Goal: Information Seeking & Learning: Learn about a topic

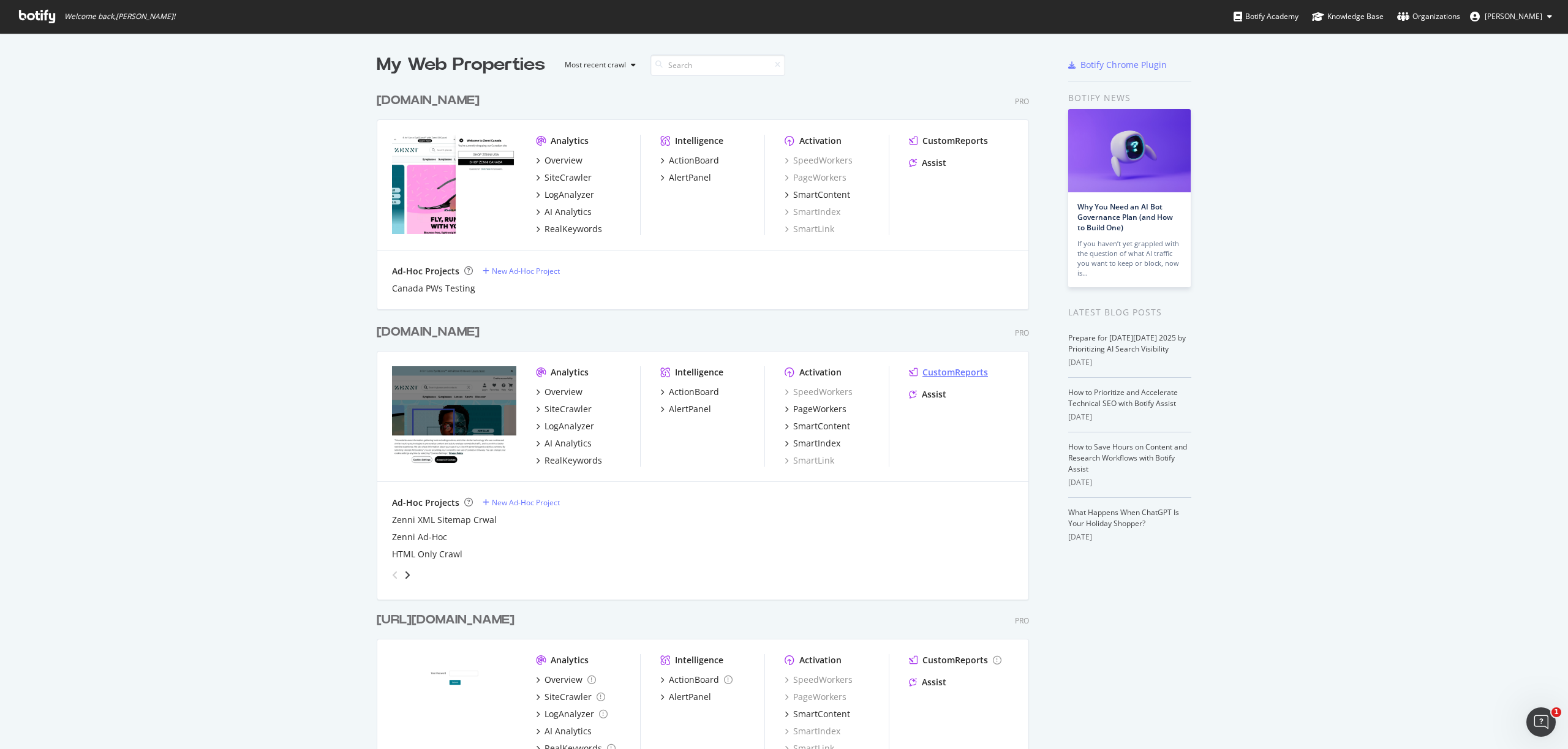
click at [955, 373] on div "CustomReports" at bounding box center [955, 372] width 66 height 13
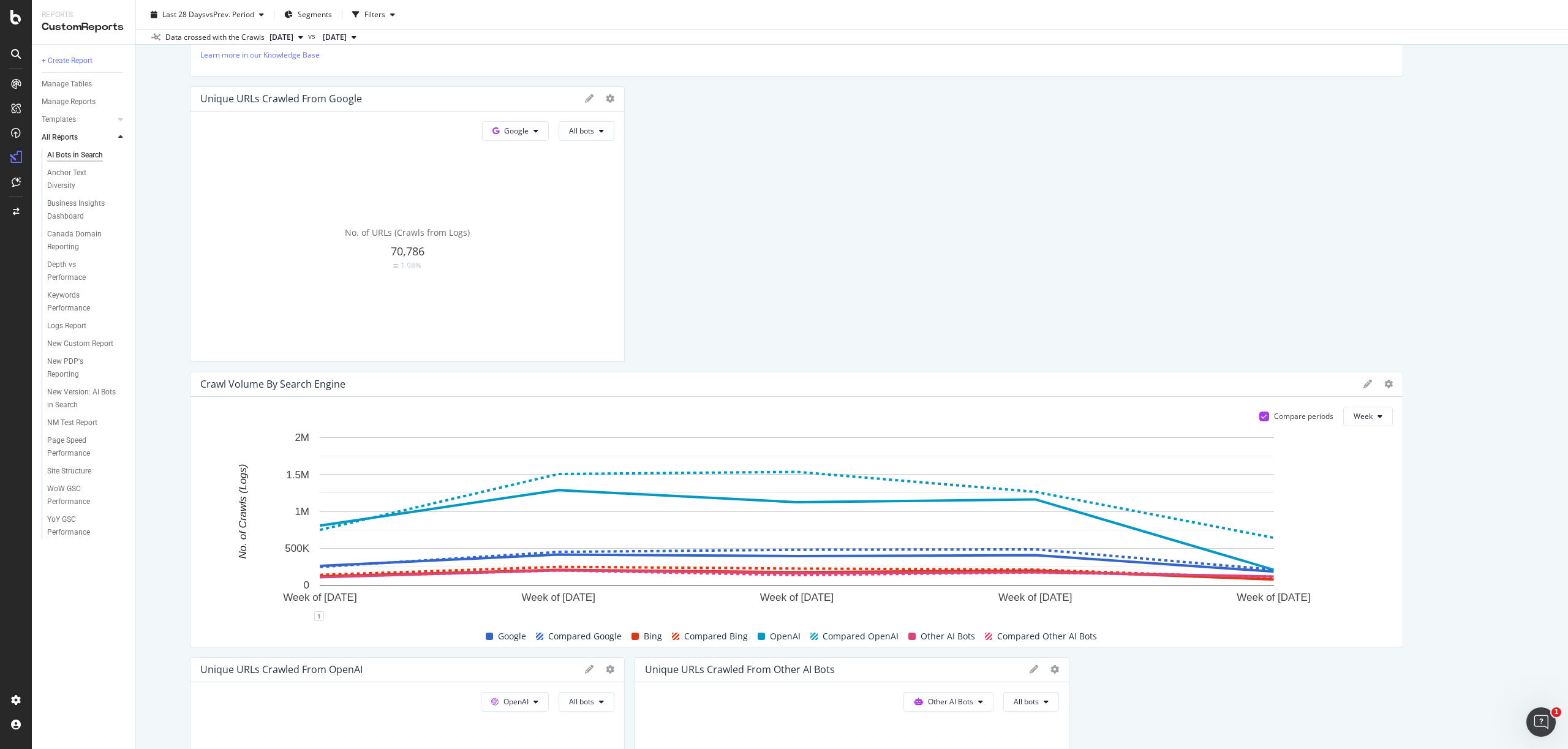
scroll to position [305, 0]
click at [1370, 419] on span "Week" at bounding box center [1363, 414] width 19 height 10
drag, startPoint x: 1368, startPoint y: 487, endPoint x: 1406, endPoint y: 607, distance: 125.9
click at [1368, 487] on span "Month" at bounding box center [1365, 484] width 22 height 11
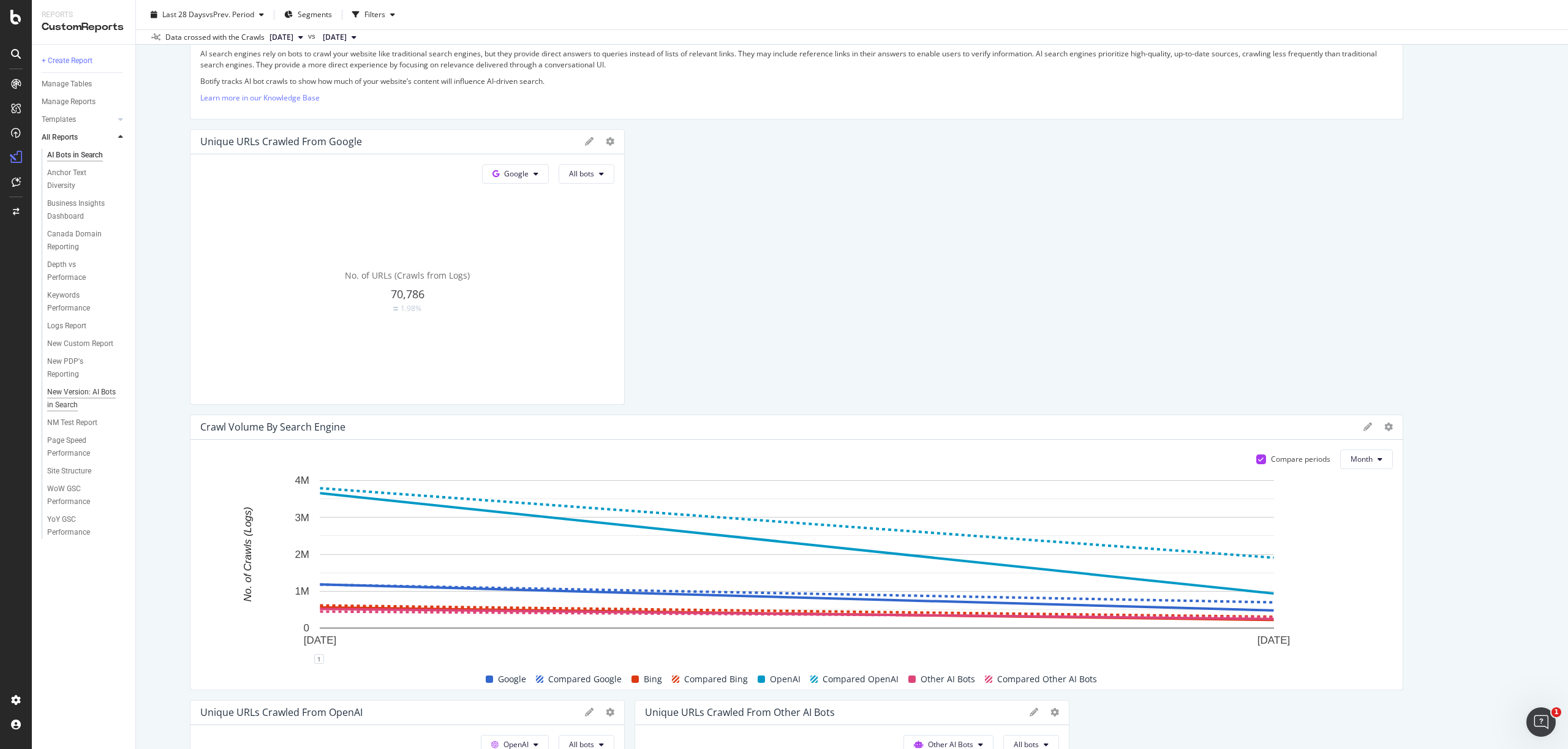
scroll to position [276, 0]
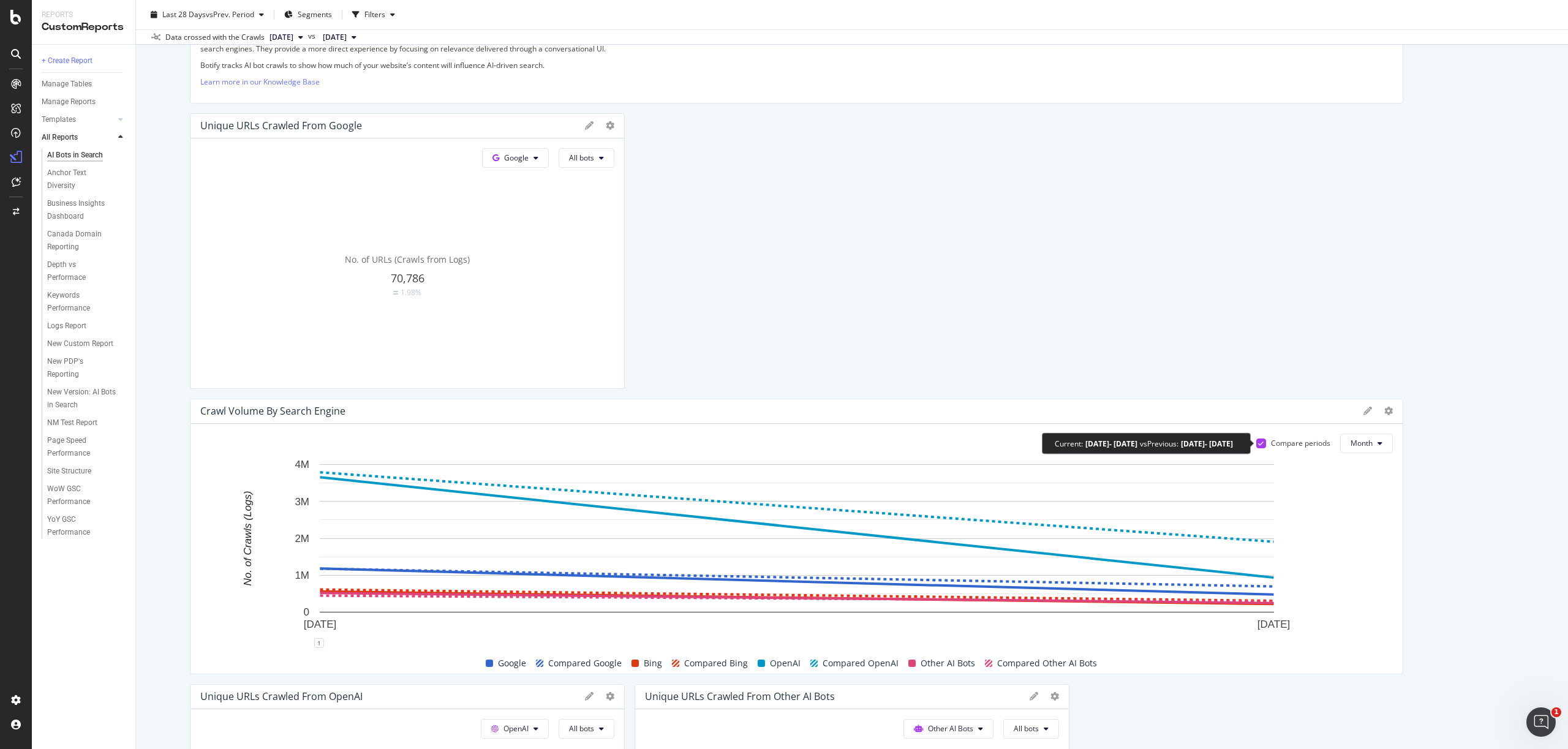
click at [1265, 444] on div at bounding box center [1261, 443] width 10 height 10
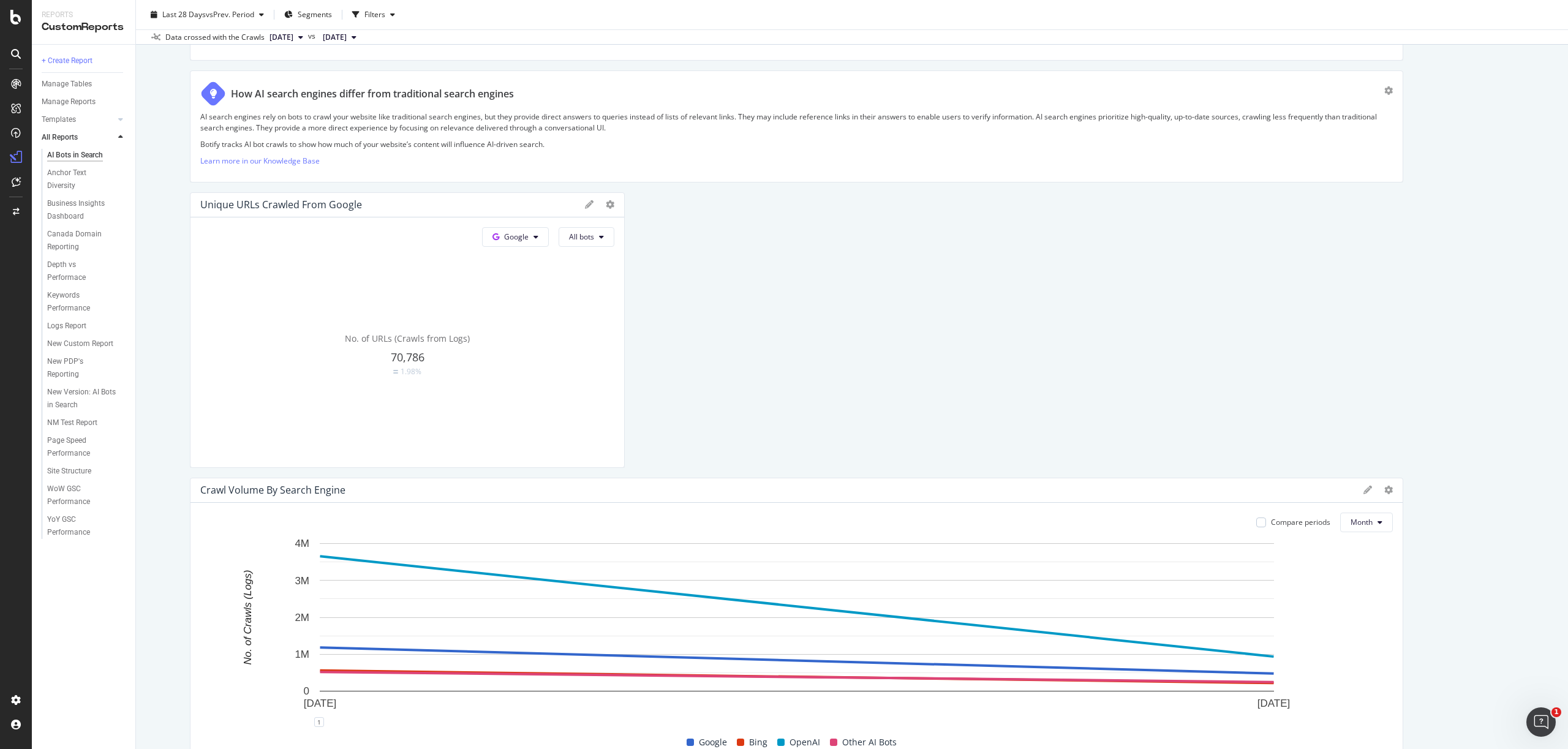
scroll to position [0, 0]
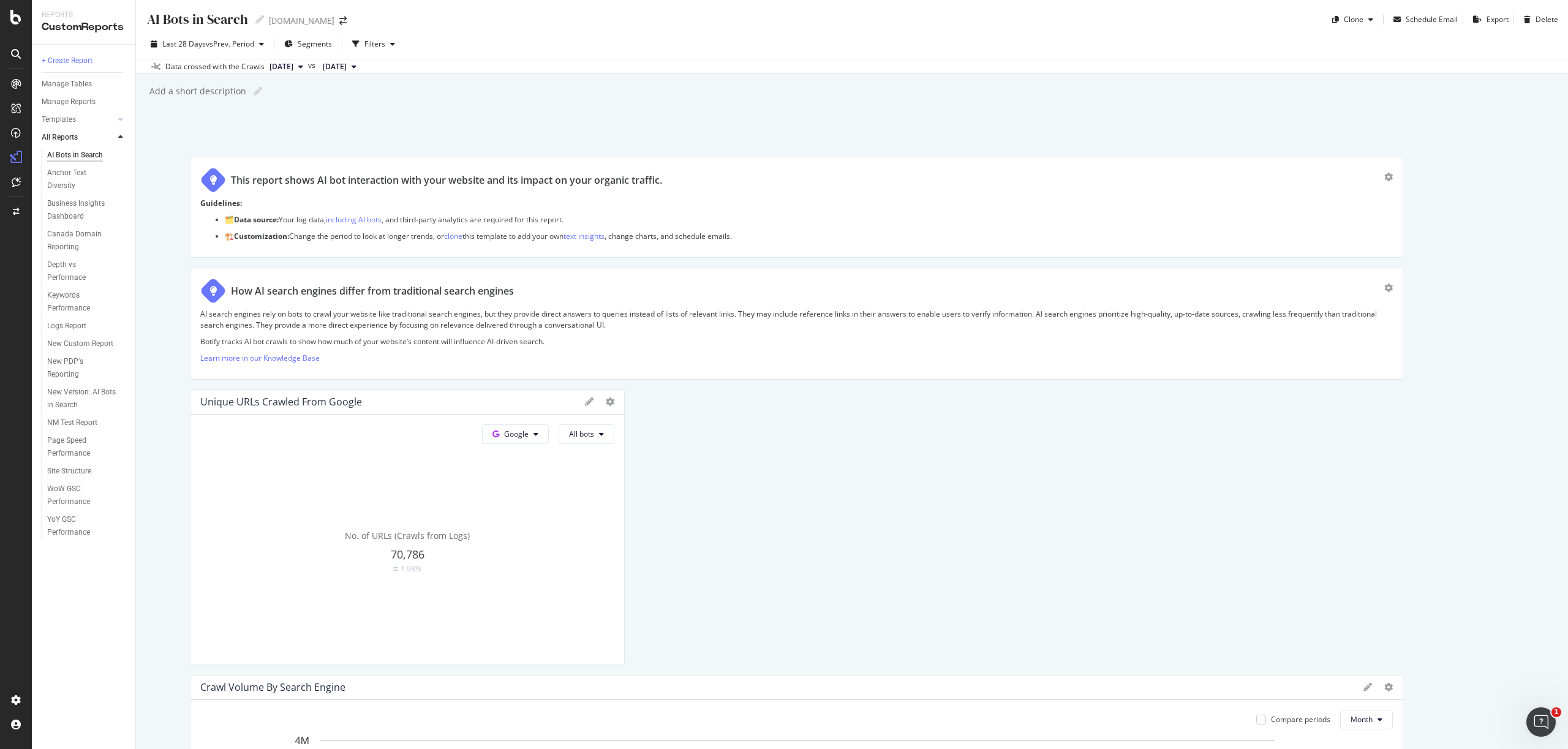
click at [346, 68] on span "[DATE]" at bounding box center [335, 66] width 24 height 11
click at [368, 153] on div "[DATE]" at bounding box center [374, 153] width 63 height 11
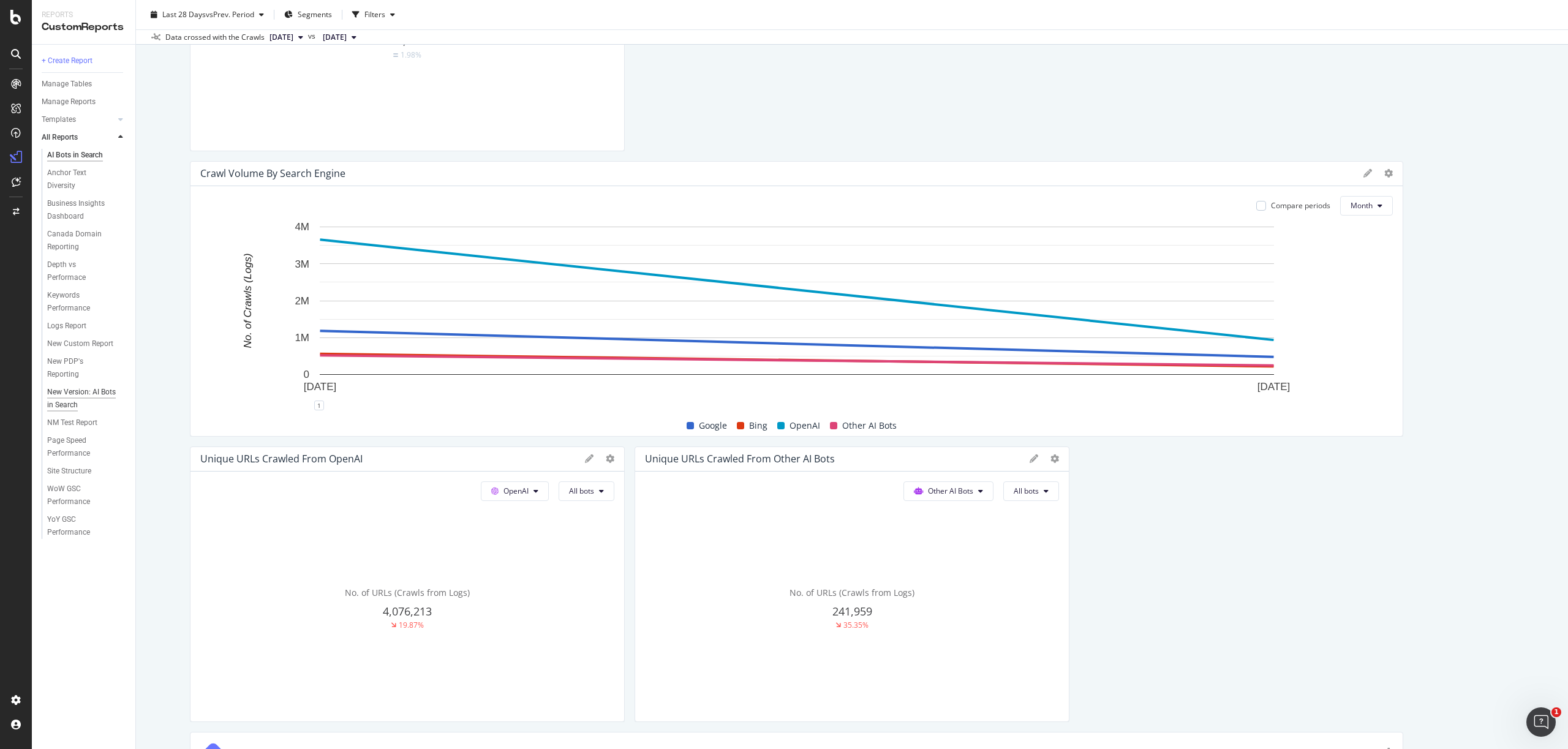
scroll to position [530, 0]
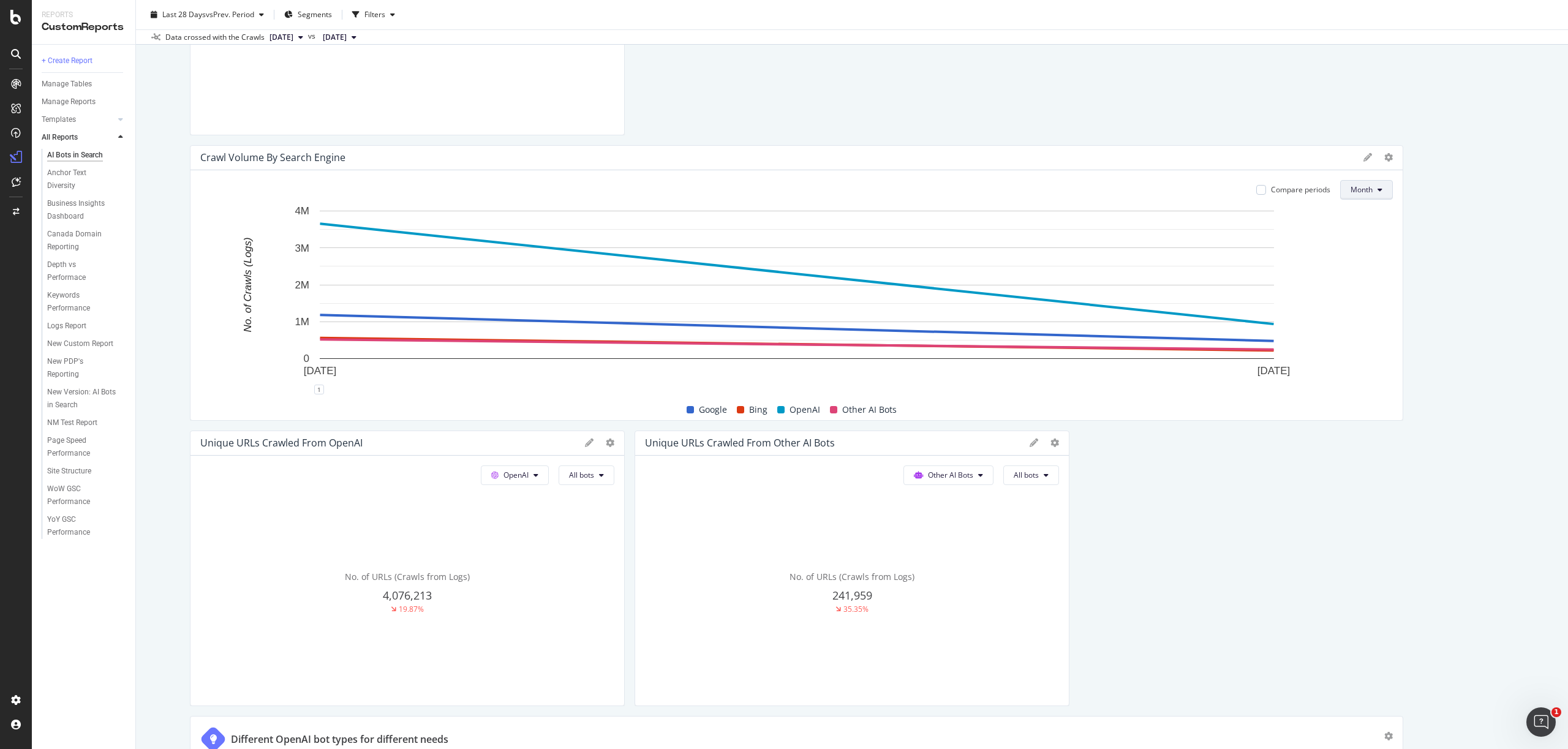
click at [1374, 192] on button "Month" at bounding box center [1366, 189] width 52 height 20
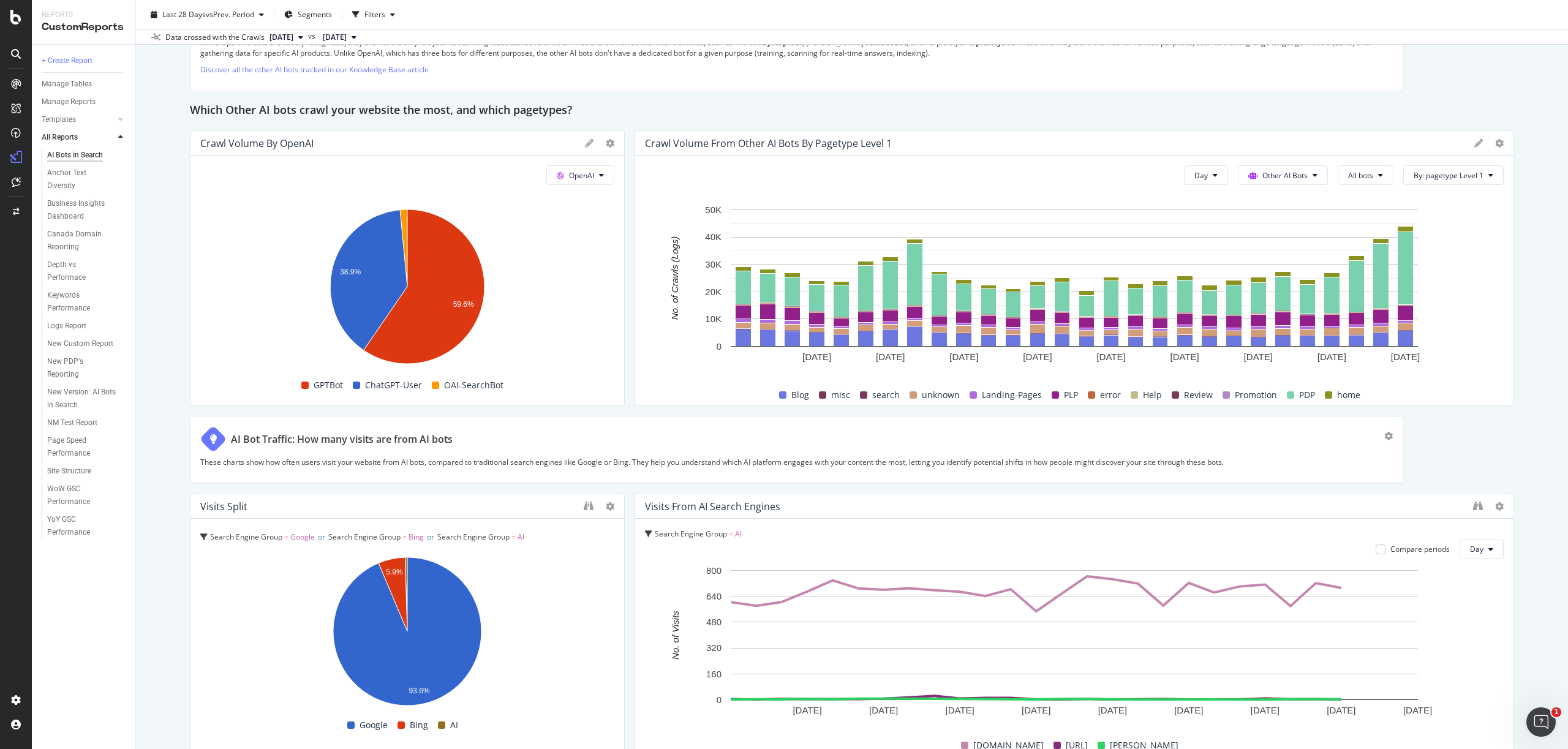
scroll to position [2151, 0]
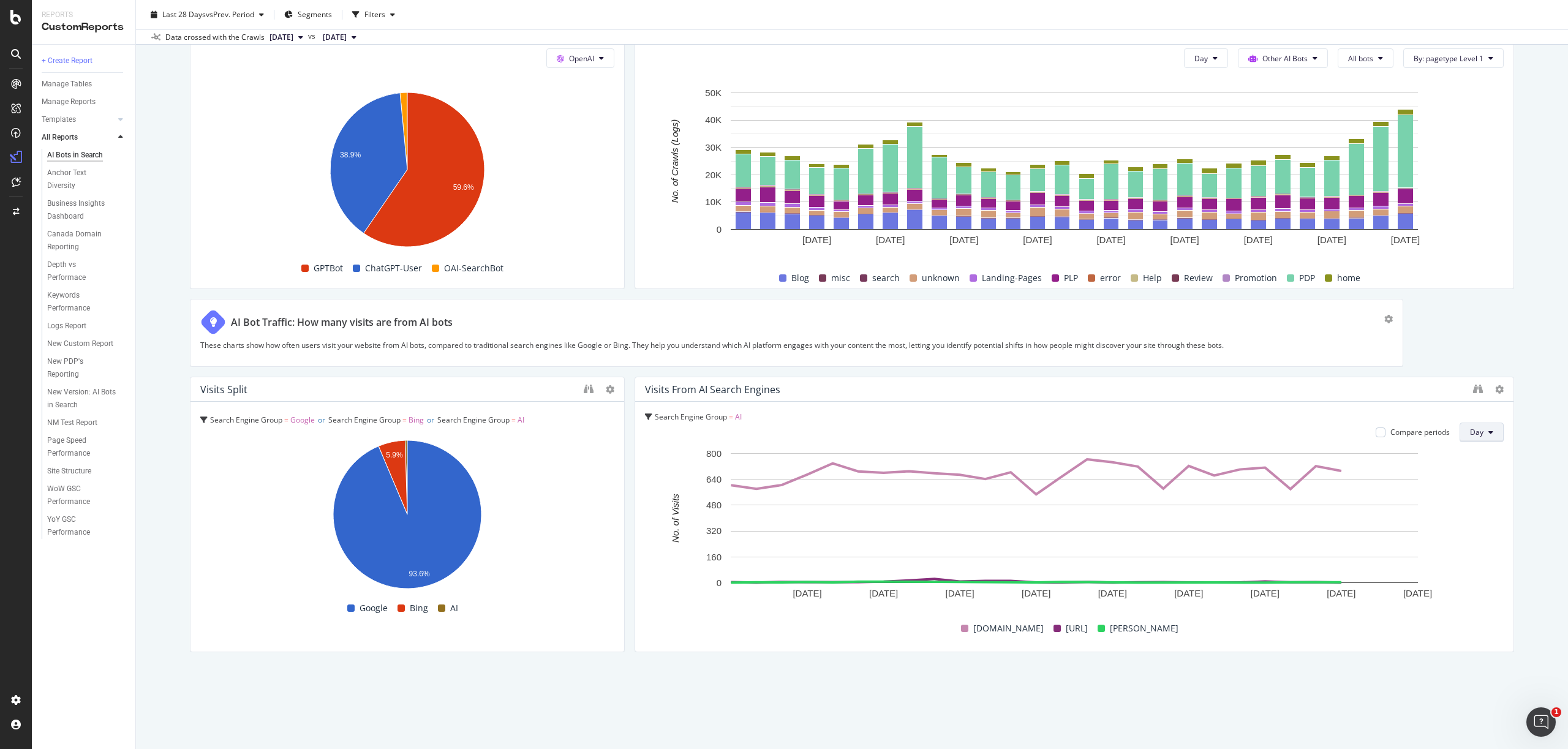
click at [1473, 433] on span "Day" at bounding box center [1477, 432] width 13 height 10
click at [1483, 500] on span "Month" at bounding box center [1482, 501] width 22 height 11
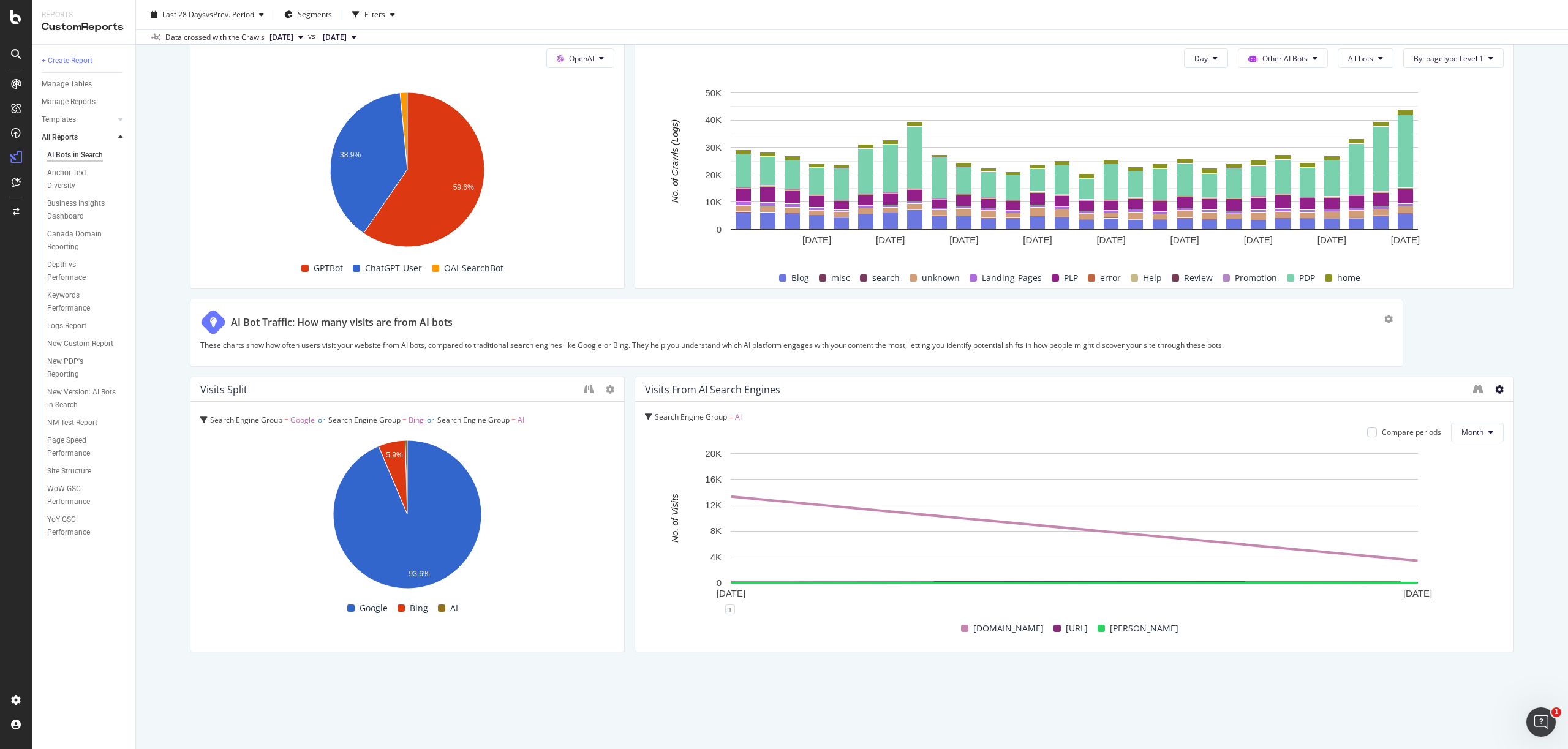
click at [1501, 390] on icon at bounding box center [1499, 390] width 9 height 9
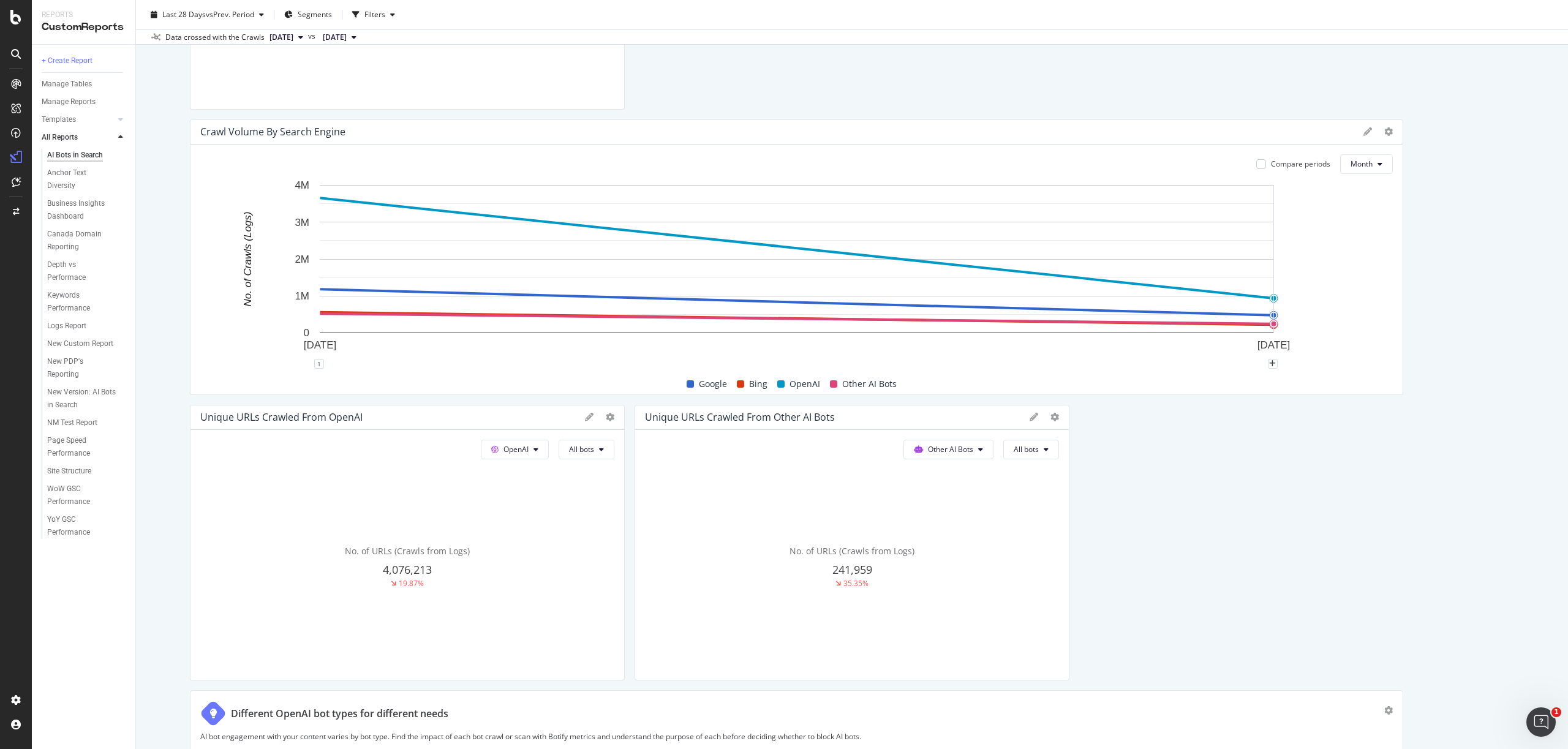
scroll to position [557, 0]
click at [317, 360] on div "1" at bounding box center [318, 362] width 10 height 10
click at [353, 363] on div "1" at bounding box center [797, 367] width 1193 height 10
click at [87, 389] on div "New Version: AI Bots in Search" at bounding box center [83, 399] width 71 height 26
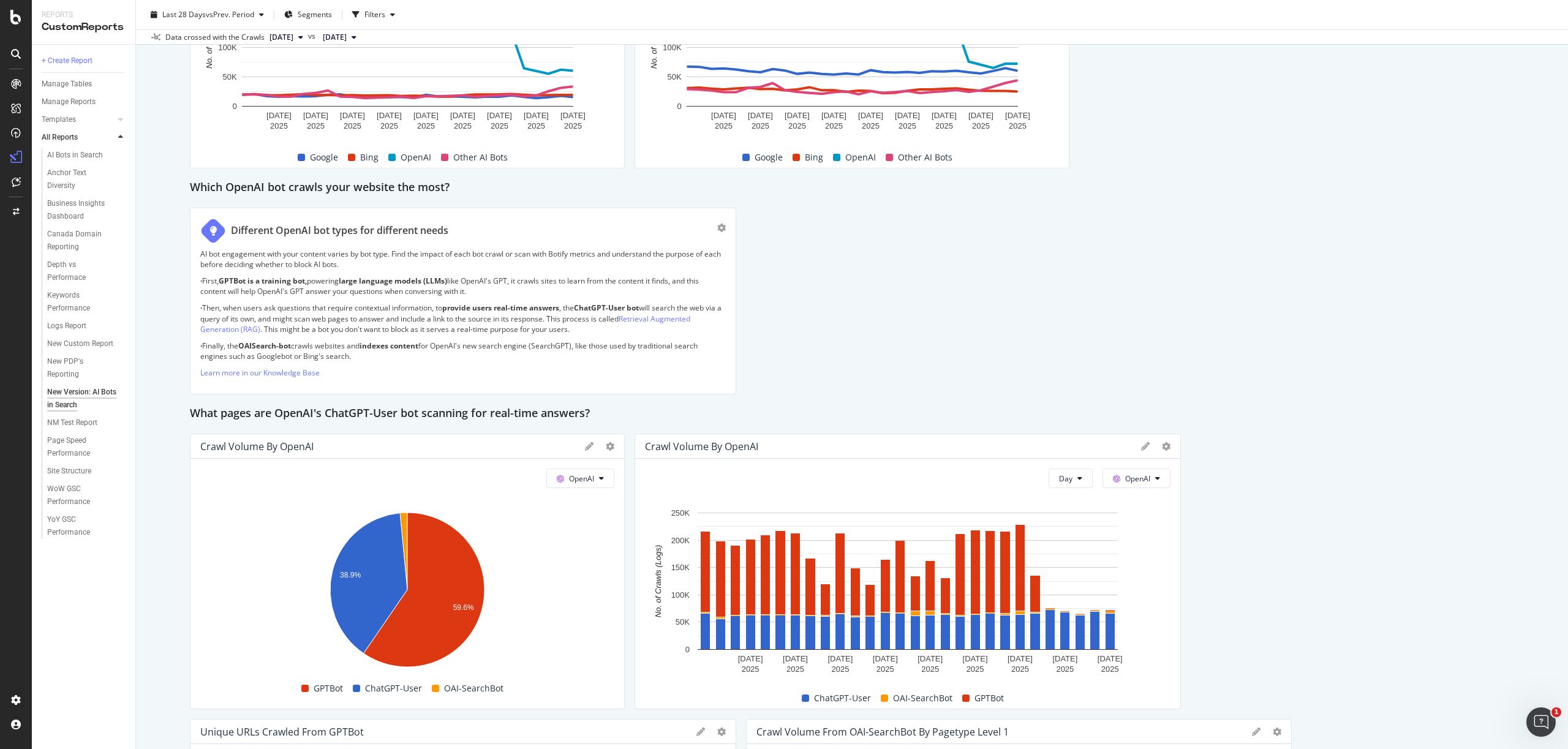
scroll to position [638, 0]
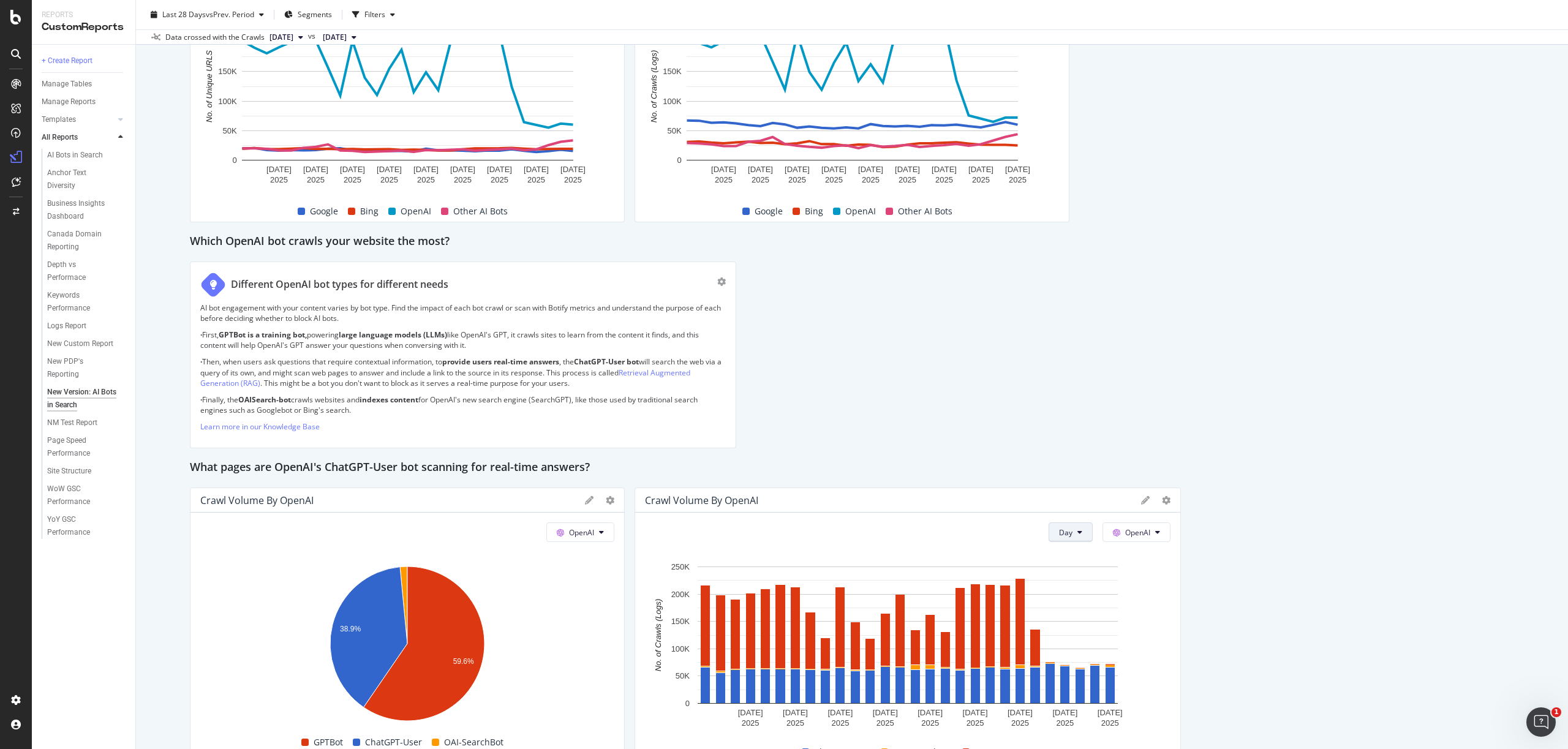
drag, startPoint x: 1079, startPoint y: 530, endPoint x: 1080, endPoint y: 540, distance: 10.0
click at [1079, 530] on icon at bounding box center [1080, 532] width 5 height 7
drag, startPoint x: 1064, startPoint y: 596, endPoint x: 1232, endPoint y: 582, distance: 168.6
click at [1064, 596] on span "Month" at bounding box center [1071, 602] width 22 height 11
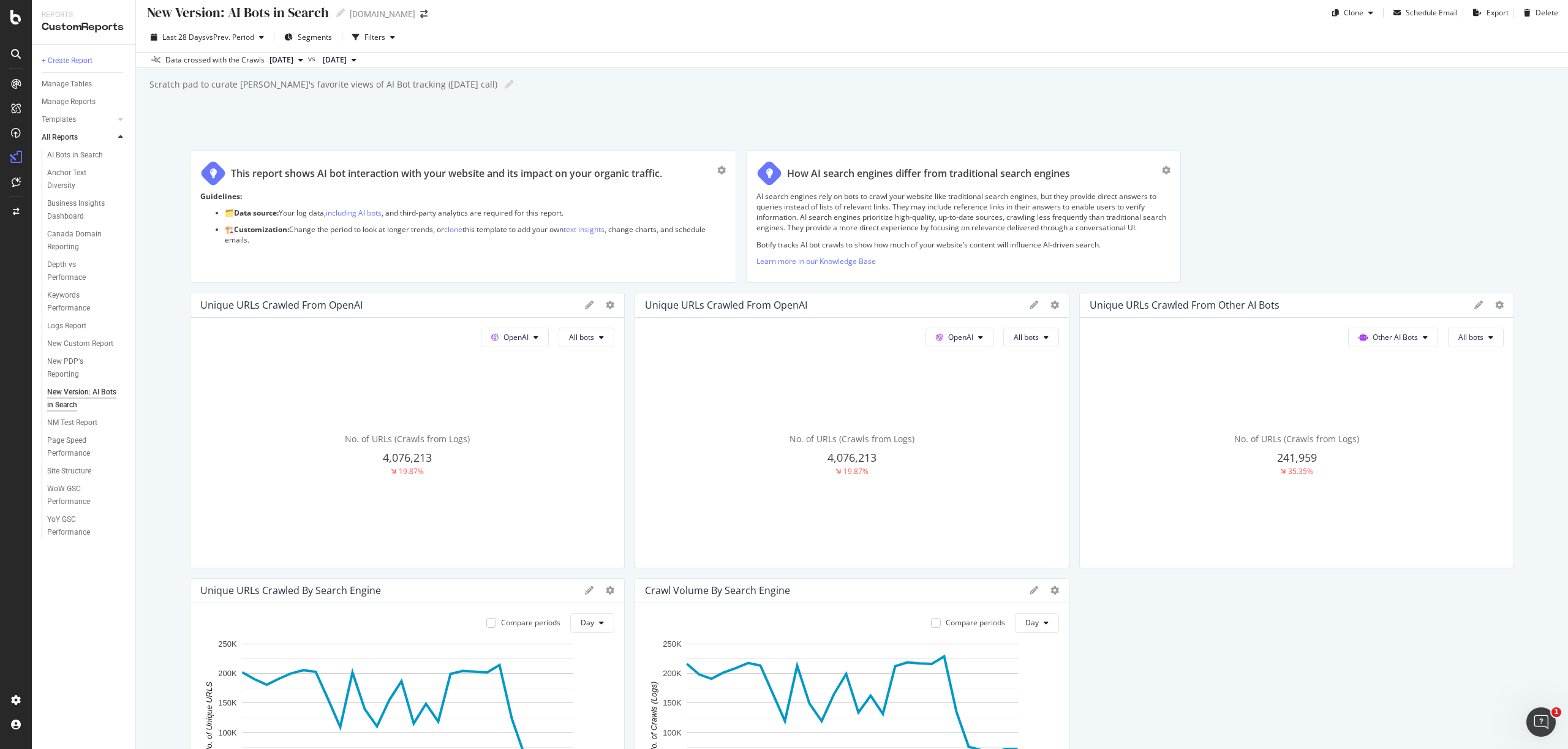
scroll to position [0, 0]
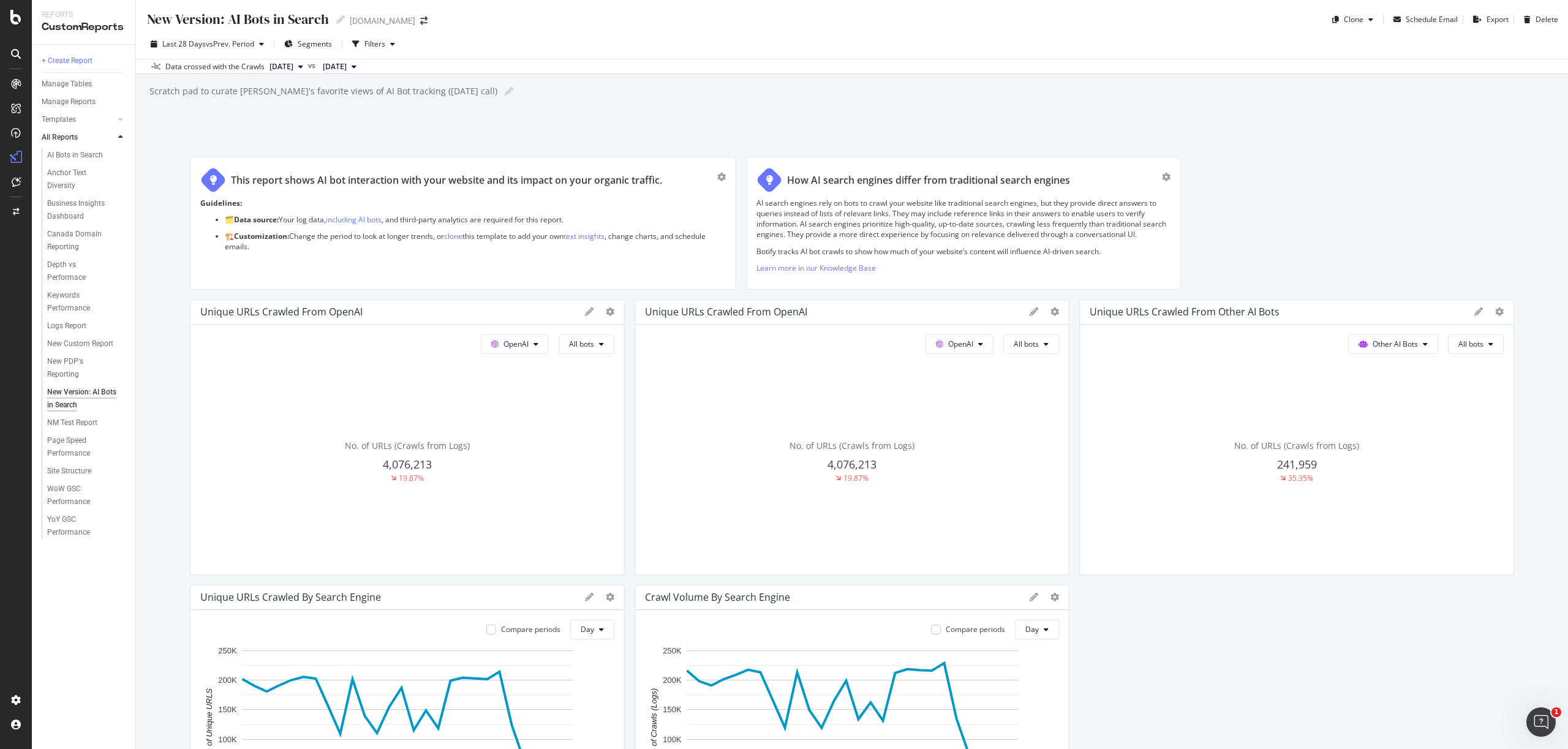
click at [346, 67] on span "[DATE]" at bounding box center [335, 66] width 24 height 11
click at [399, 124] on div "[DATE]" at bounding box center [374, 125] width 63 height 11
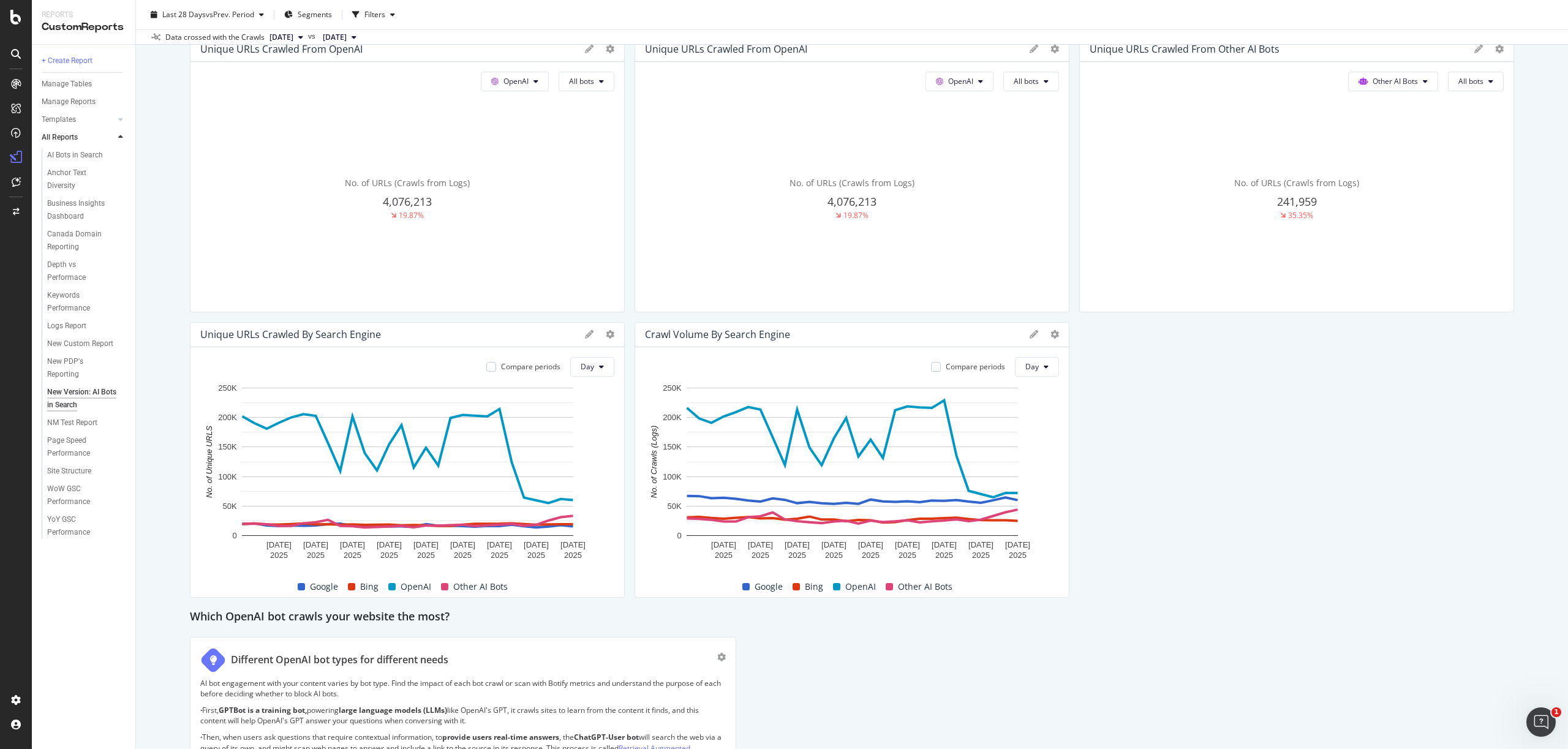
scroll to position [262, 0]
click at [1036, 371] on span "Day" at bounding box center [1032, 368] width 13 height 10
drag, startPoint x: 1048, startPoint y: 430, endPoint x: 1130, endPoint y: 456, distance: 86.0
click at [1048, 430] on div "Month" at bounding box center [1037, 438] width 42 height 18
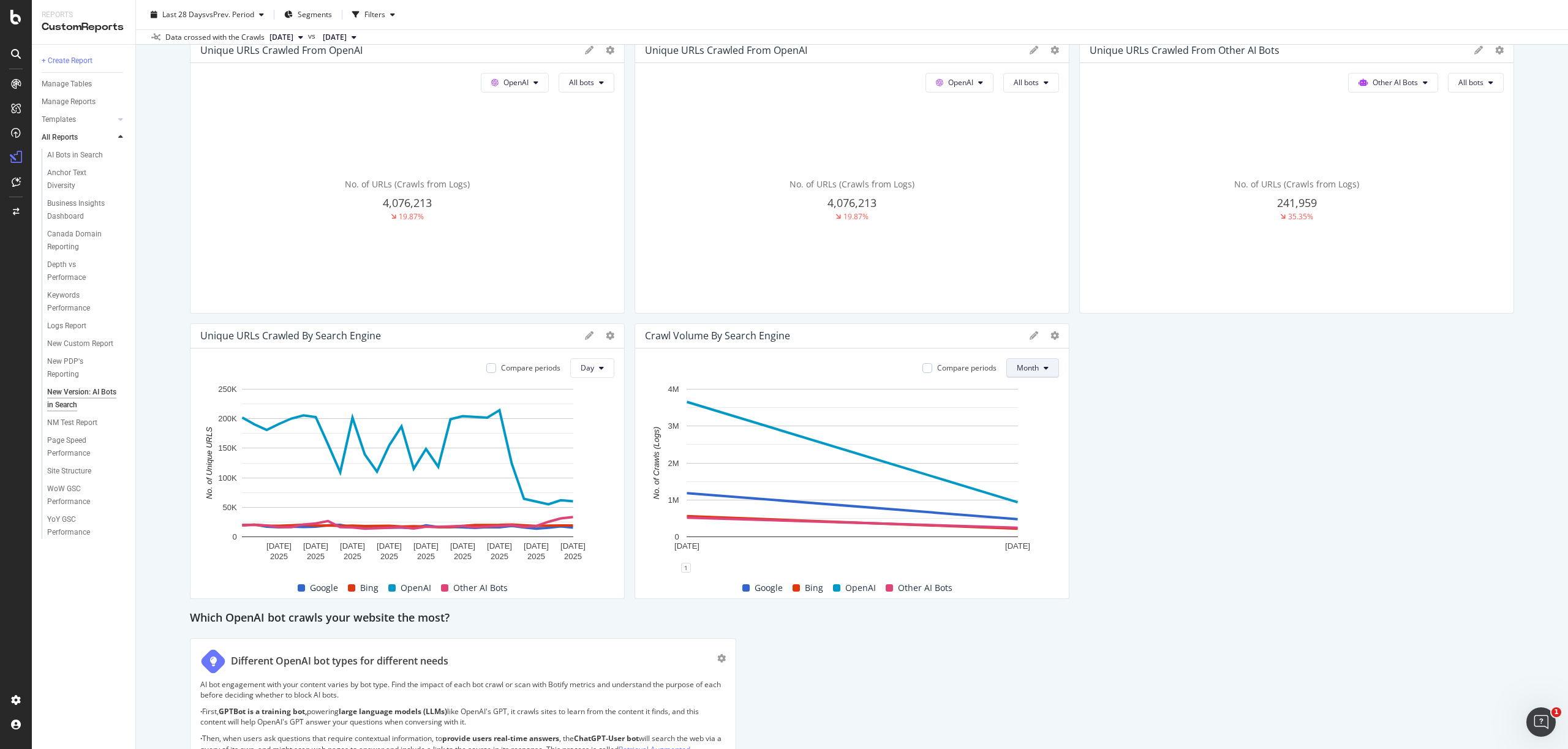
click at [1035, 371] on span "Month" at bounding box center [1028, 368] width 22 height 10
click at [1024, 392] on span "Day" at bounding box center [1028, 392] width 24 height 11
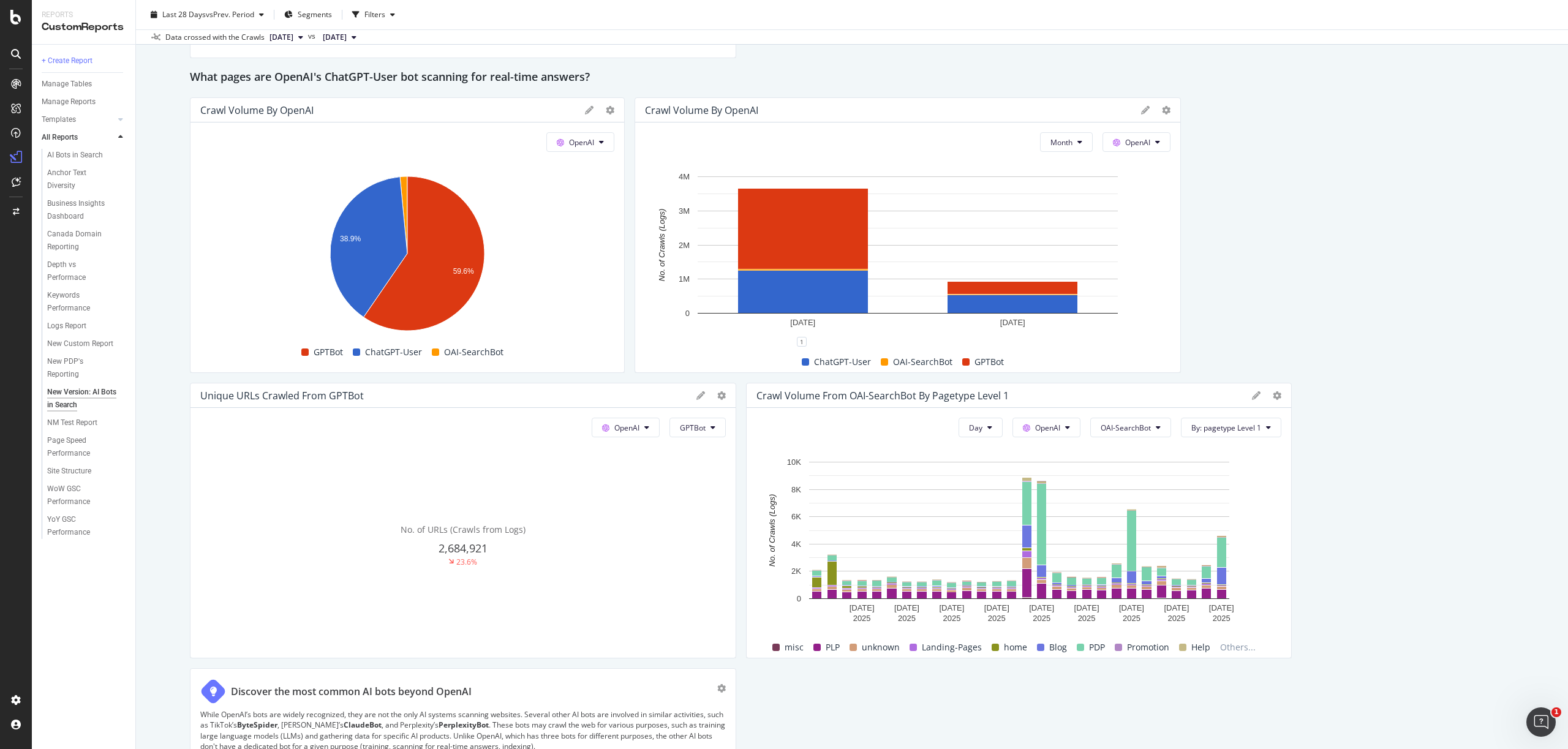
scroll to position [1023, 0]
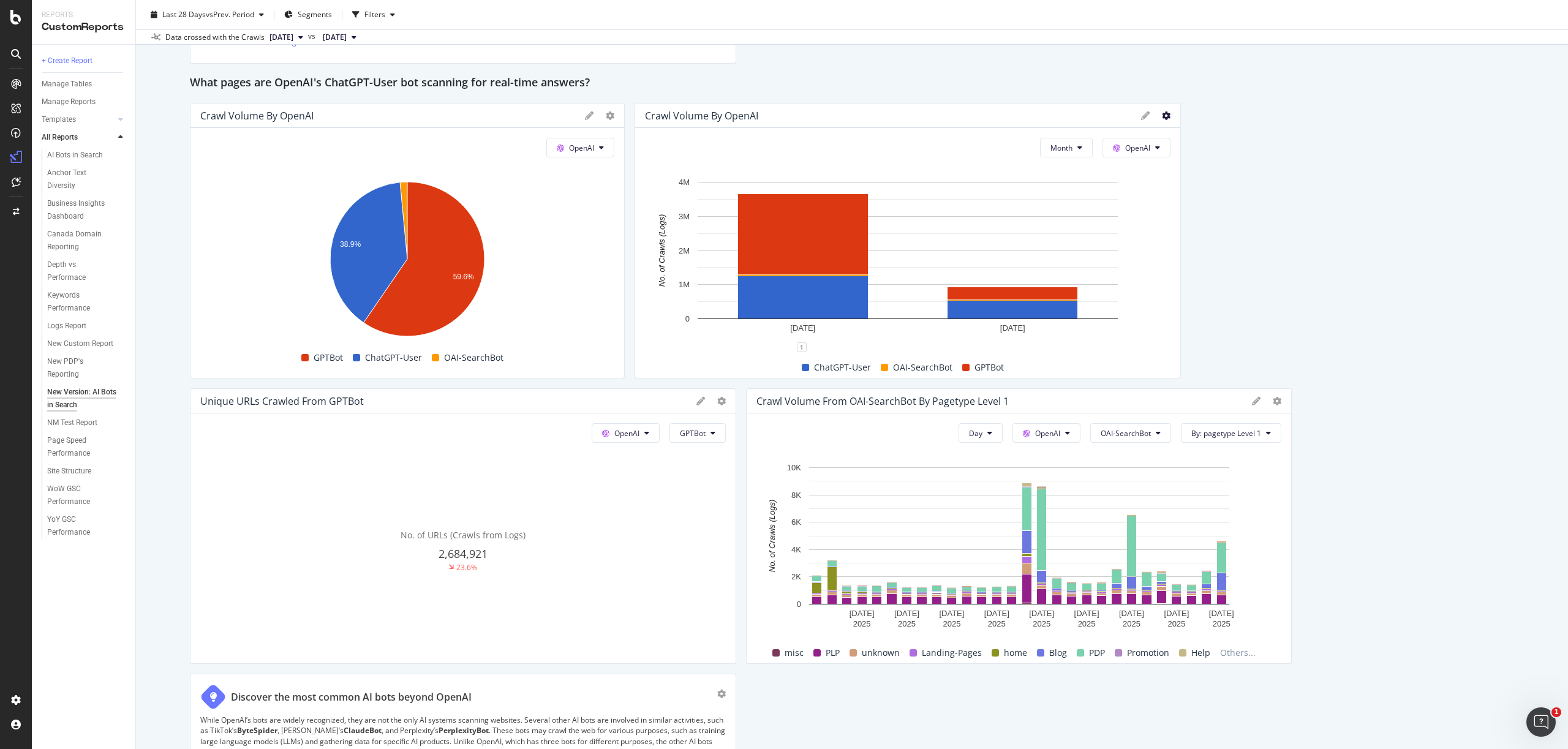
click at [1165, 111] on icon at bounding box center [1166, 116] width 9 height 9
click at [1488, 317] on div "This report shows AI bot interaction with your website and its impact on your o…" at bounding box center [852, 262] width 1325 height 2257
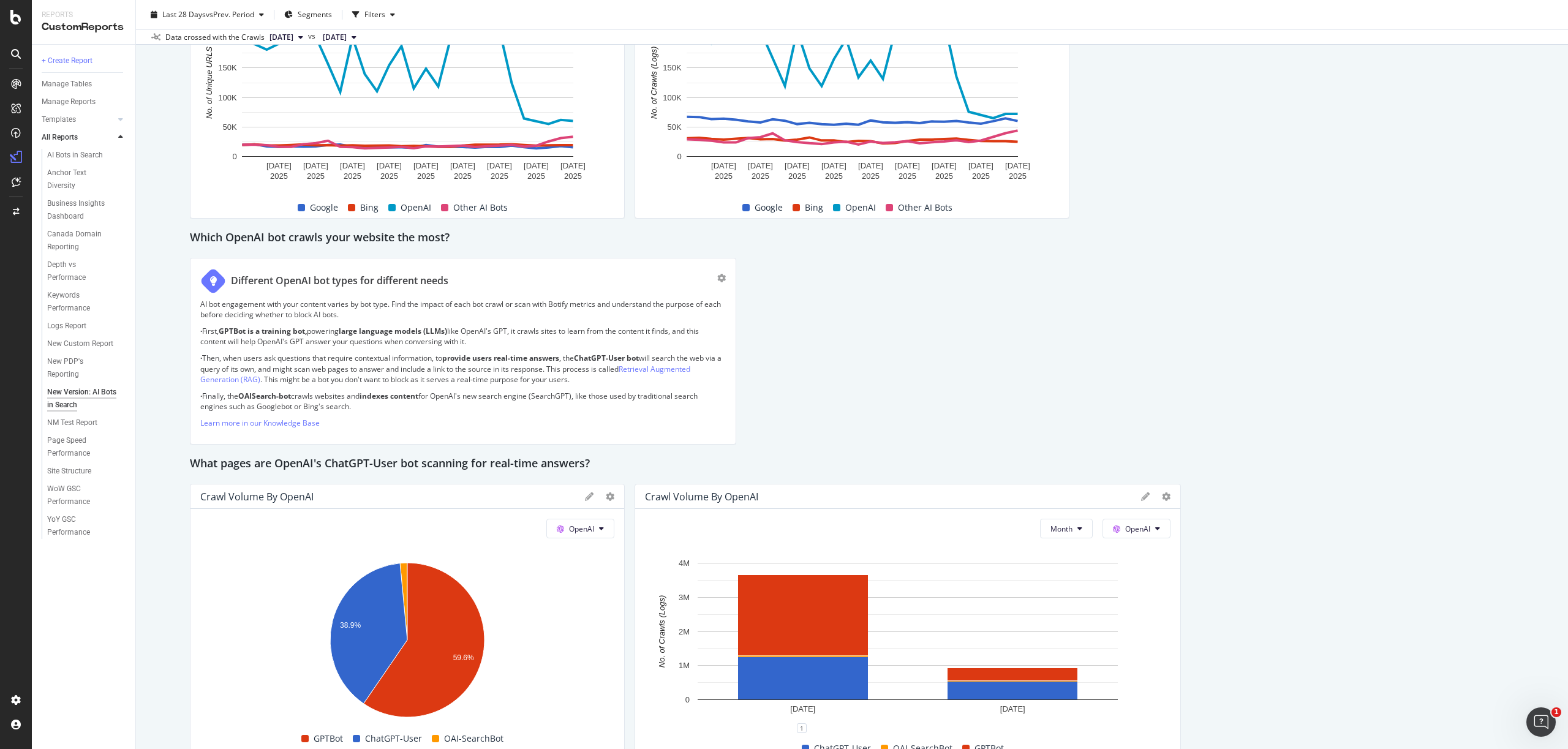
scroll to position [0, 0]
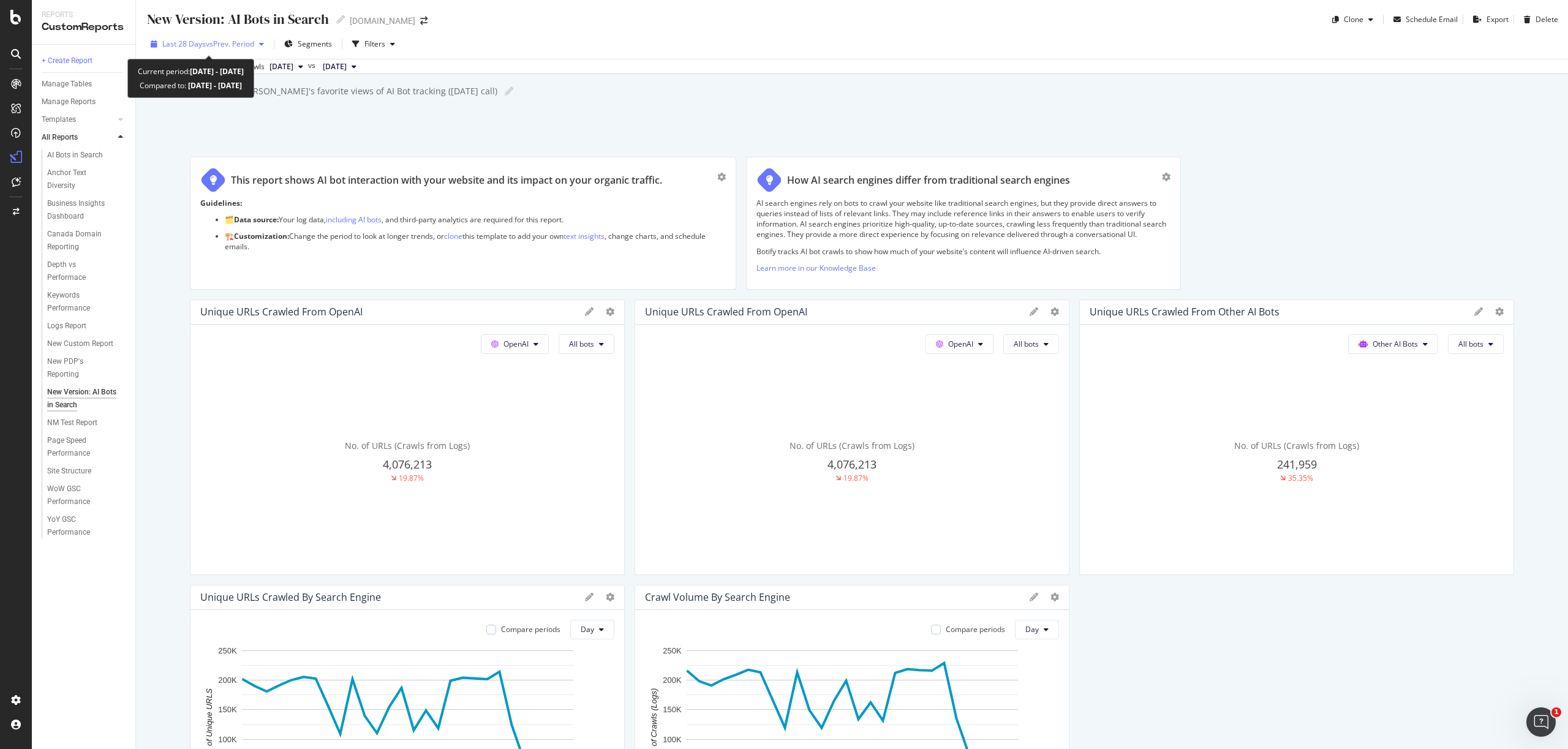
click at [209, 42] on span "vs Prev. Period" at bounding box center [230, 43] width 49 height 10
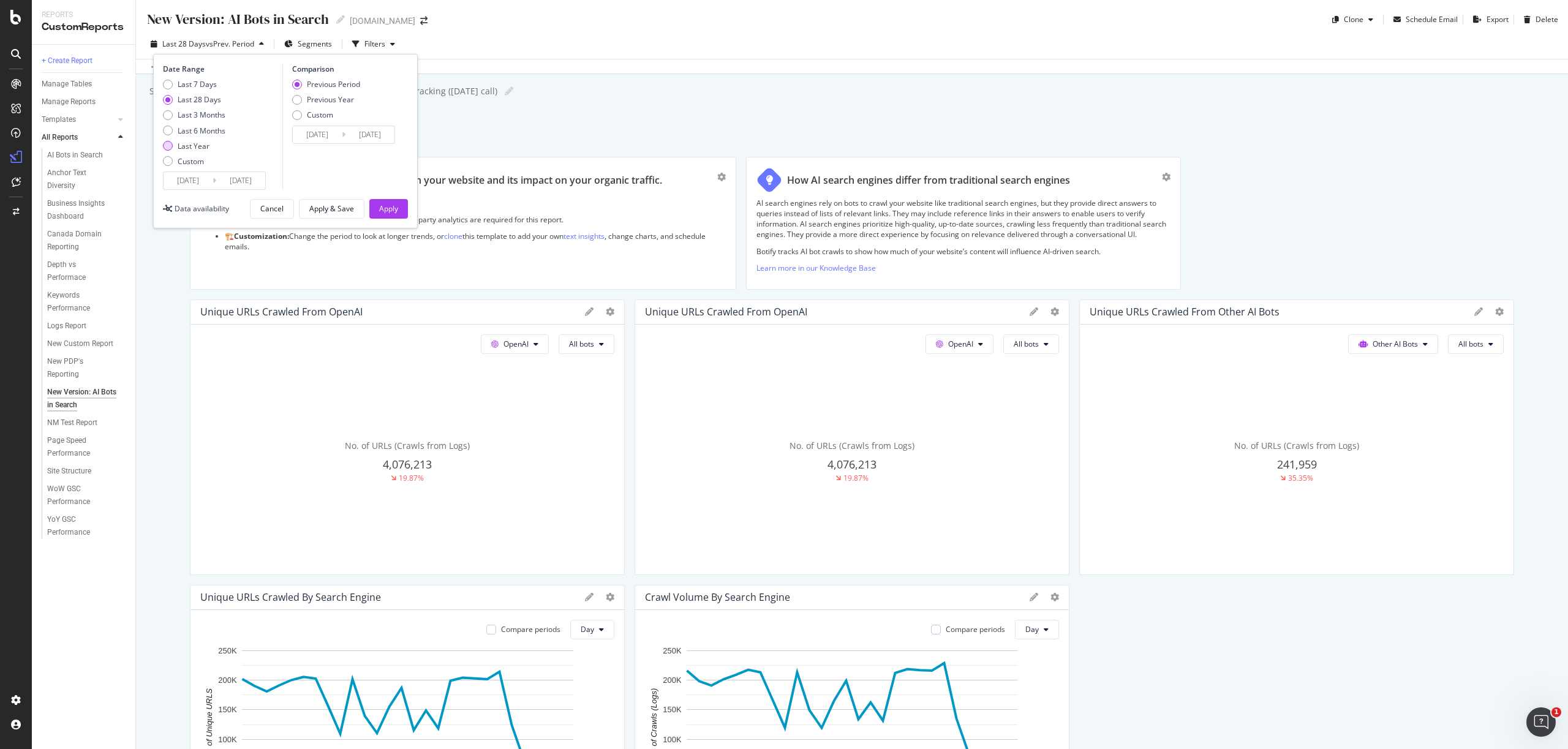
click at [183, 145] on div "Last Year" at bounding box center [193, 146] width 32 height 10
type input "[DATE]"
click at [187, 130] on div "Last 6 Months" at bounding box center [201, 130] width 48 height 10
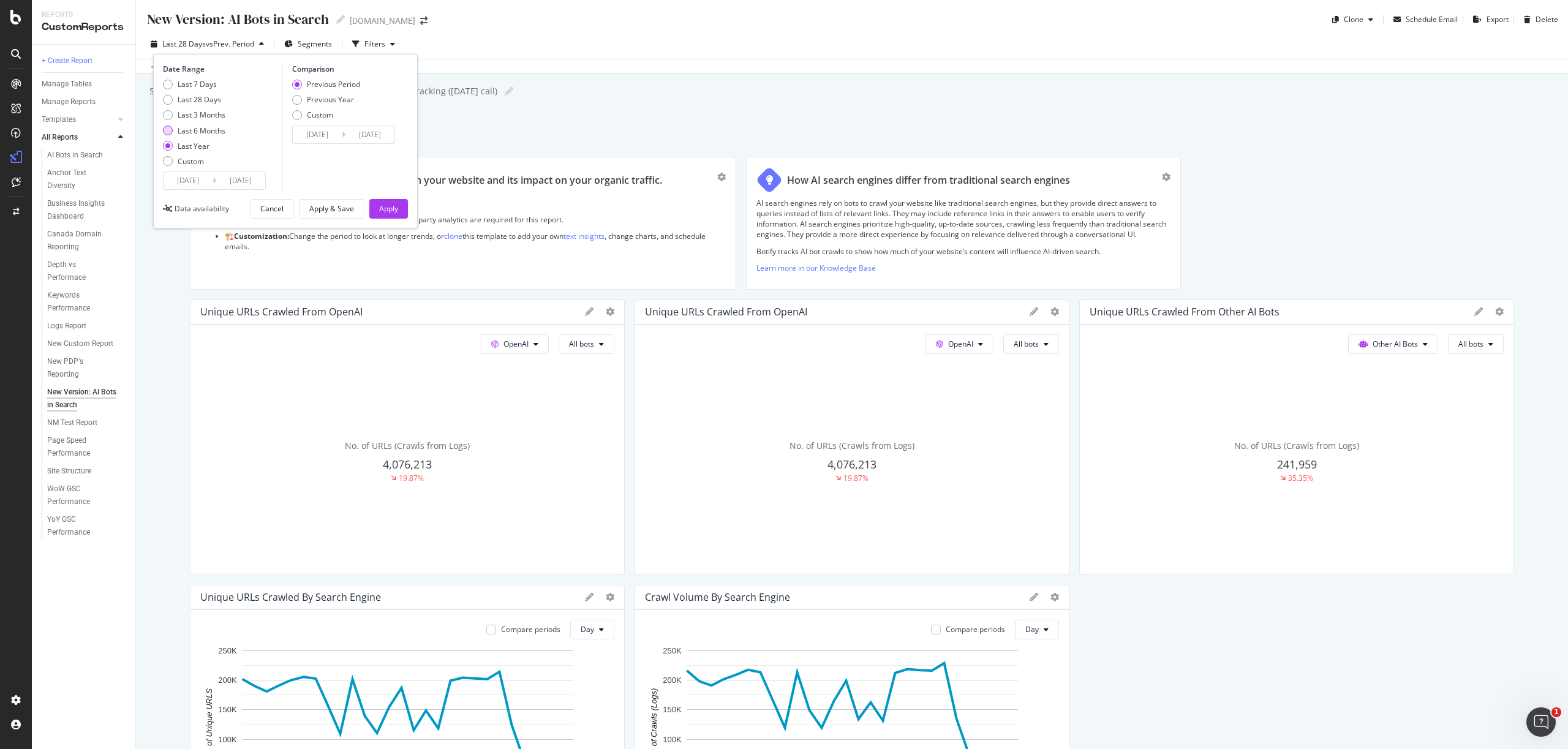
type input "[DATE]"
click at [318, 96] on div "Previous Year" at bounding box center [330, 100] width 47 height 10
type input "[DATE]"
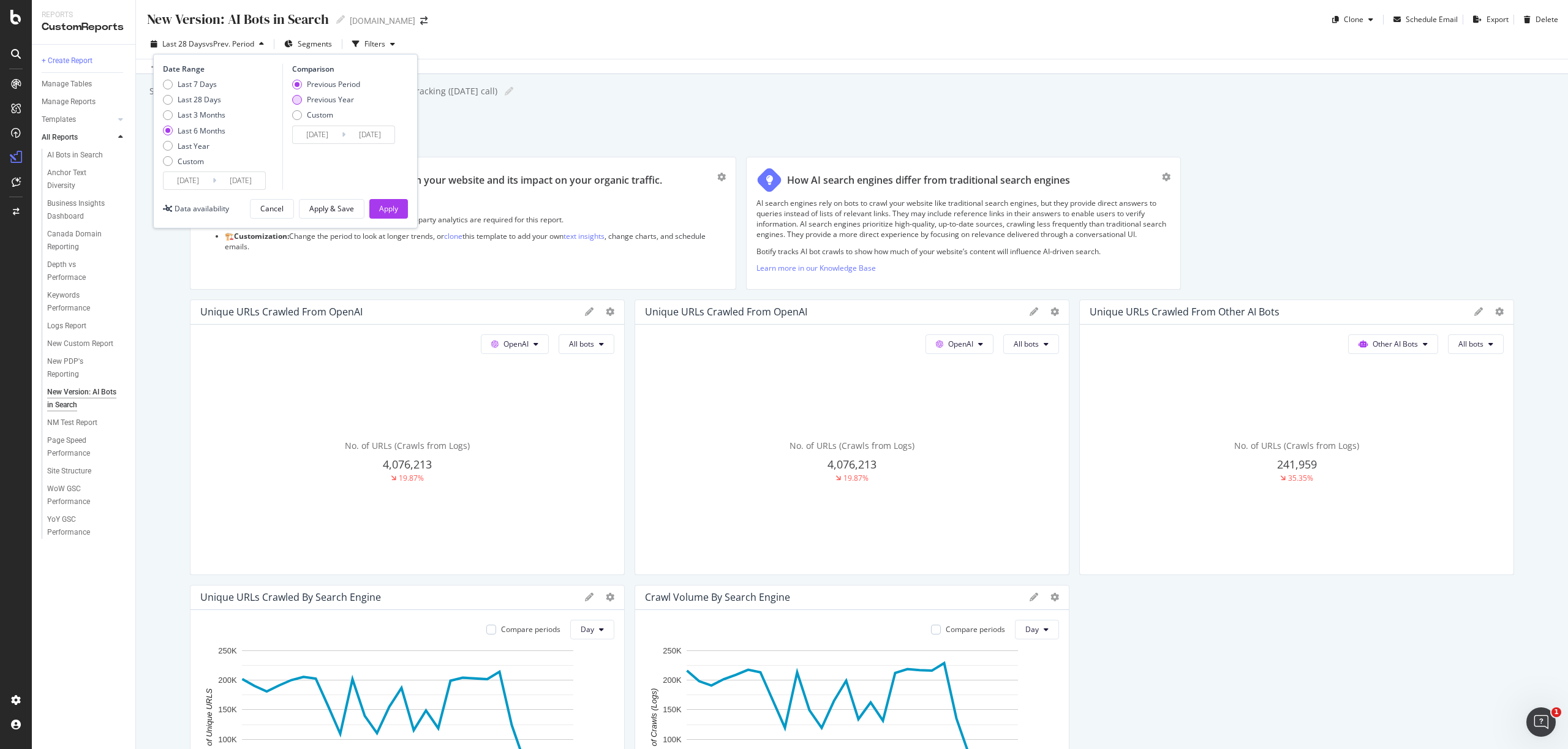
type input "[DATE]"
click at [297, 80] on div "Previous Period" at bounding box center [296, 84] width 10 height 10
type input "[DATE]"
click at [180, 143] on div "Last Year" at bounding box center [193, 146] width 32 height 10
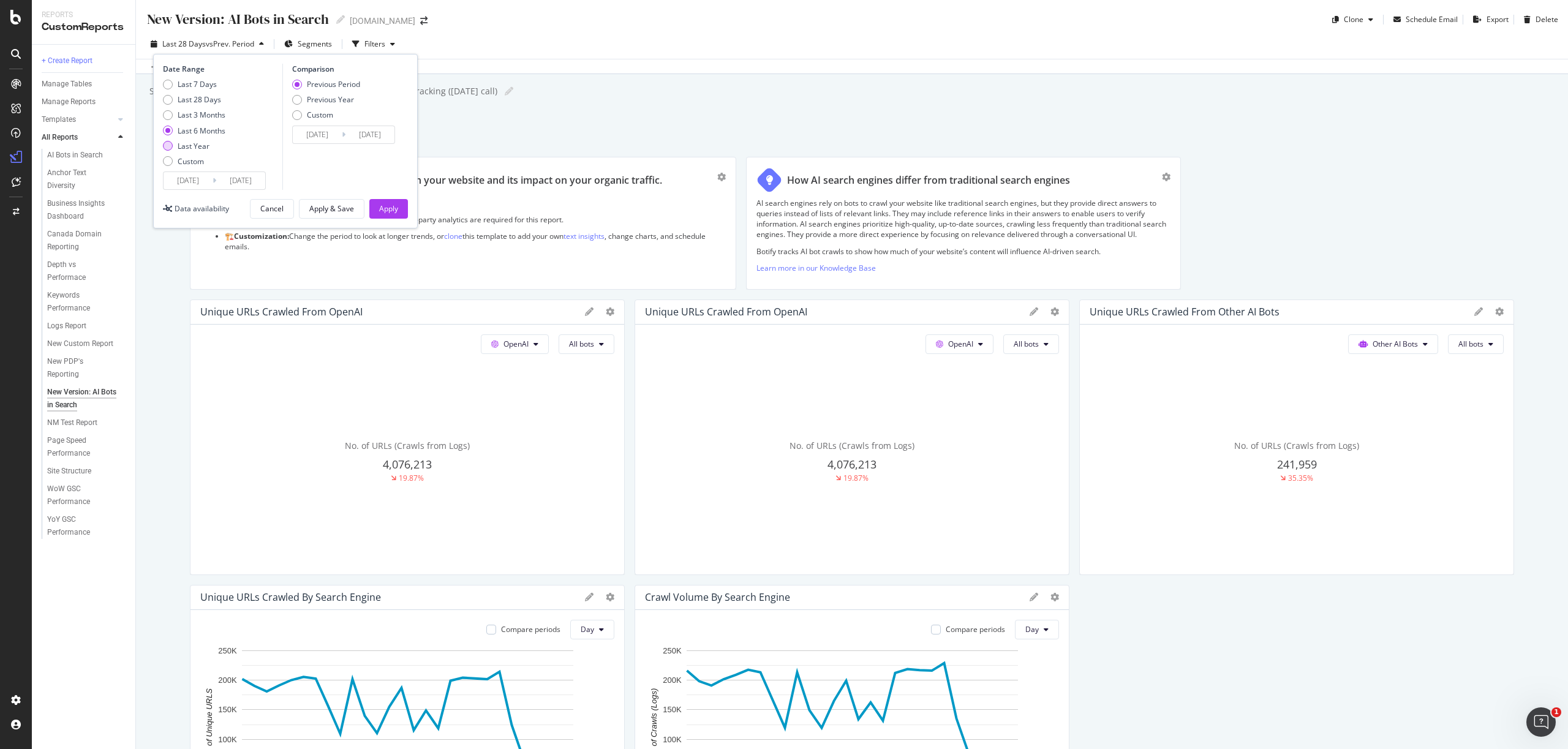
type input "[DATE]"
click at [193, 128] on div "Last 6 Months" at bounding box center [201, 130] width 48 height 10
type input "[DATE]"
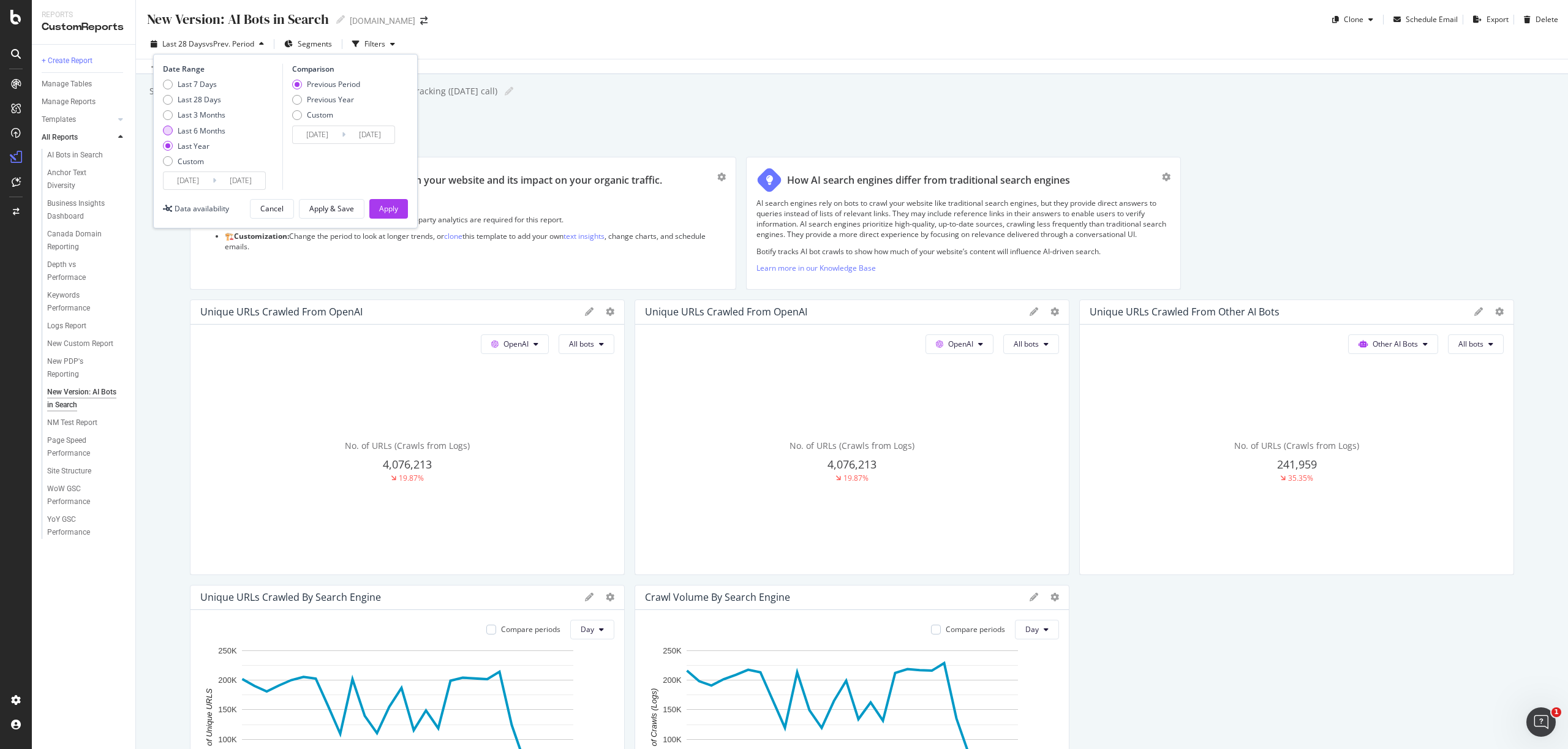
type input "[DATE]"
click at [388, 209] on div "Apply" at bounding box center [388, 209] width 19 height 10
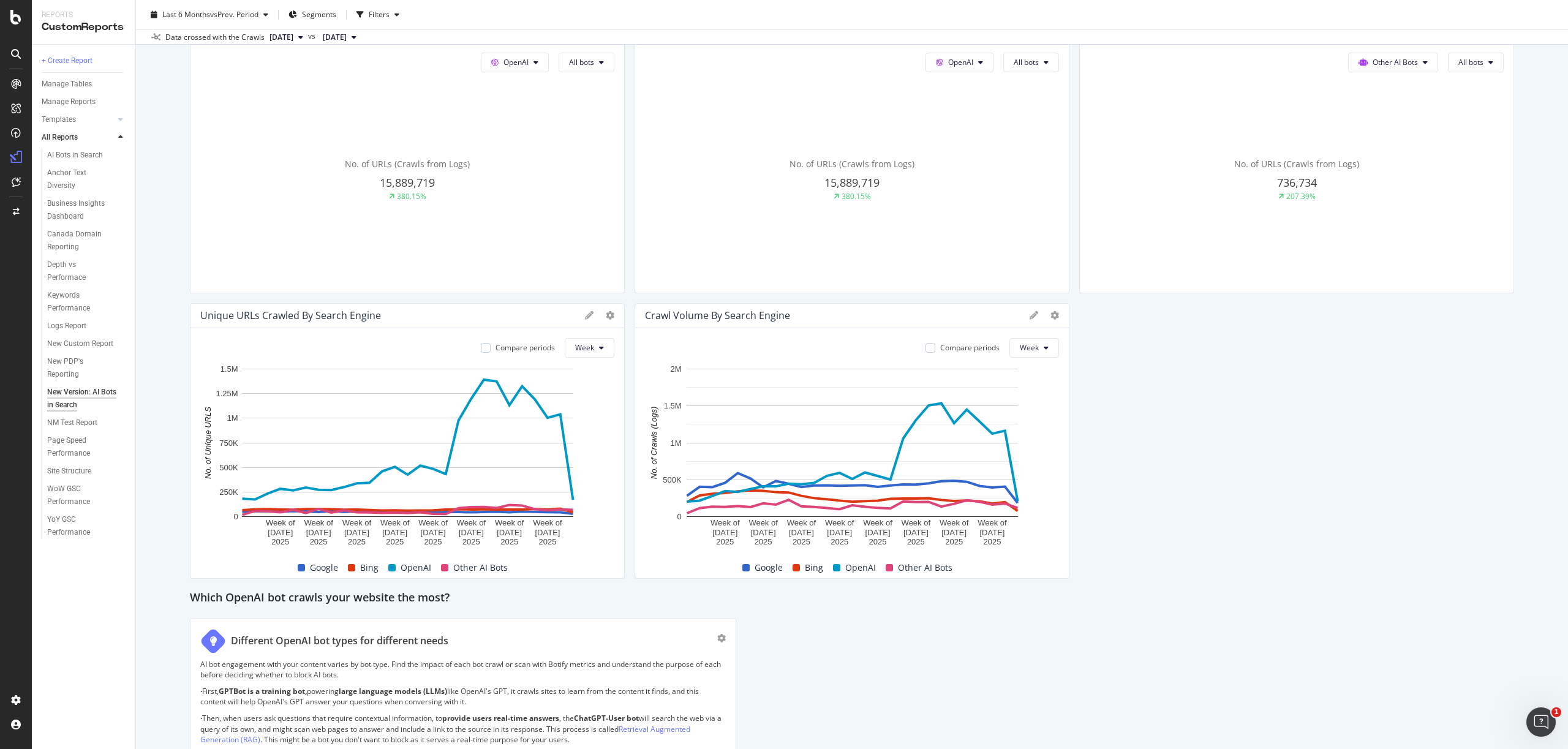
scroll to position [285, 0]
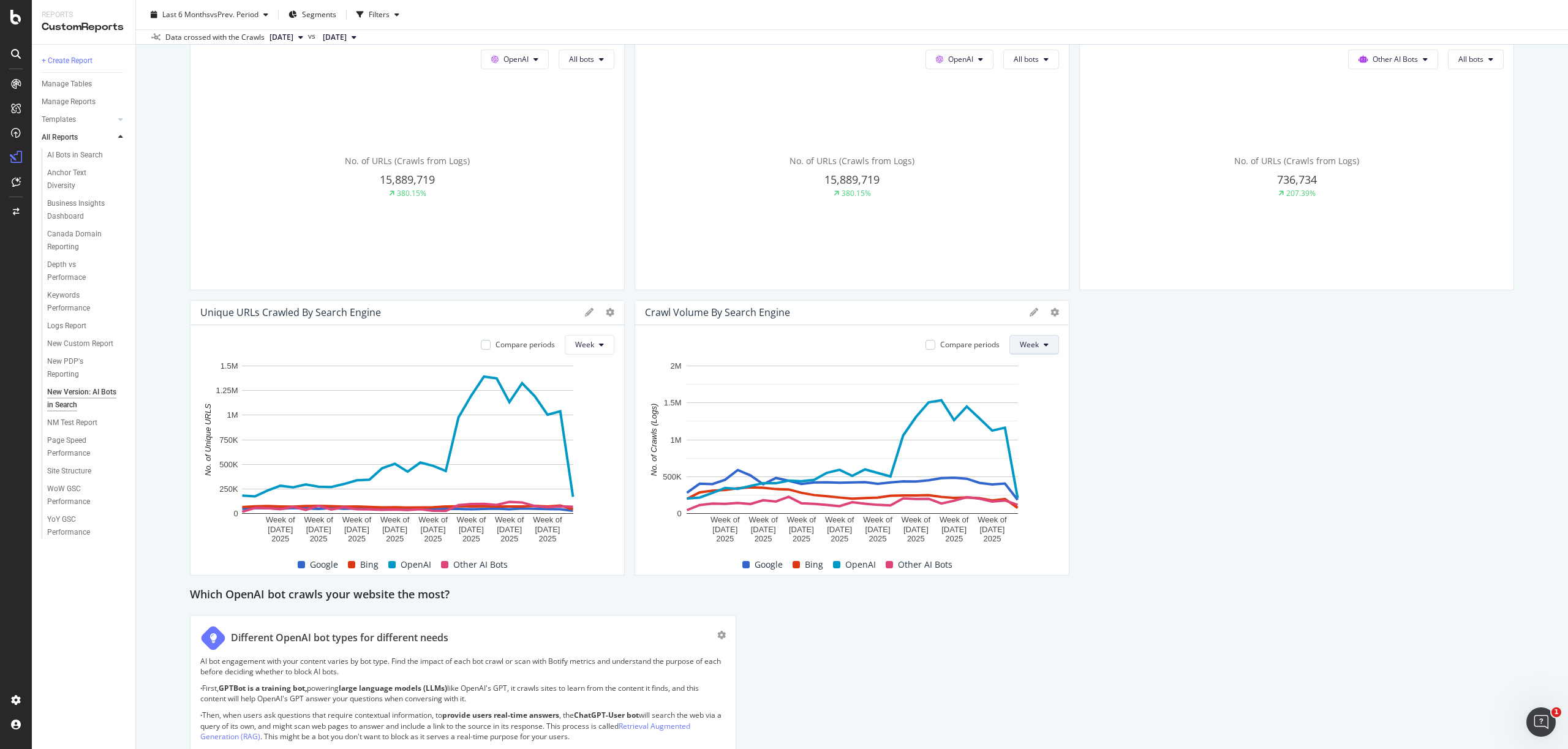
click at [1034, 352] on button "Week" at bounding box center [1034, 345] width 49 height 20
click at [1026, 412] on span "Month" at bounding box center [1031, 414] width 22 height 11
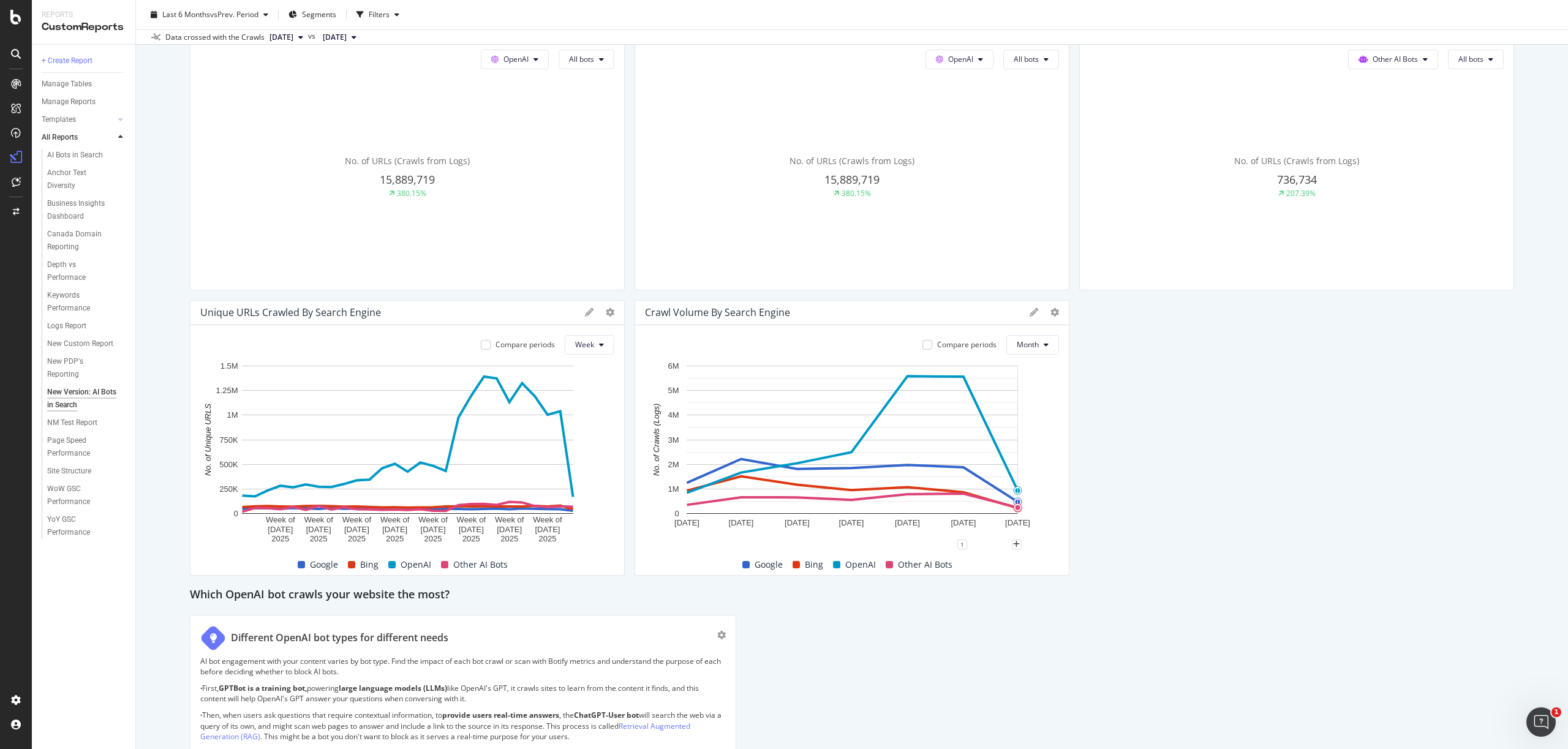
scroll to position [0, 0]
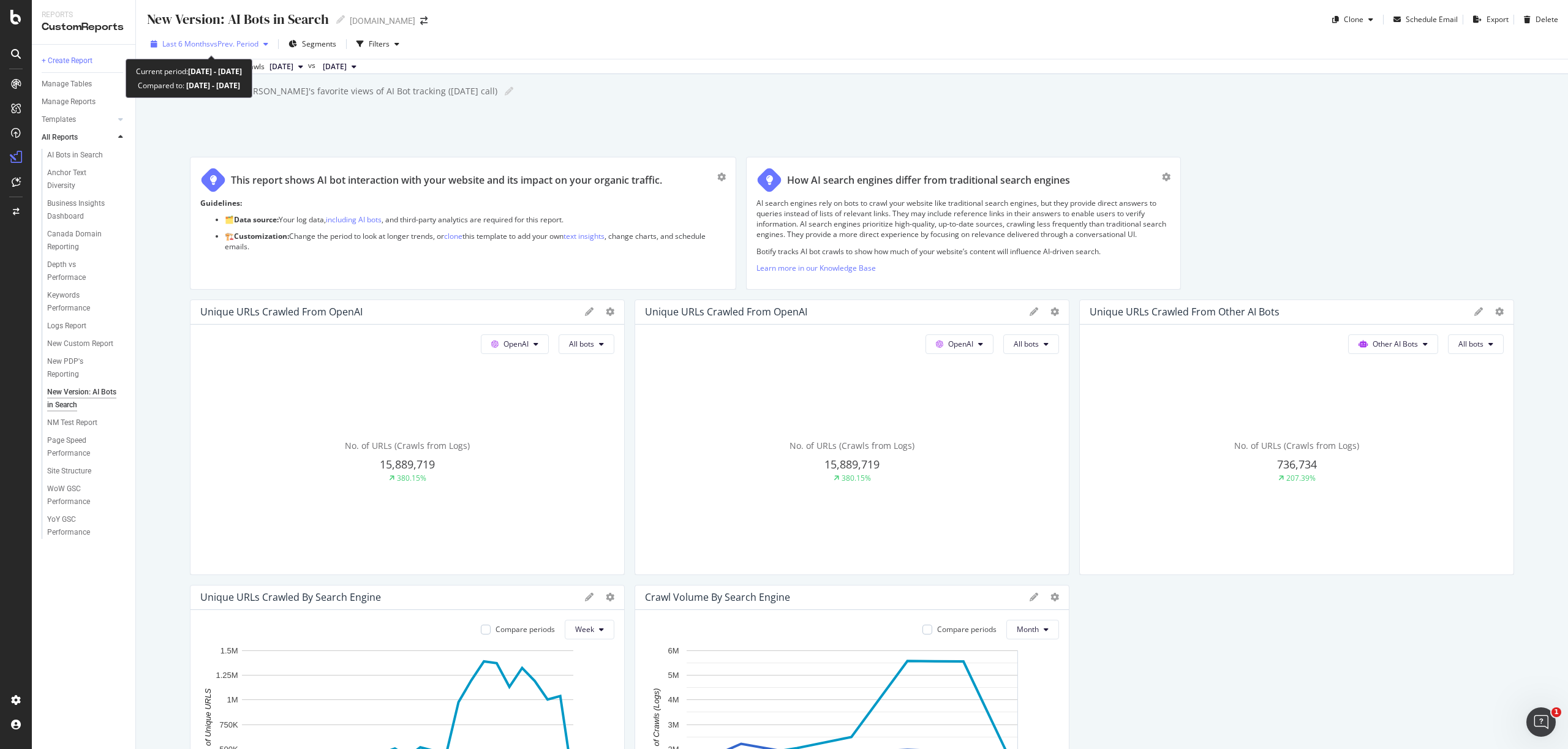
click at [215, 45] on span "vs Prev. Period" at bounding box center [234, 43] width 49 height 10
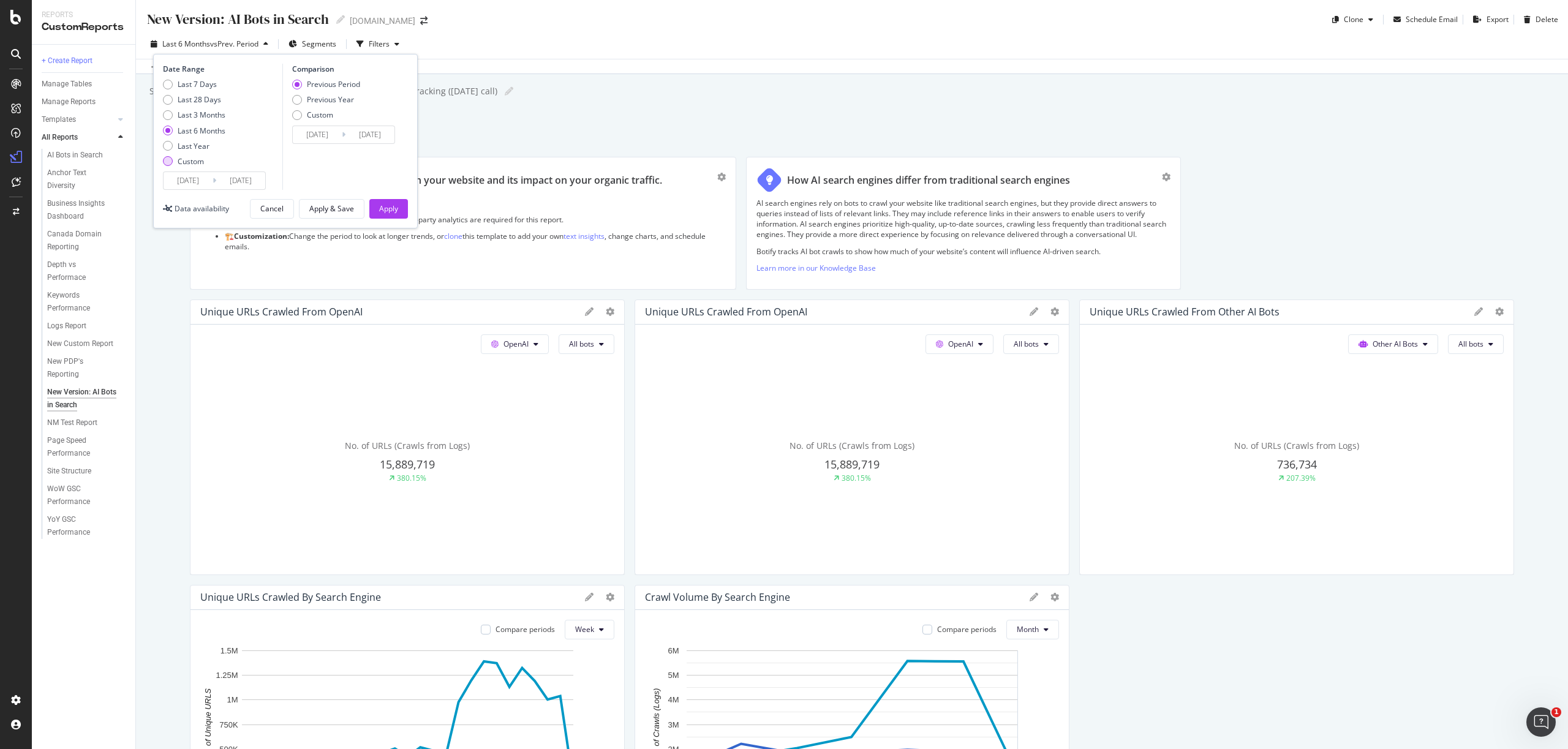
click at [183, 161] on div "Custom" at bounding box center [191, 161] width 27 height 10
type input "[DATE]"
click at [193, 181] on input "[DATE]" at bounding box center [188, 180] width 49 height 17
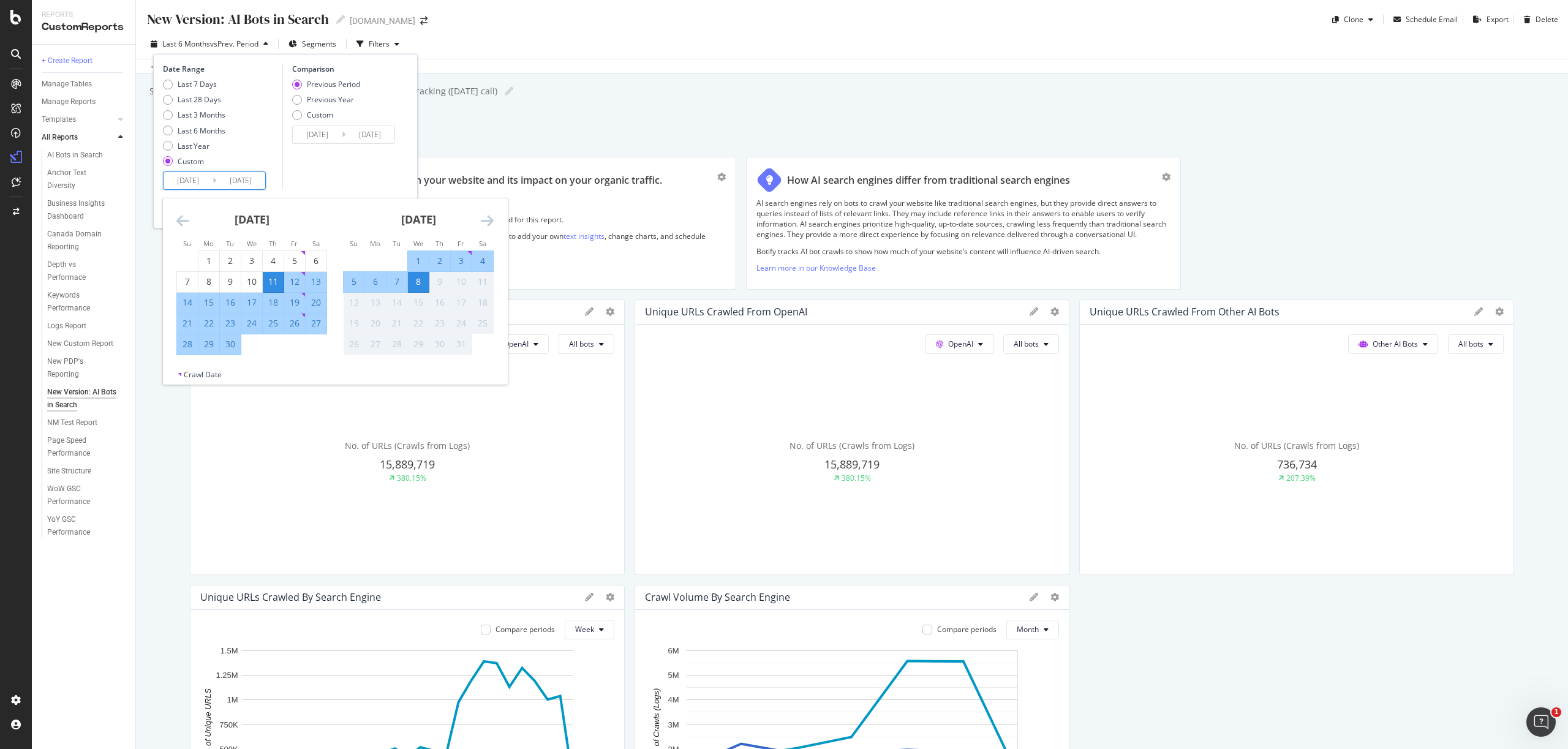
click at [178, 217] on icon "Move backward to switch to the previous month." at bounding box center [182, 220] width 13 height 15
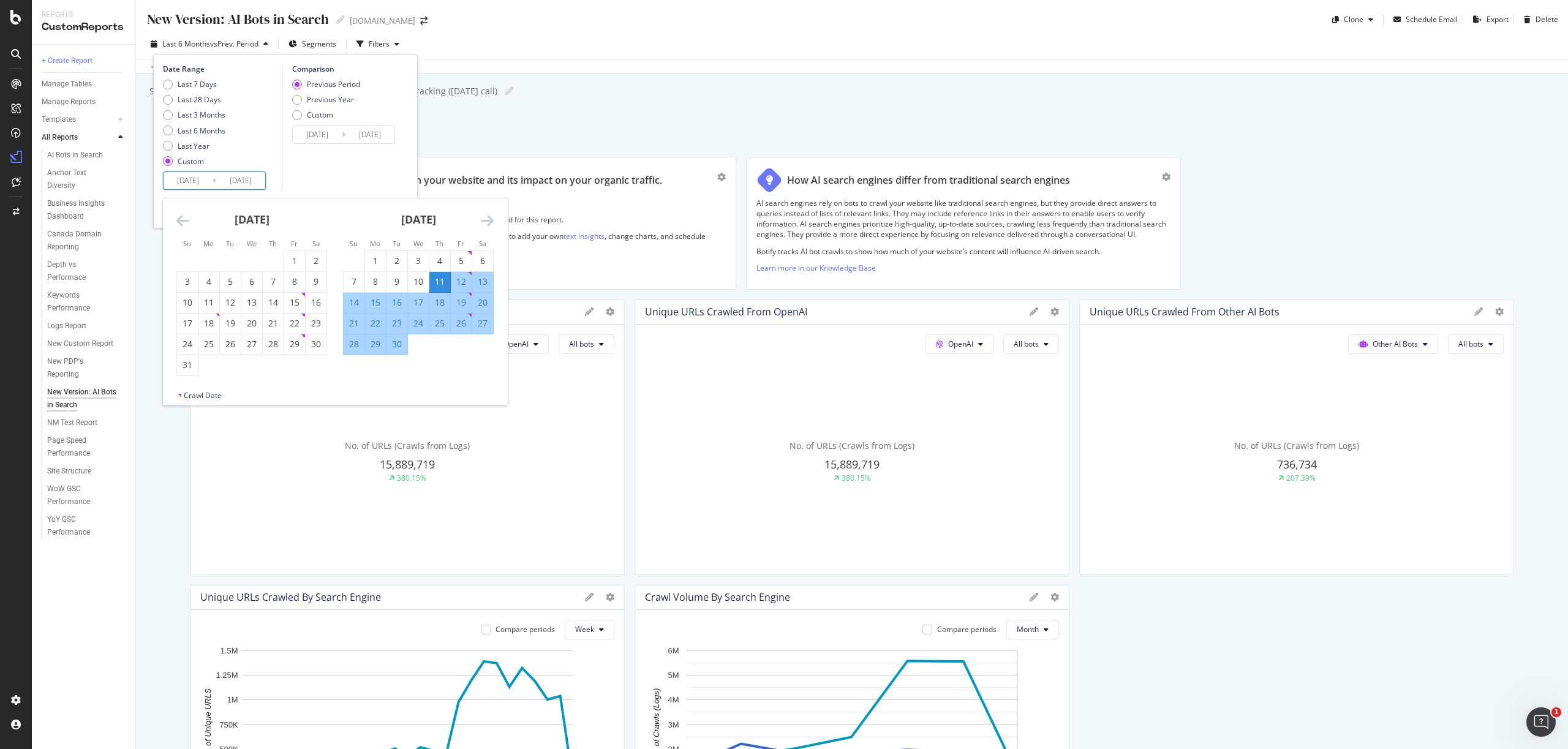
click at [178, 217] on icon "Move backward to switch to the previous month." at bounding box center [182, 220] width 13 height 15
click at [178, 217] on icon "Move backward to switch to the previous month." at bounding box center [182, 220] width 13 height 15
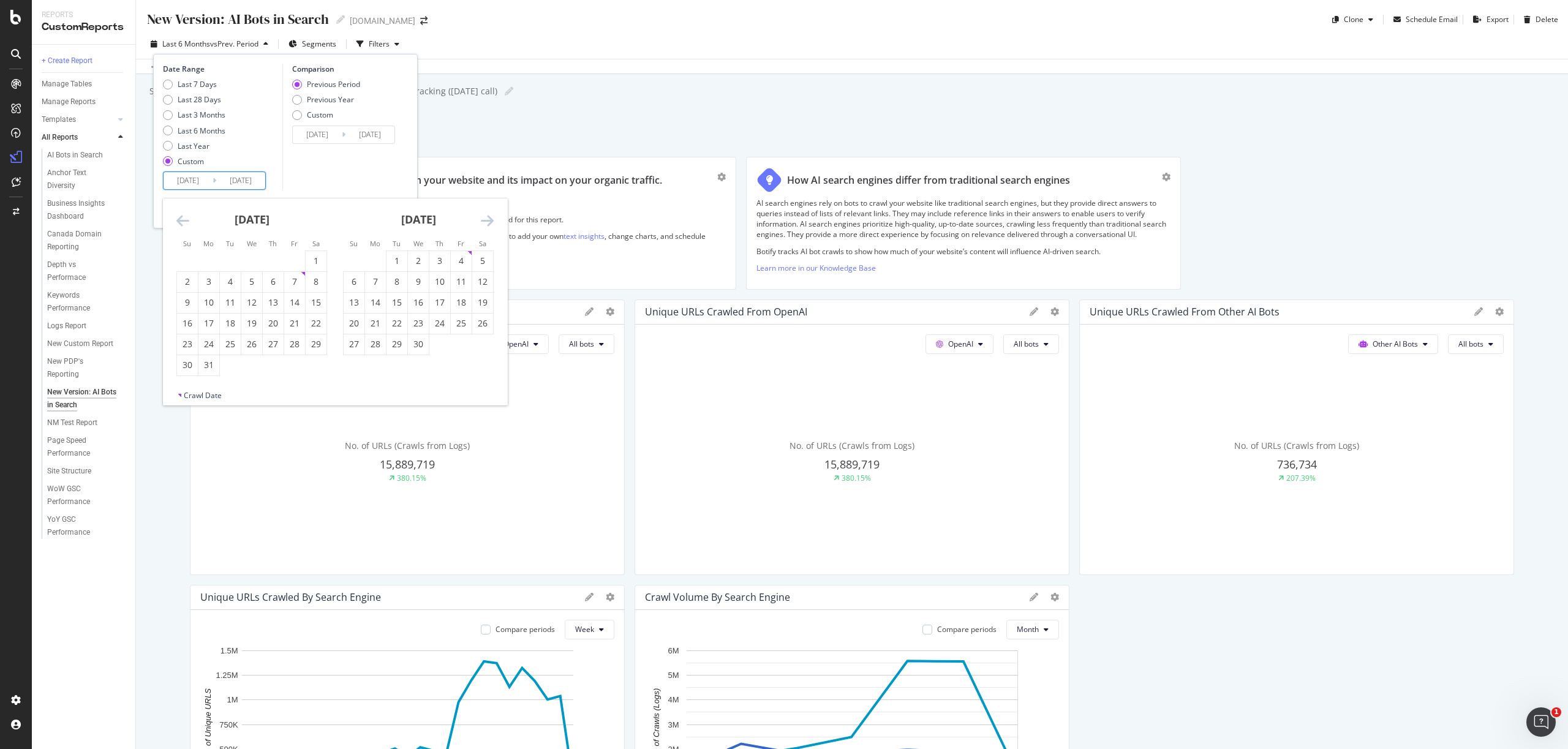
click at [178, 217] on icon "Move backward to switch to the previous month." at bounding box center [182, 220] width 13 height 15
drag, startPoint x: 250, startPoint y: 258, endPoint x: 261, endPoint y: 256, distance: 11.2
click at [250, 258] on div "1" at bounding box center [251, 261] width 21 height 13
type input "[DATE]"
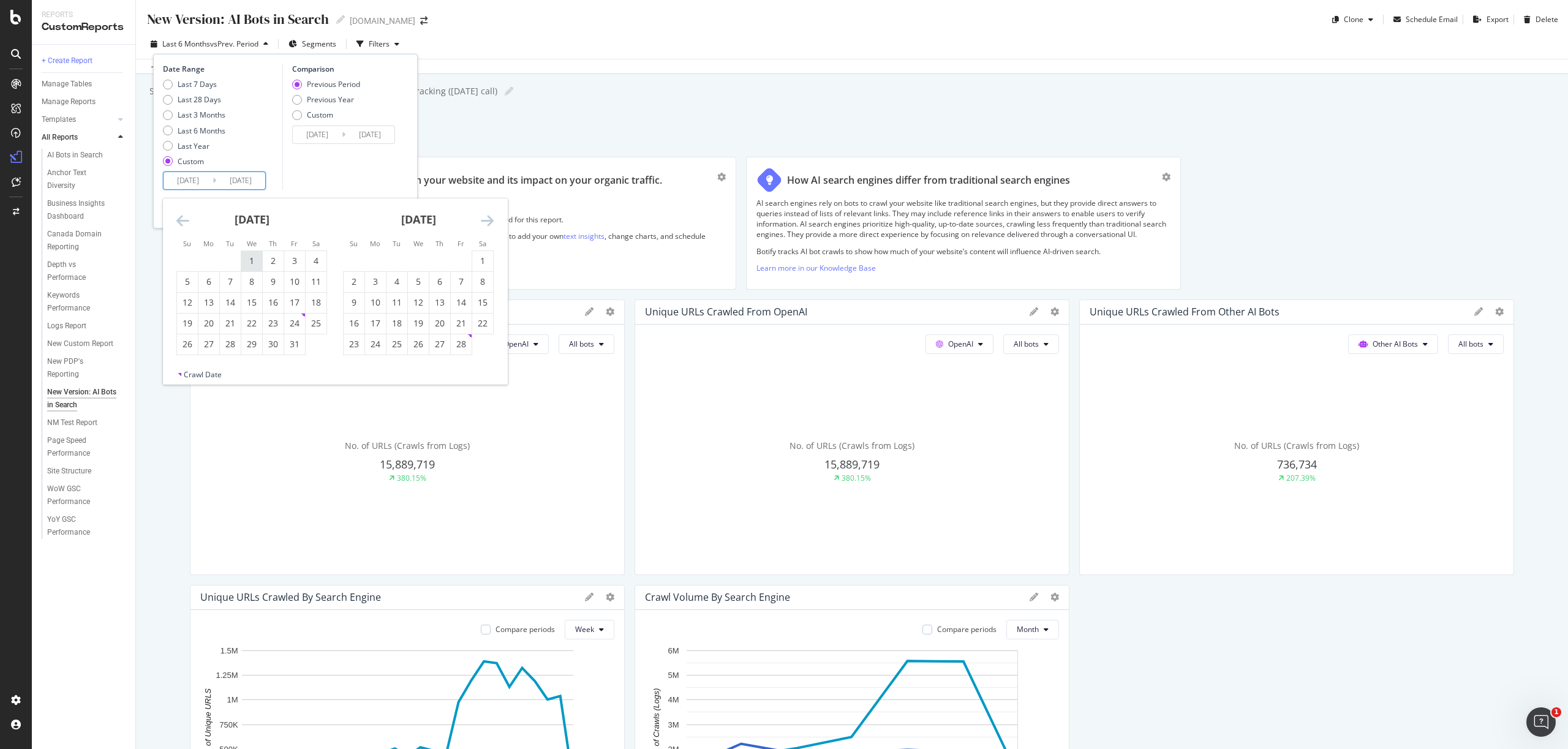
type input "[DATE]"
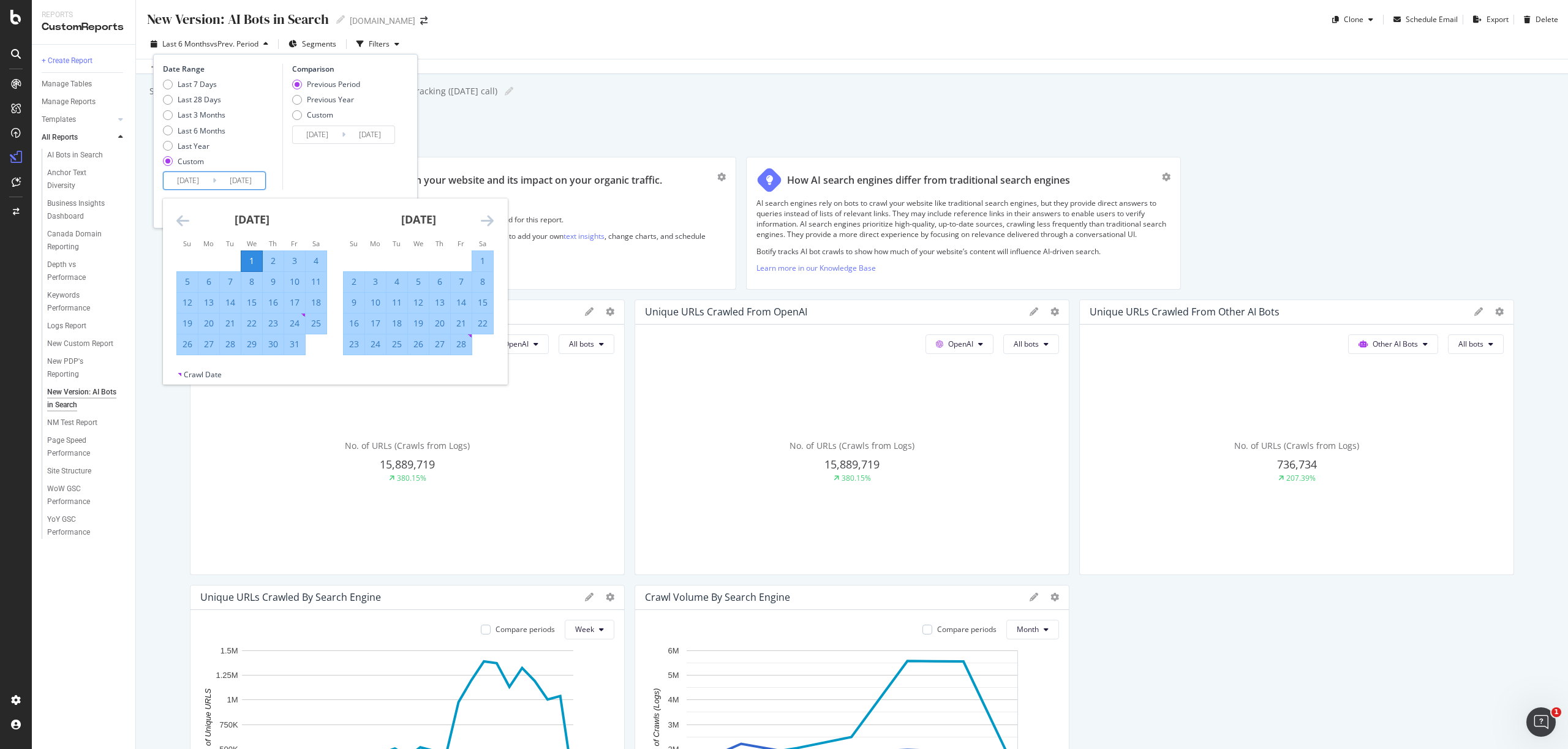
click at [487, 219] on icon "Move forward to switch to the next month." at bounding box center [487, 220] width 13 height 15
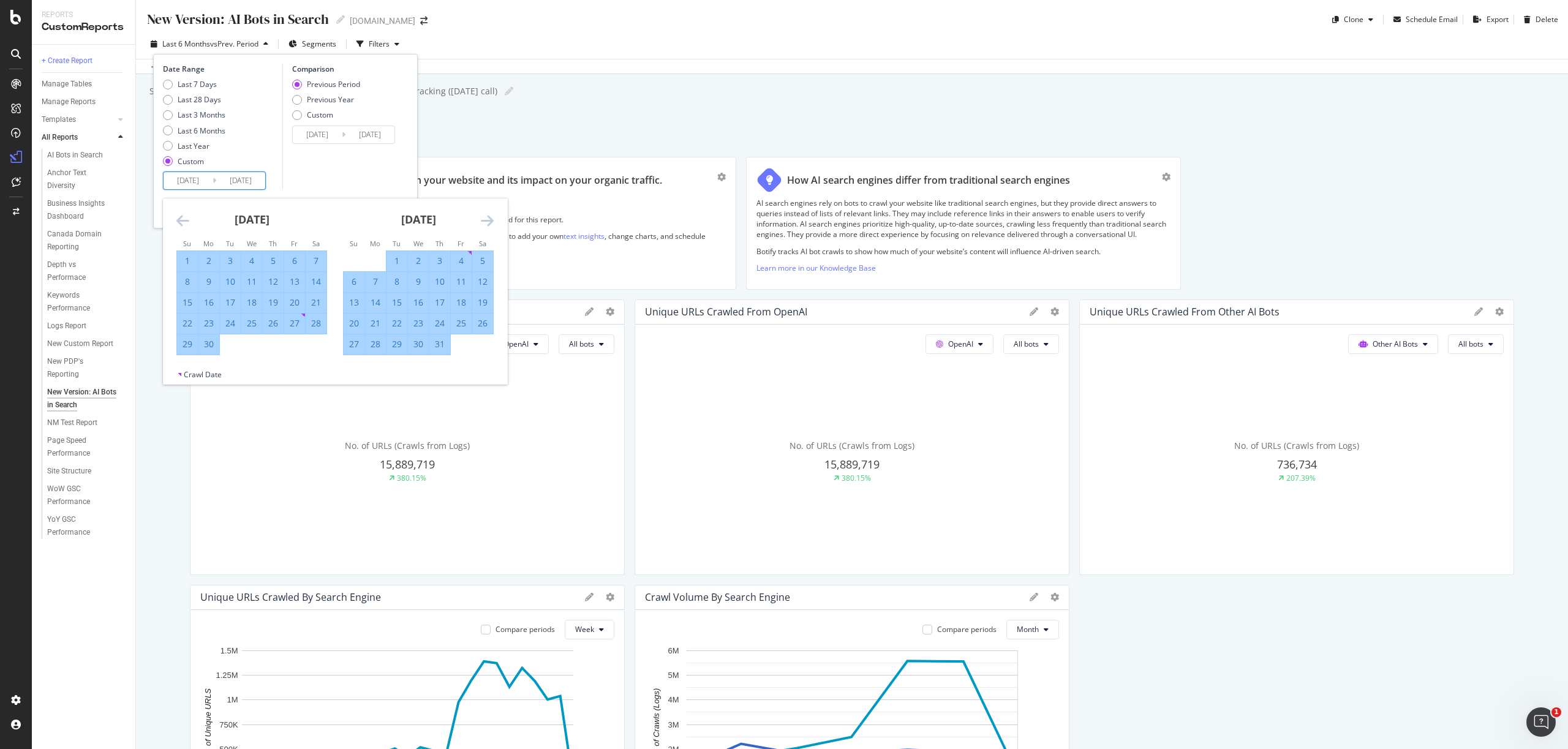
click at [487, 219] on icon "Move forward to switch to the next month." at bounding box center [487, 220] width 13 height 15
click at [399, 346] on div "30" at bounding box center [397, 344] width 21 height 13
type input "[DATE]"
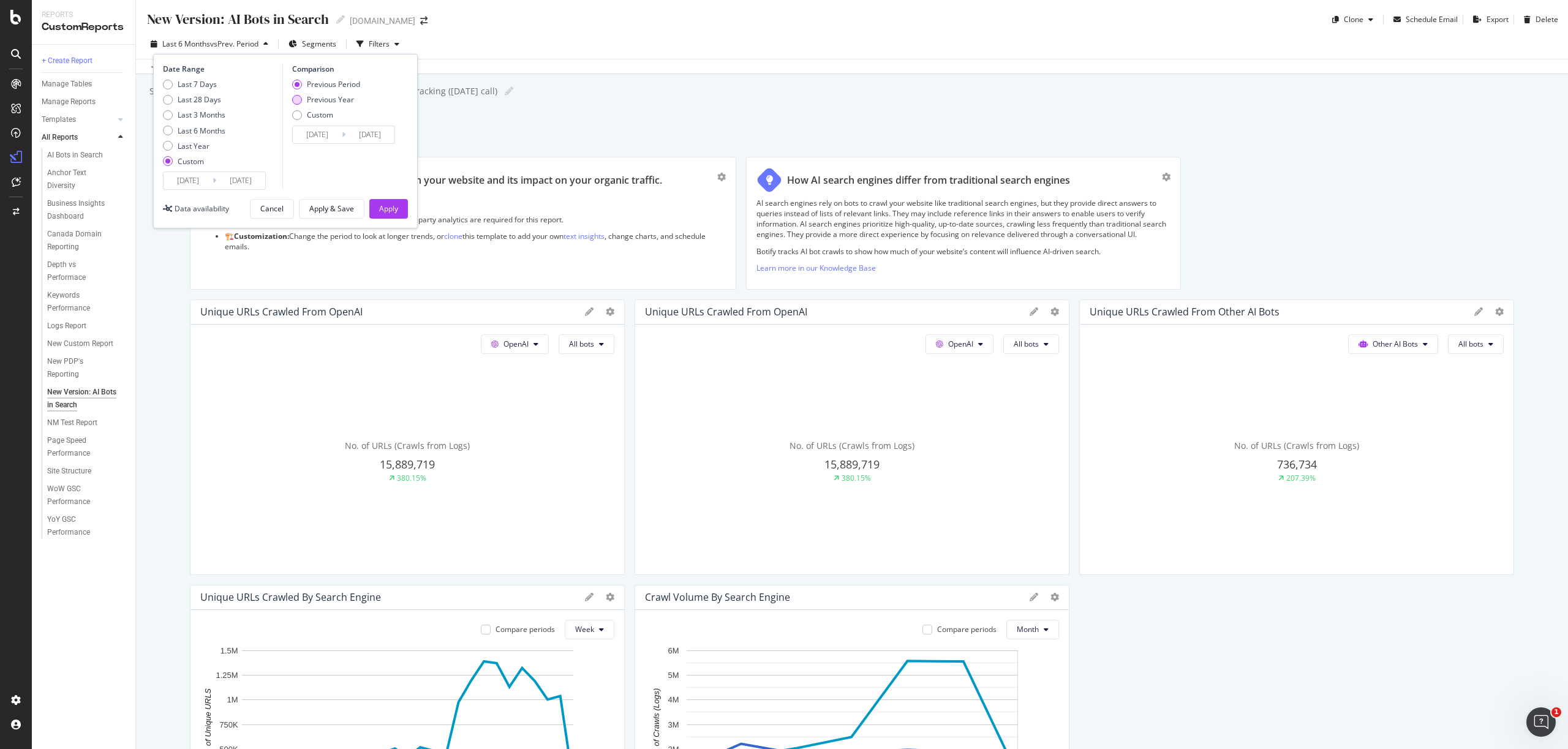
click at [323, 99] on div "Previous Year" at bounding box center [330, 100] width 47 height 10
type input "[DATE]"
click at [391, 207] on div "Apply" at bounding box center [388, 209] width 19 height 10
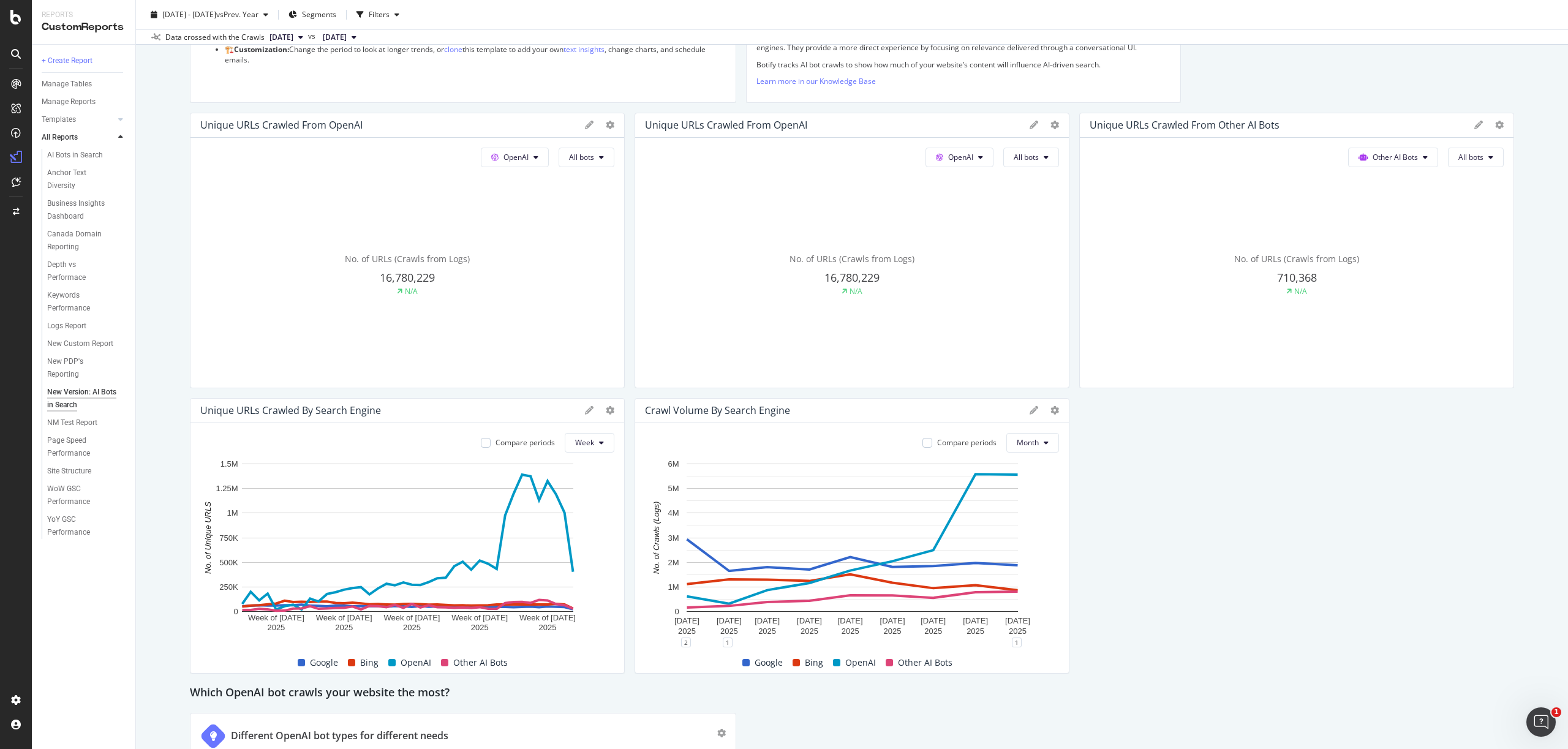
scroll to position [192, 0]
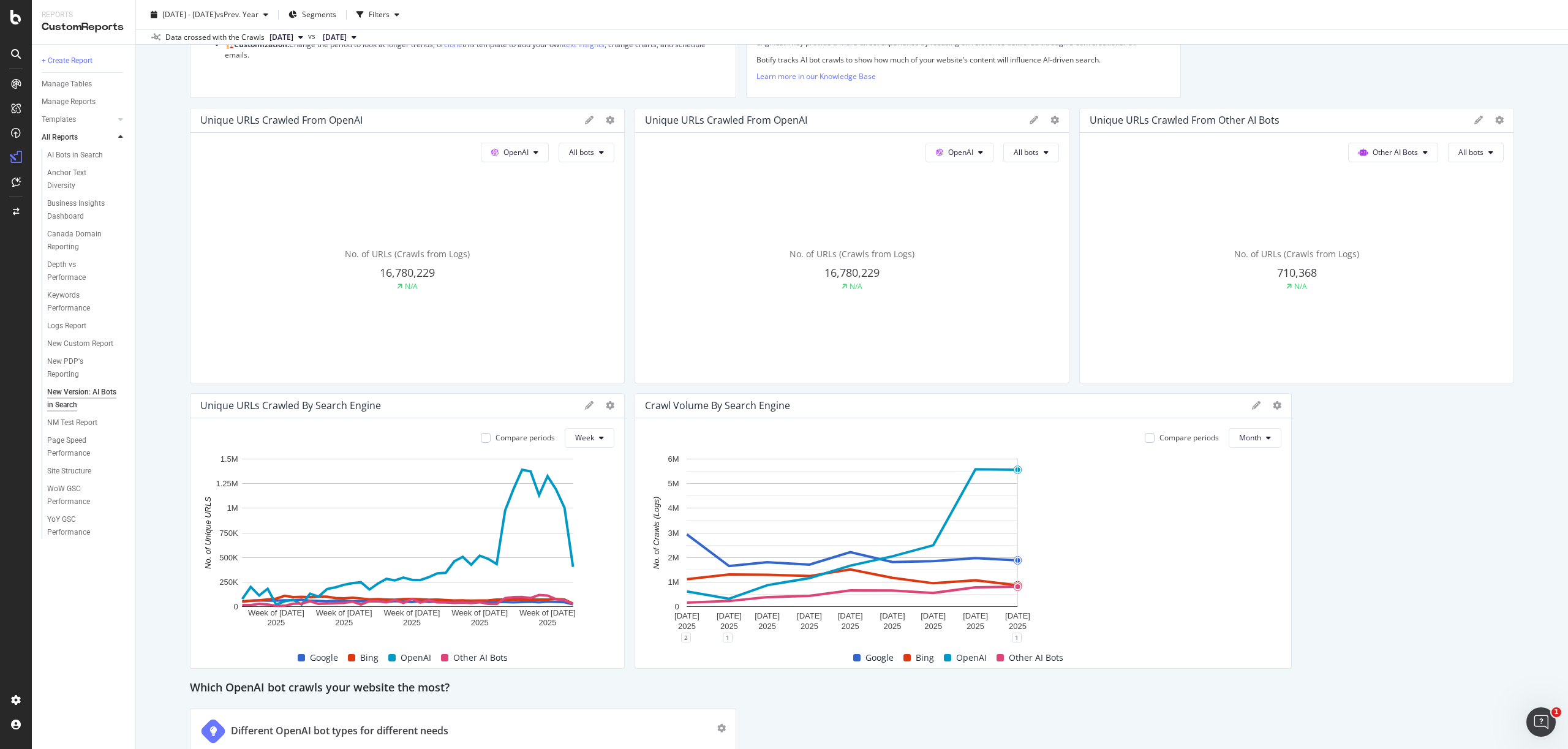
drag, startPoint x: 1067, startPoint y: 515, endPoint x: 1421, endPoint y: 515, distance: 354.0
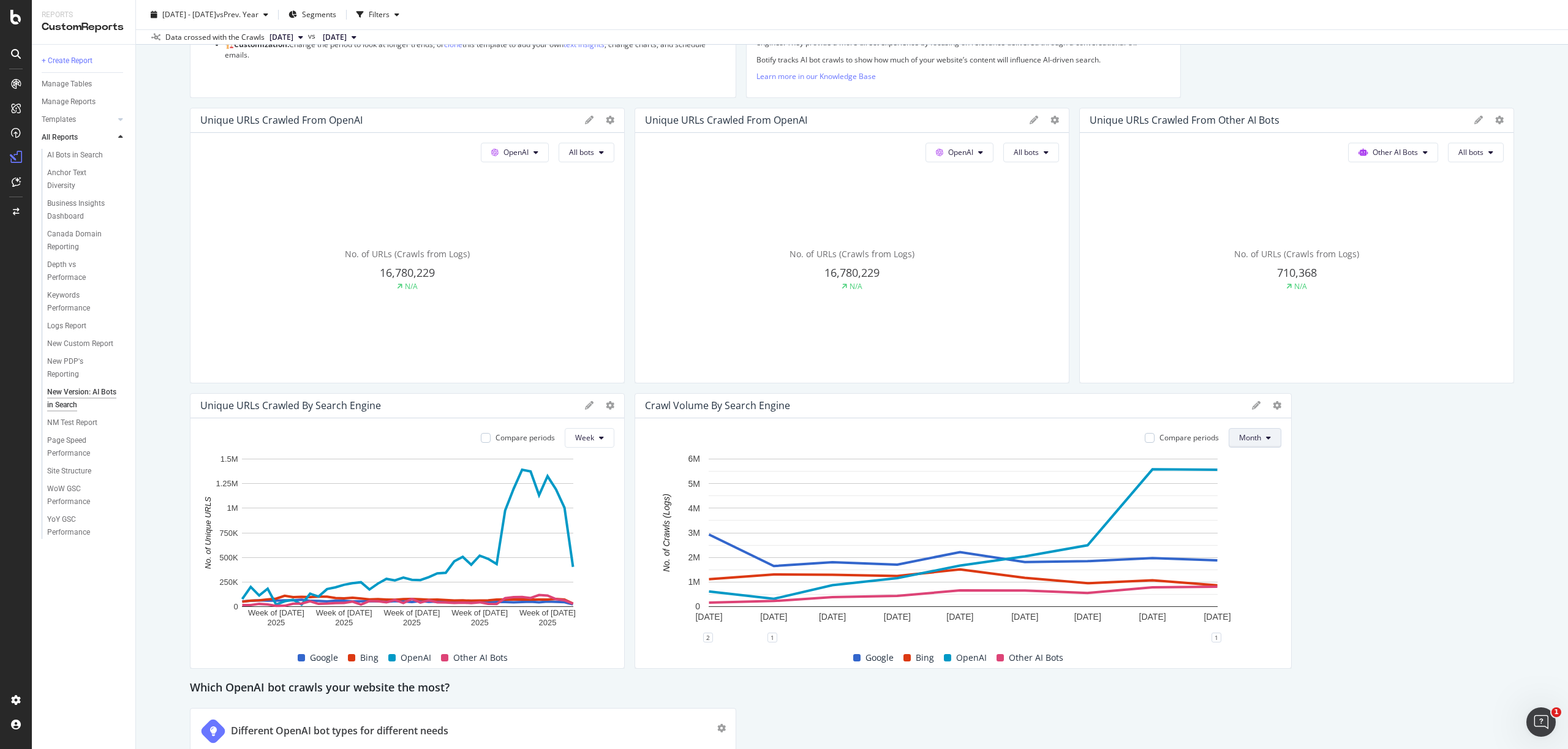
click at [1264, 435] on button "Month" at bounding box center [1255, 438] width 52 height 20
drag, startPoint x: 1264, startPoint y: 435, endPoint x: 1339, endPoint y: 473, distance: 84.1
click at [1264, 435] on button "Month" at bounding box center [1255, 438] width 52 height 20
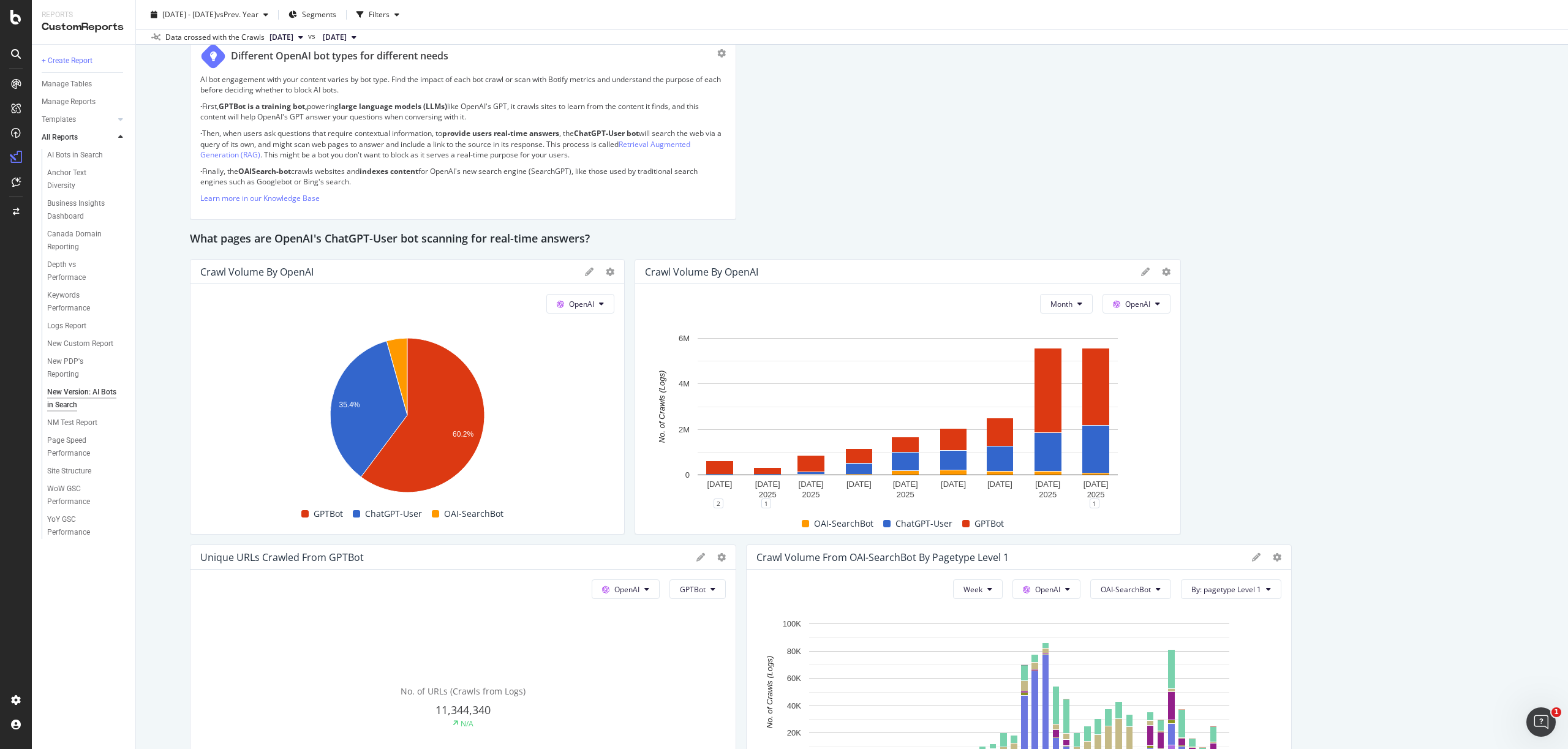
scroll to position [899, 0]
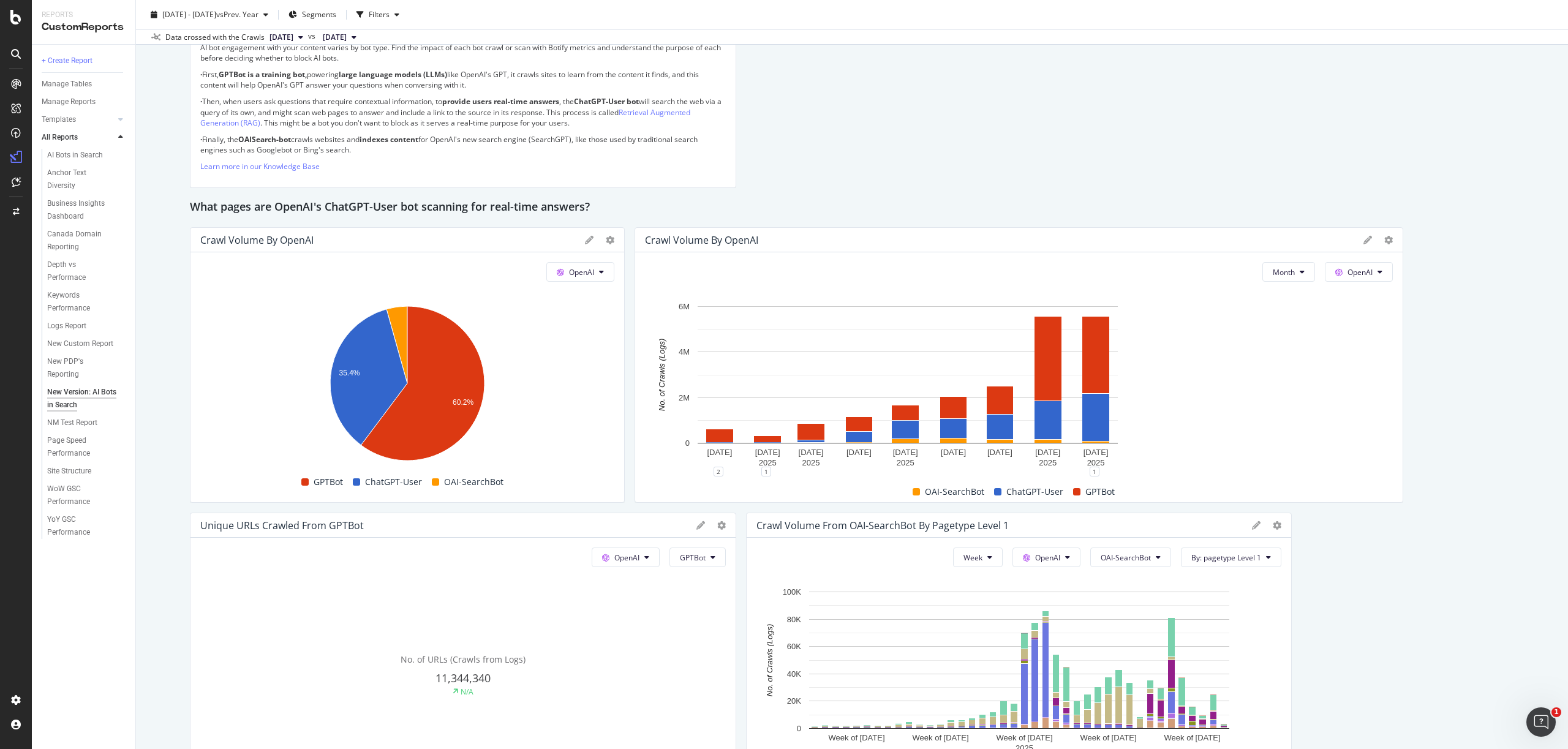
drag, startPoint x: 1177, startPoint y: 451, endPoint x: 1426, endPoint y: 429, distance: 250.0
click at [1426, 429] on div "This report shows AI bot interaction with your website and its impact on your o…" at bounding box center [852, 386] width 1325 height 2257
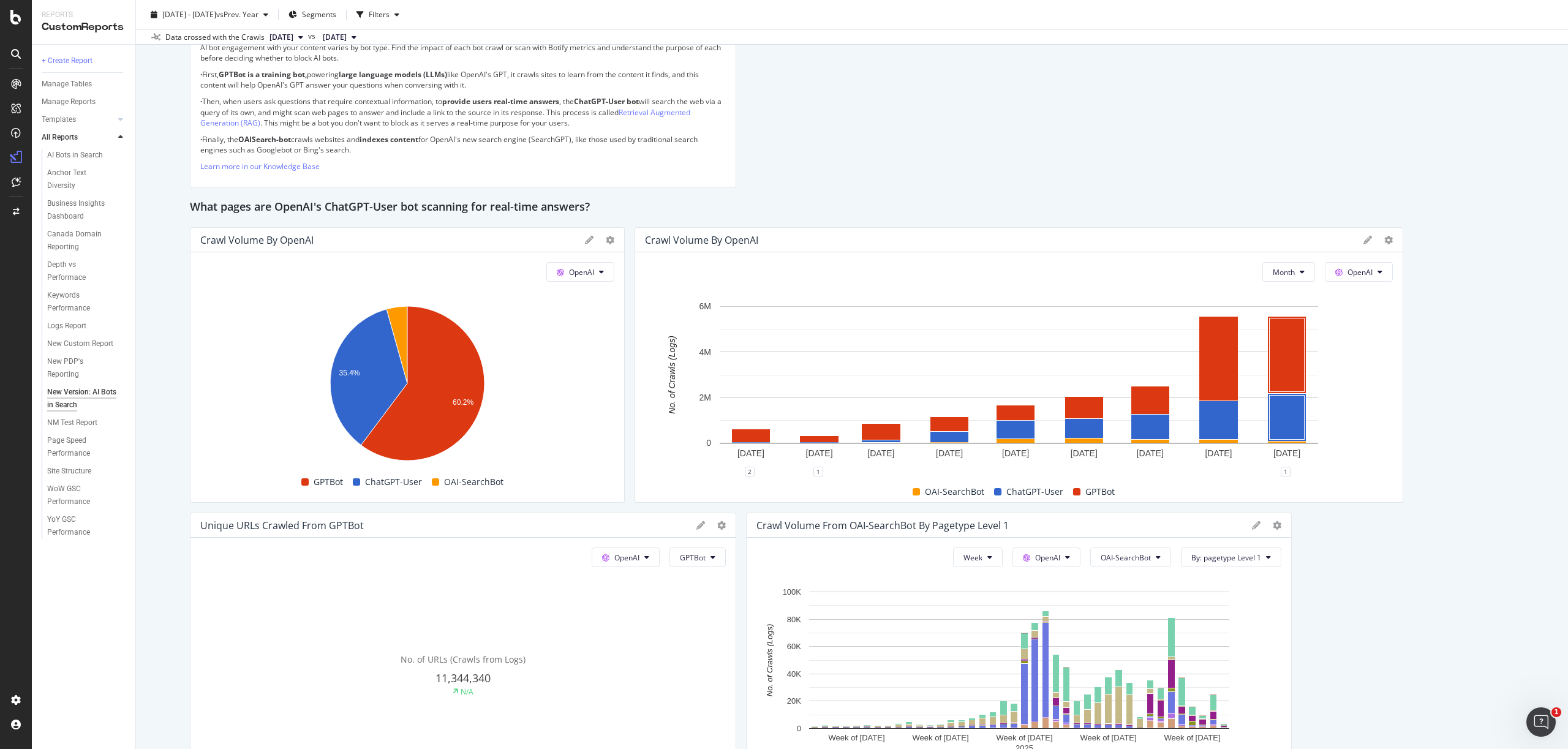
click at [1480, 534] on div "This report shows AI bot interaction with your website and its impact on your o…" at bounding box center [852, 386] width 1325 height 2257
click at [1360, 272] on span "OpenAI" at bounding box center [1360, 272] width 25 height 10
click at [1355, 364] on span "Other AI Bots" at bounding box center [1377, 364] width 45 height 11
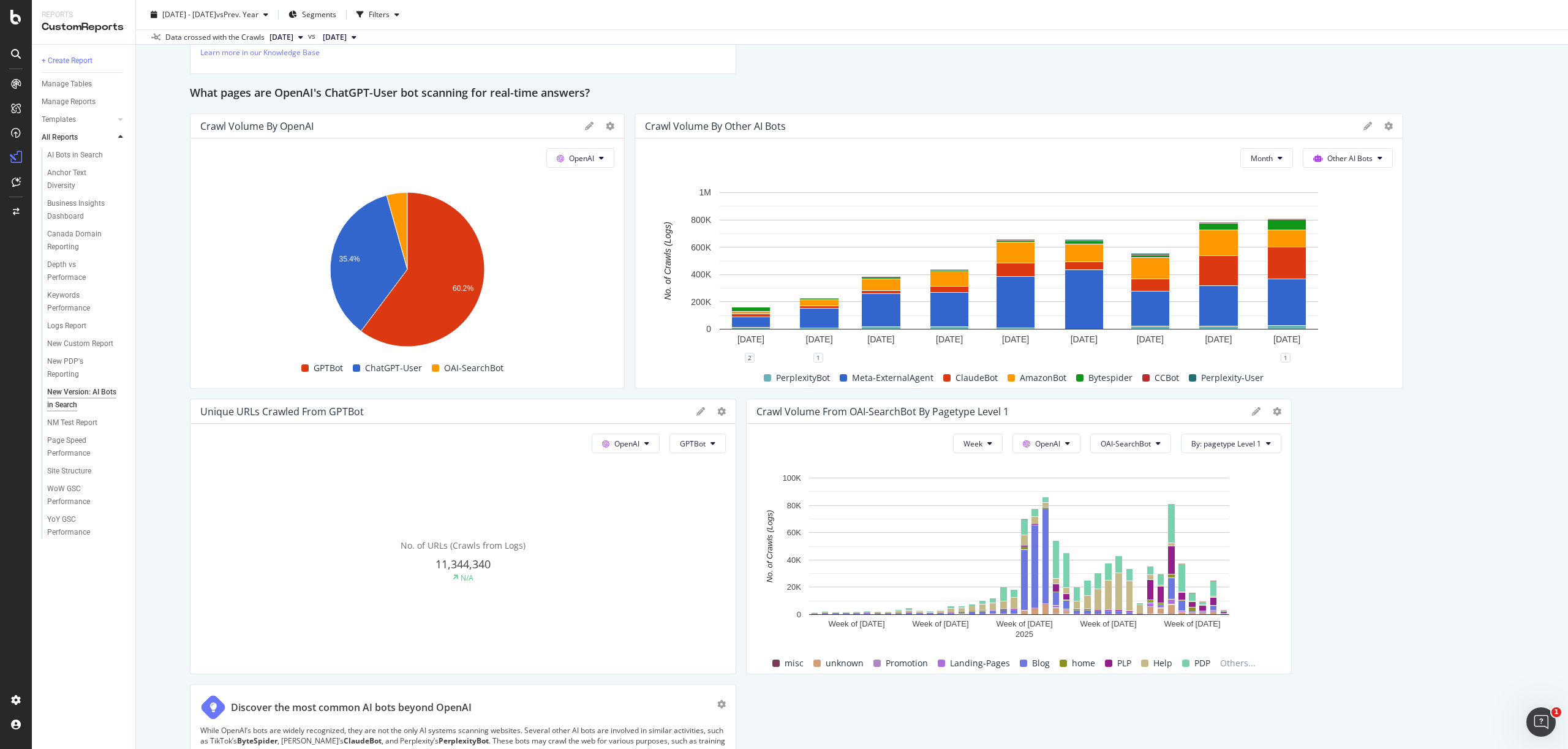
scroll to position [987, 0]
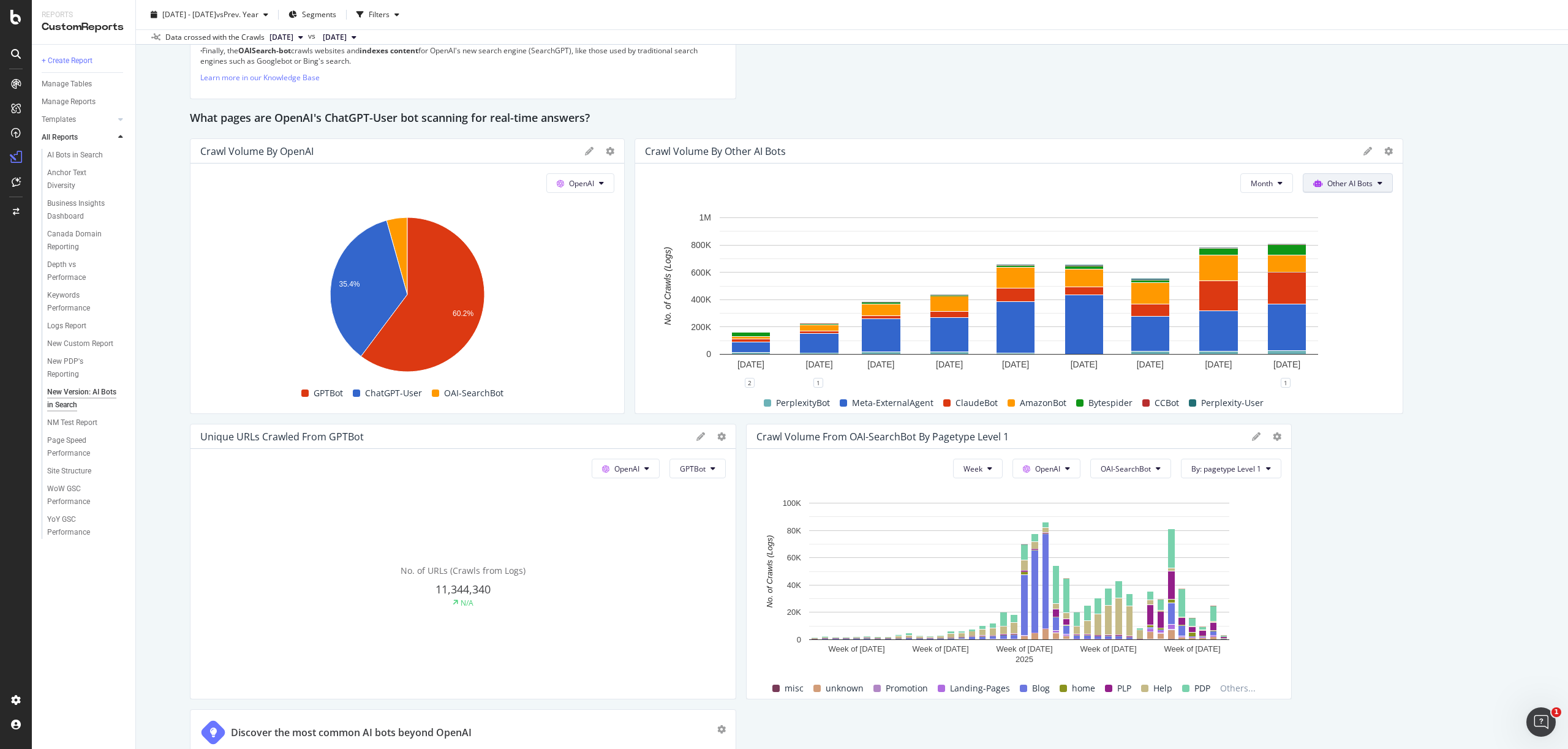
click at [1342, 186] on span "Other AI Bots" at bounding box center [1350, 184] width 45 height 10
click at [1346, 253] on span "OpenAI" at bounding box center [1356, 253] width 48 height 11
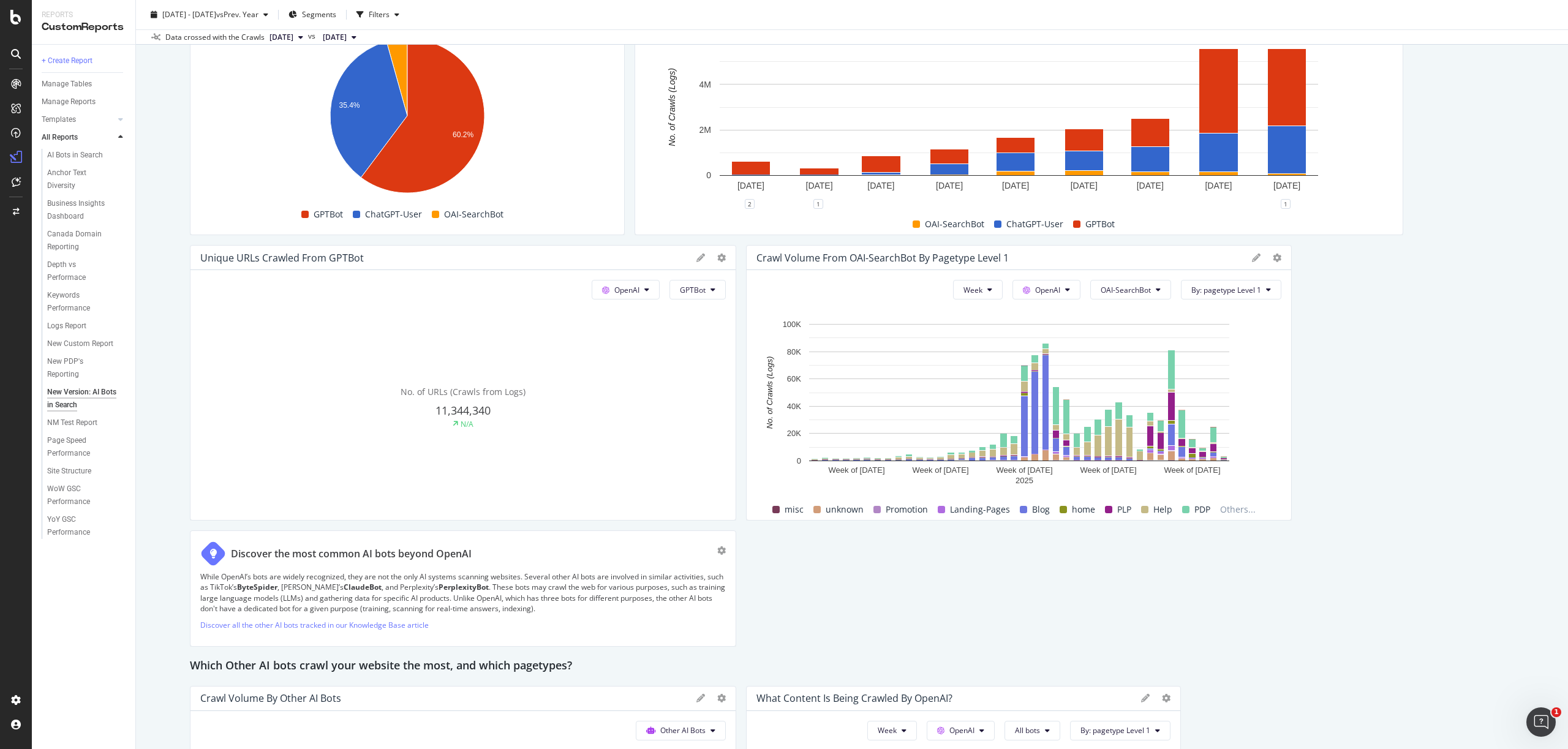
scroll to position [1171, 0]
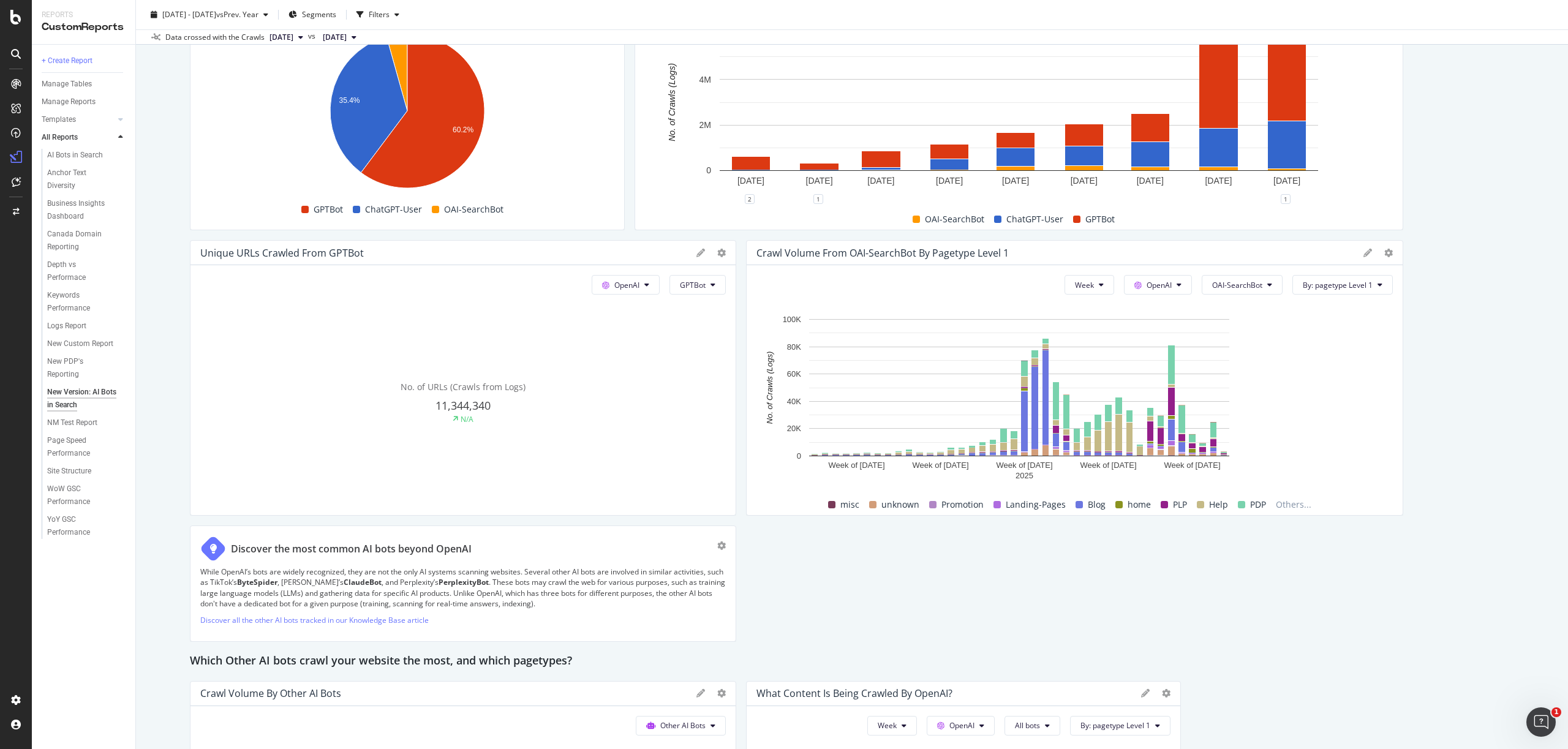
drag, startPoint x: 1287, startPoint y: 401, endPoint x: 1384, endPoint y: 595, distance: 216.9
click at [1441, 394] on div "This report shows AI bot interaction with your website and its impact on your o…" at bounding box center [852, 114] width 1325 height 2257
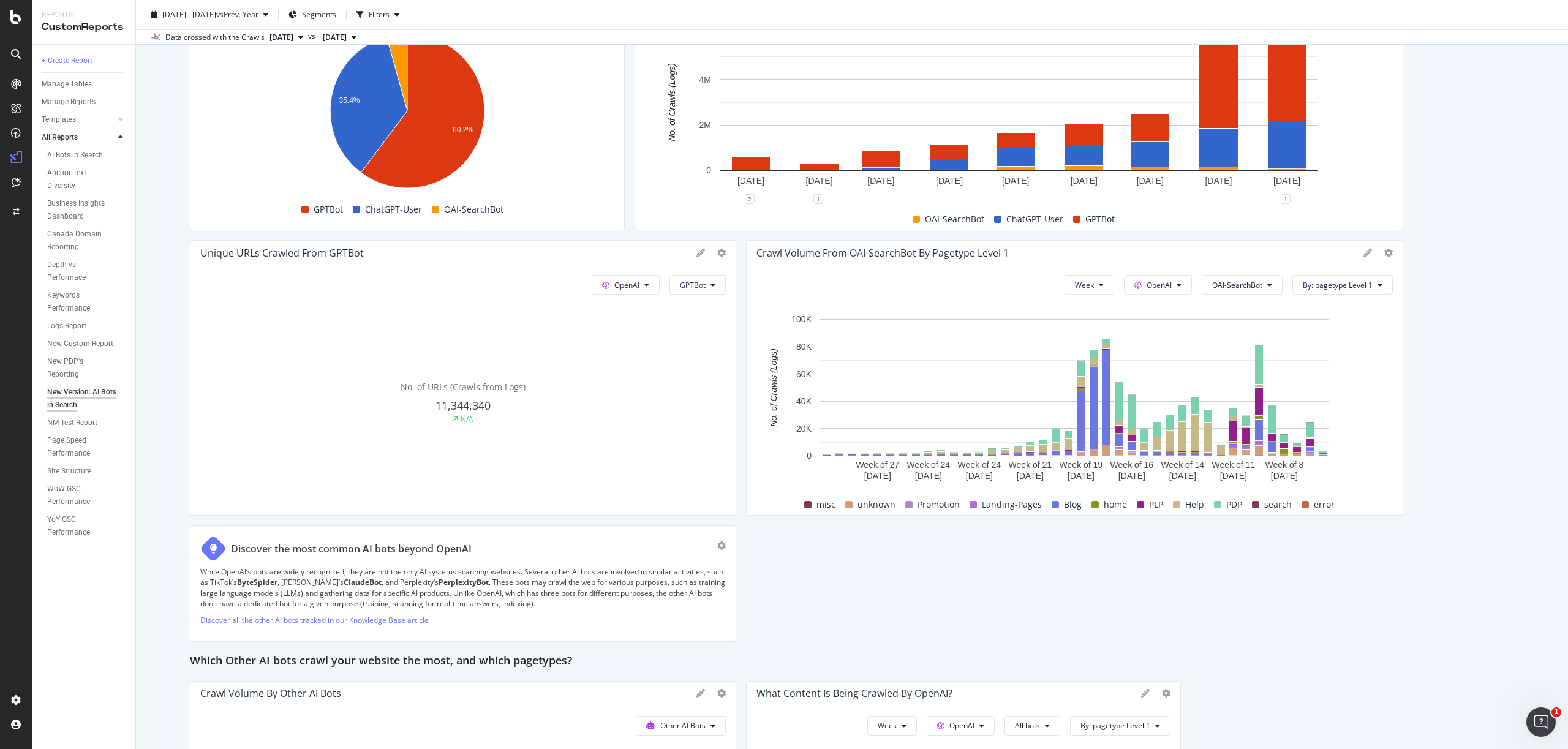
drag, startPoint x: 1395, startPoint y: 486, endPoint x: 1421, endPoint y: 485, distance: 26.0
click at [1421, 485] on div "This report shows AI bot interaction with your website and its impact on your o…" at bounding box center [852, 114] width 1325 height 2257
click at [1257, 288] on span "OAI-SearchBot" at bounding box center [1237, 285] width 50 height 10
drag, startPoint x: 1230, startPoint y: 400, endPoint x: 1401, endPoint y: 407, distance: 171.1
click at [1230, 400] on span "GPTBot" at bounding box center [1244, 400] width 62 height 11
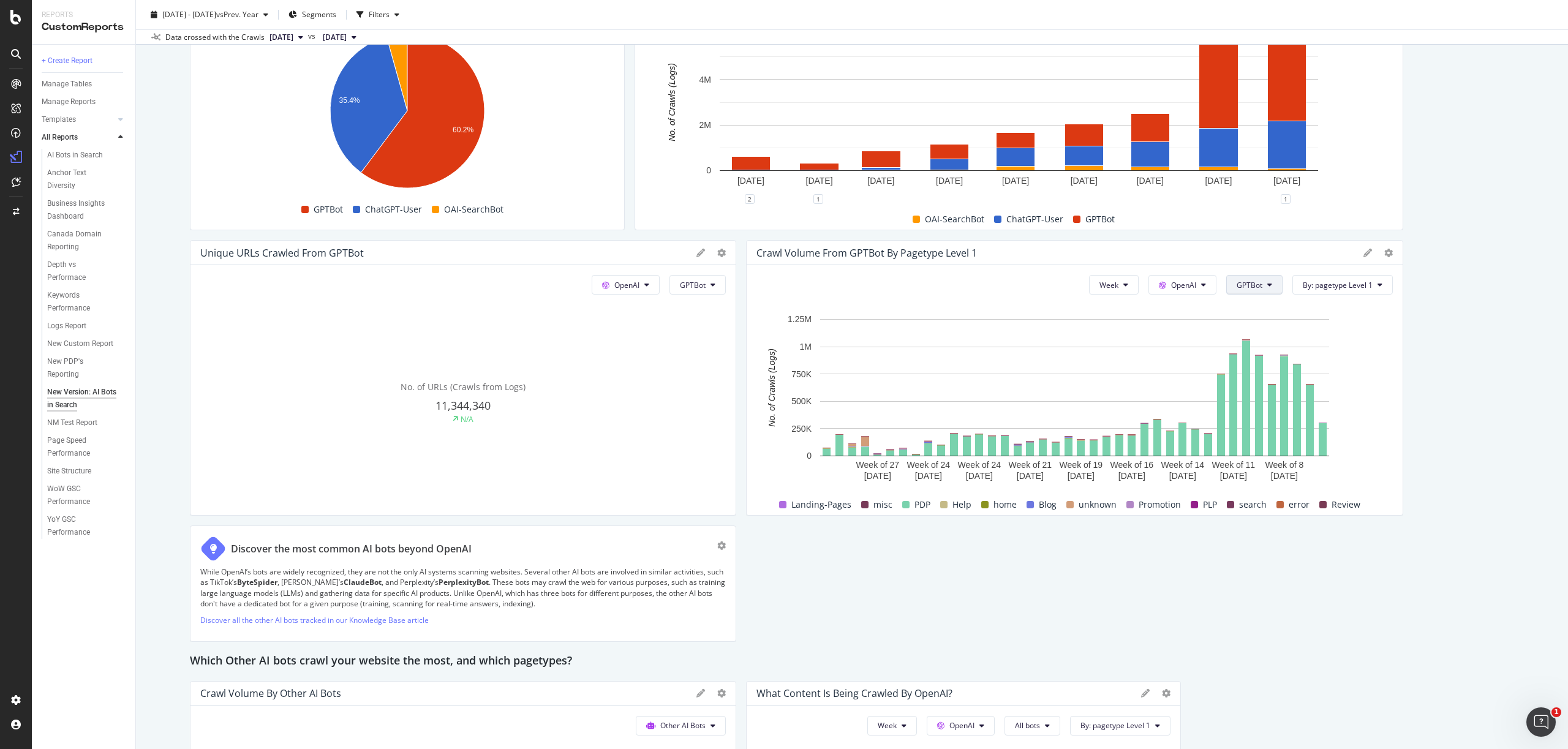
click at [1270, 280] on button "GPTBot" at bounding box center [1255, 285] width 56 height 20
click at [1257, 307] on span "All bots" at bounding box center [1269, 309] width 62 height 11
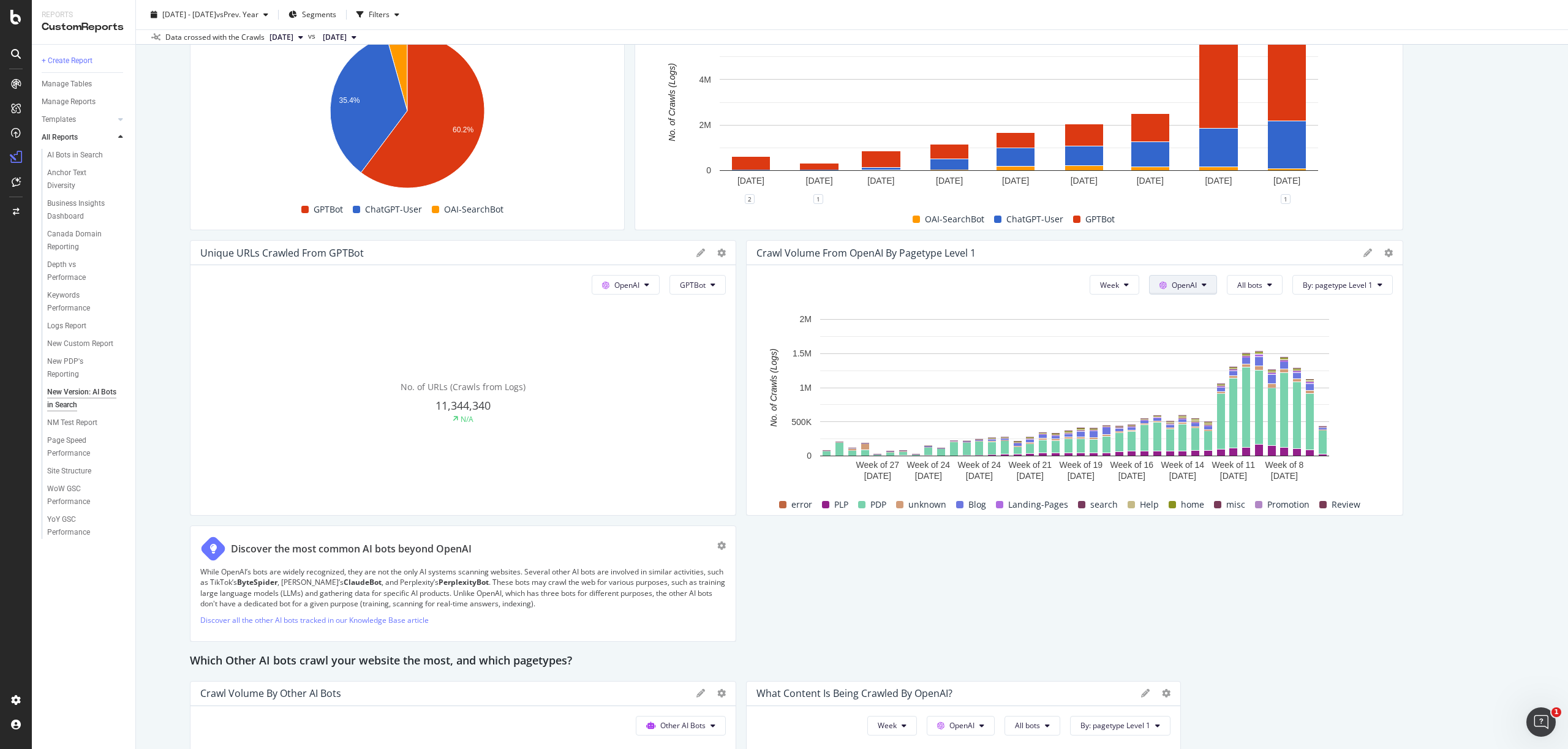
click at [1198, 285] on button "OpenAI" at bounding box center [1183, 285] width 68 height 20
drag, startPoint x: 1439, startPoint y: 368, endPoint x: 1422, endPoint y: 400, distance: 36.2
click at [1439, 368] on div "This report shows AI bot interaction with your website and its impact on your o…" at bounding box center [852, 114] width 1325 height 2257
click at [1352, 288] on span "By: pagetype Level 1" at bounding box center [1337, 285] width 70 height 10
click at [1458, 279] on div "This report shows AI bot interaction with your website and its impact on your o…" at bounding box center [852, 114] width 1325 height 2257
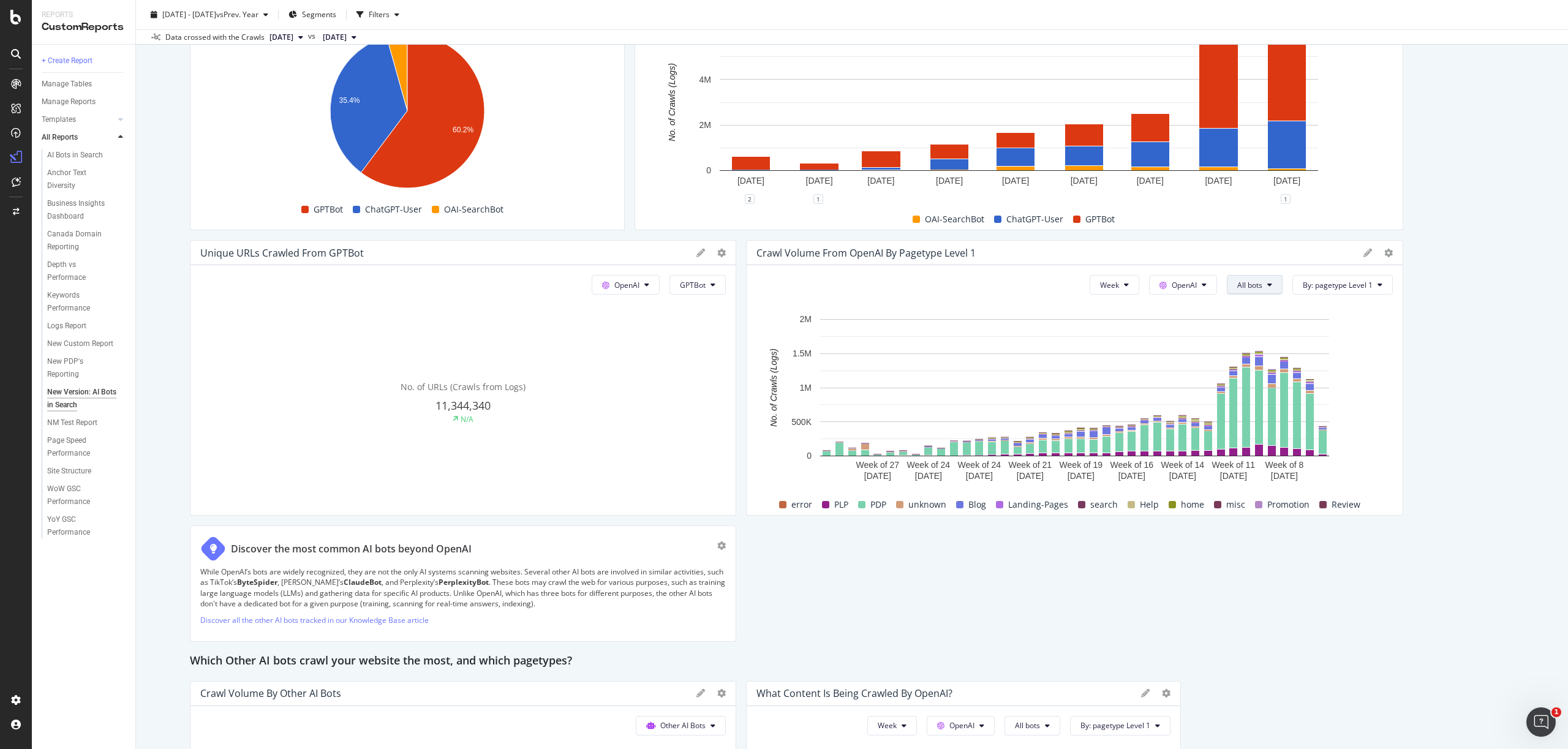
click at [1262, 295] on button "All bots" at bounding box center [1255, 285] width 56 height 20
drag, startPoint x: 1267, startPoint y: 333, endPoint x: 1449, endPoint y: 364, distance: 184.6
click at [1267, 333] on span "Indexing bots" at bounding box center [1269, 332] width 62 height 11
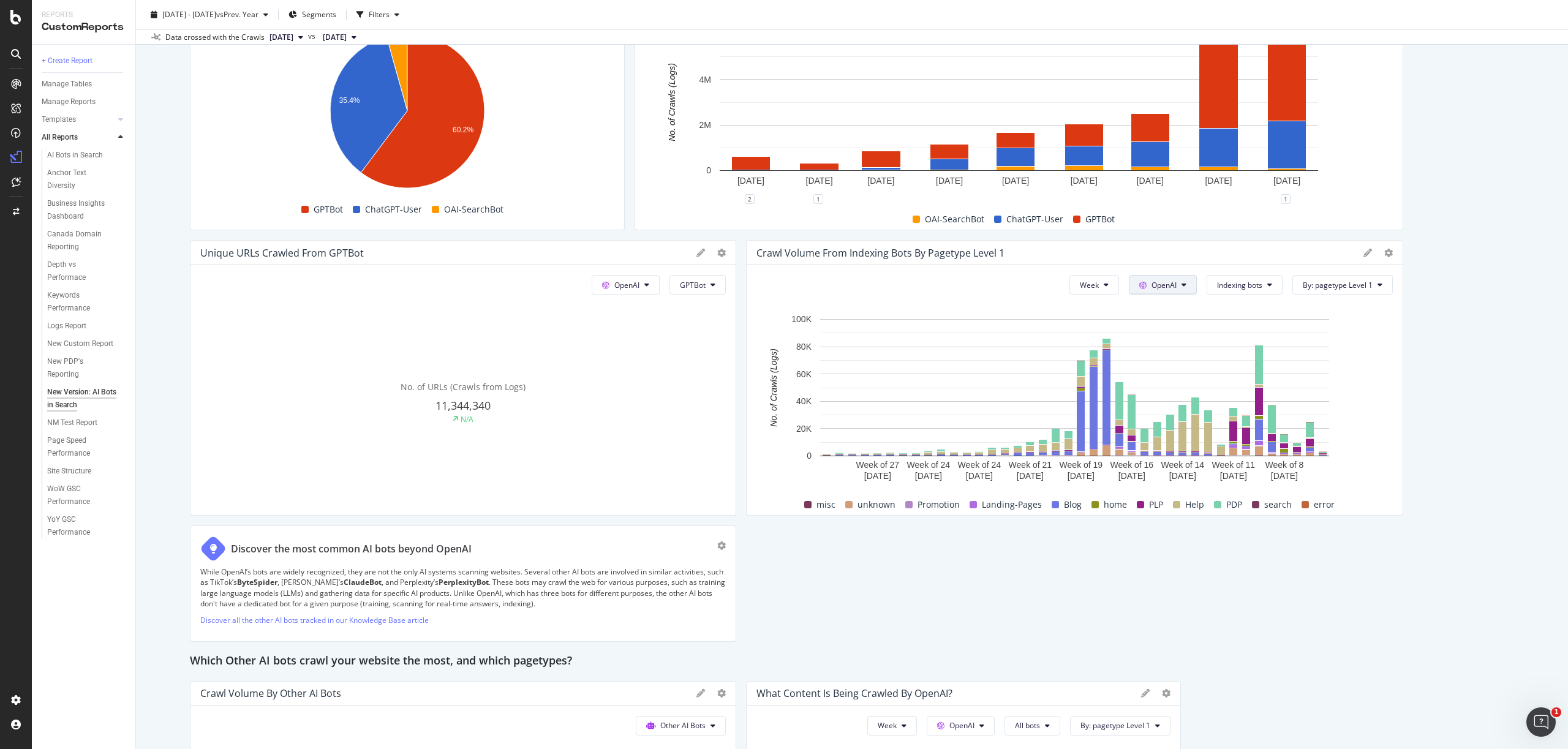
click at [1157, 281] on span "OpenAI" at bounding box center [1164, 285] width 25 height 10
click at [1180, 375] on span "Other AI Bots" at bounding box center [1180, 377] width 45 height 11
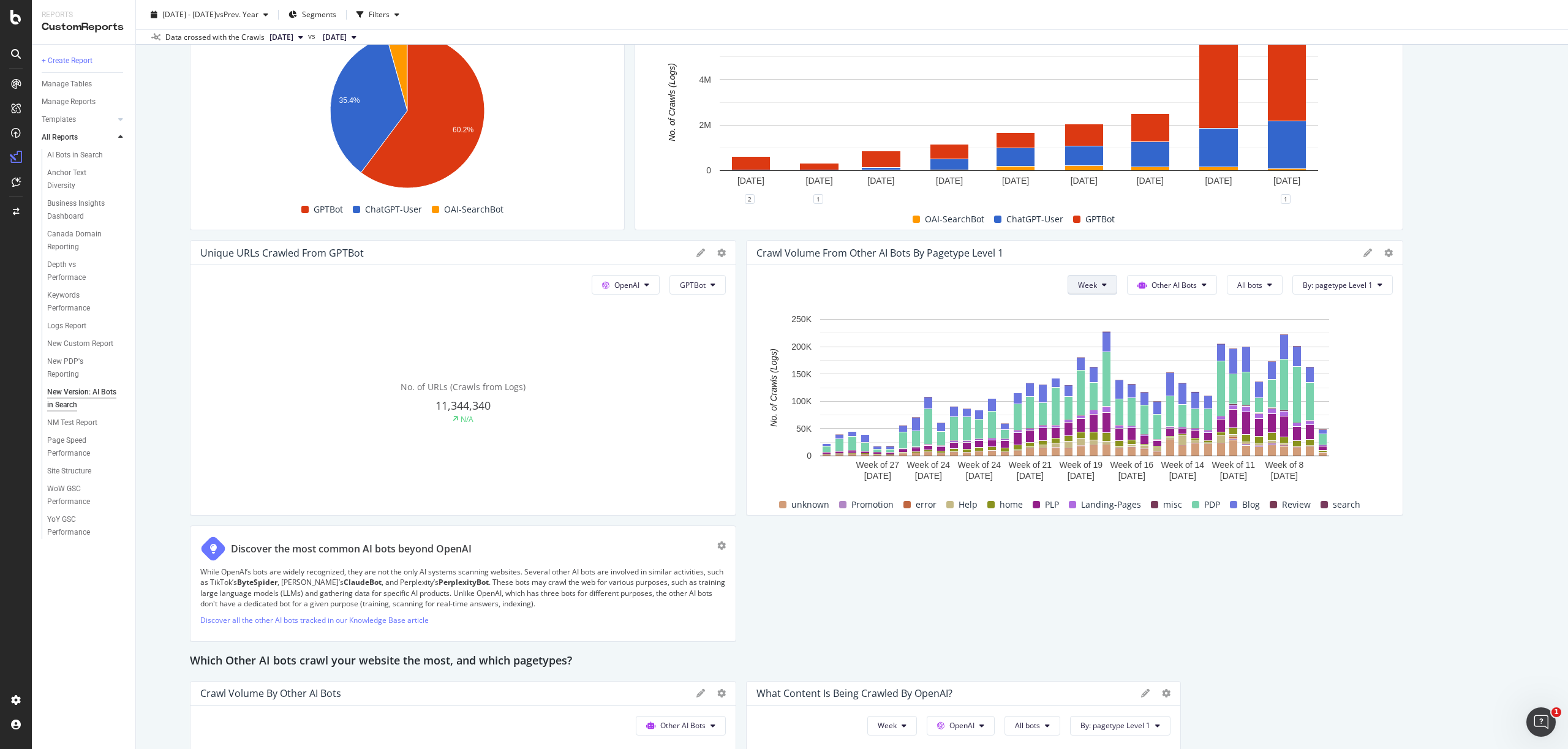
click at [1107, 282] on icon at bounding box center [1104, 285] width 5 height 7
drag, startPoint x: 1090, startPoint y: 352, endPoint x: 1429, endPoint y: 372, distance: 339.6
click at [1090, 352] on span "Month" at bounding box center [1090, 355] width 22 height 11
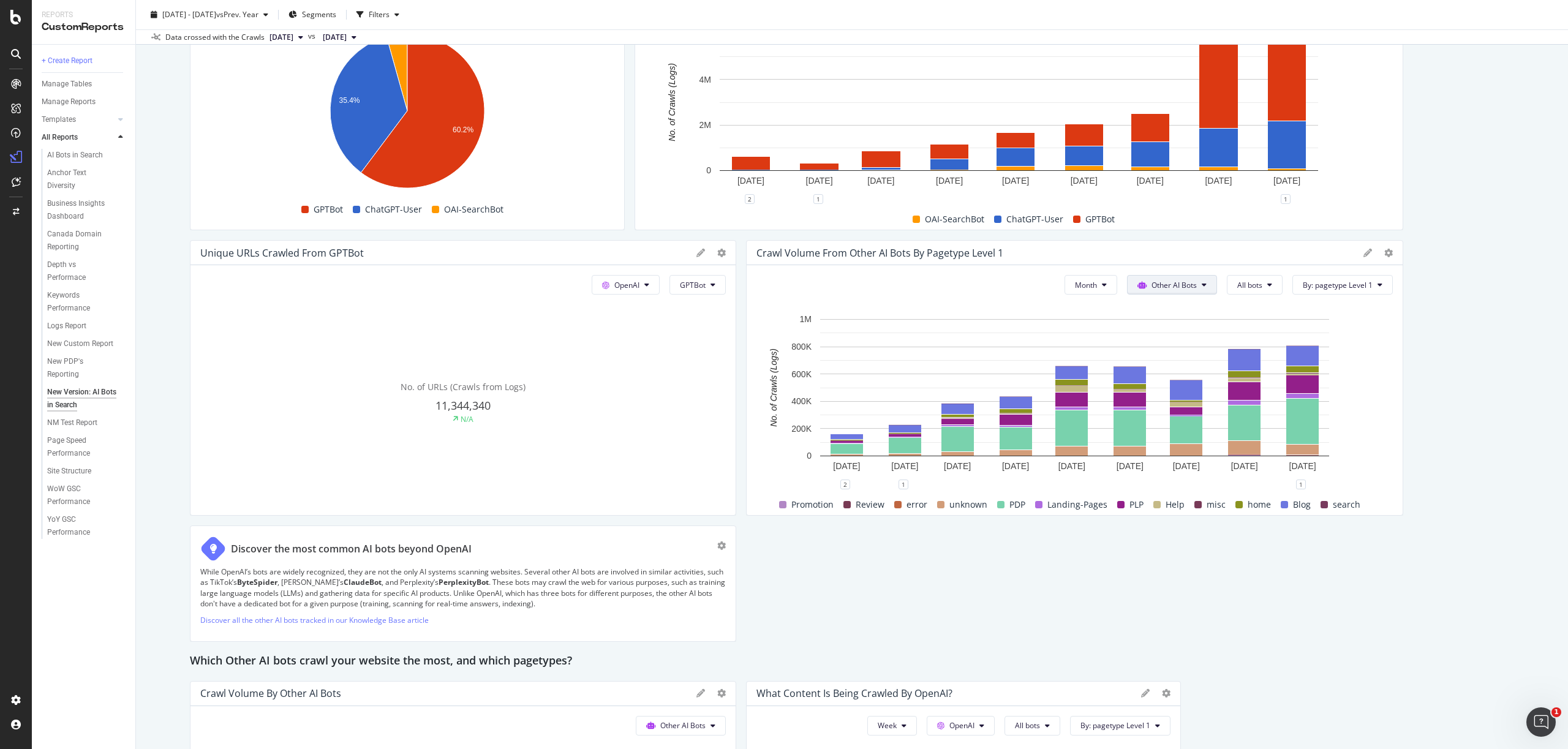
click at [1173, 284] on span "Other AI Bots" at bounding box center [1174, 285] width 45 height 10
drag, startPoint x: 1168, startPoint y: 349, endPoint x: 1526, endPoint y: 333, distance: 358.4
click at [1168, 349] on span "OpenAI" at bounding box center [1182, 355] width 48 height 11
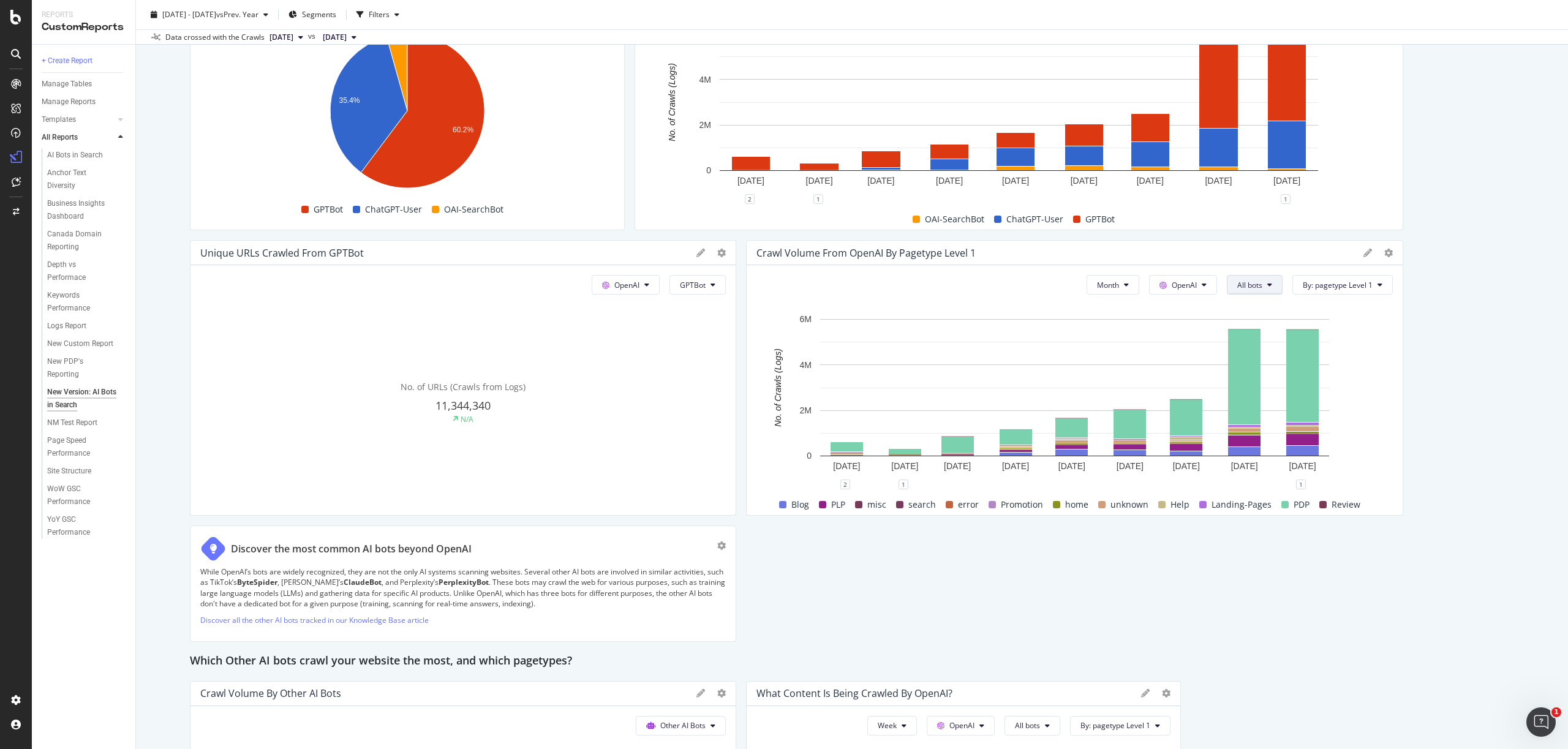
click at [1269, 281] on icon at bounding box center [1269, 285] width 5 height 7
click at [1250, 421] on span "ChatGPT-User" at bounding box center [1269, 422] width 62 height 11
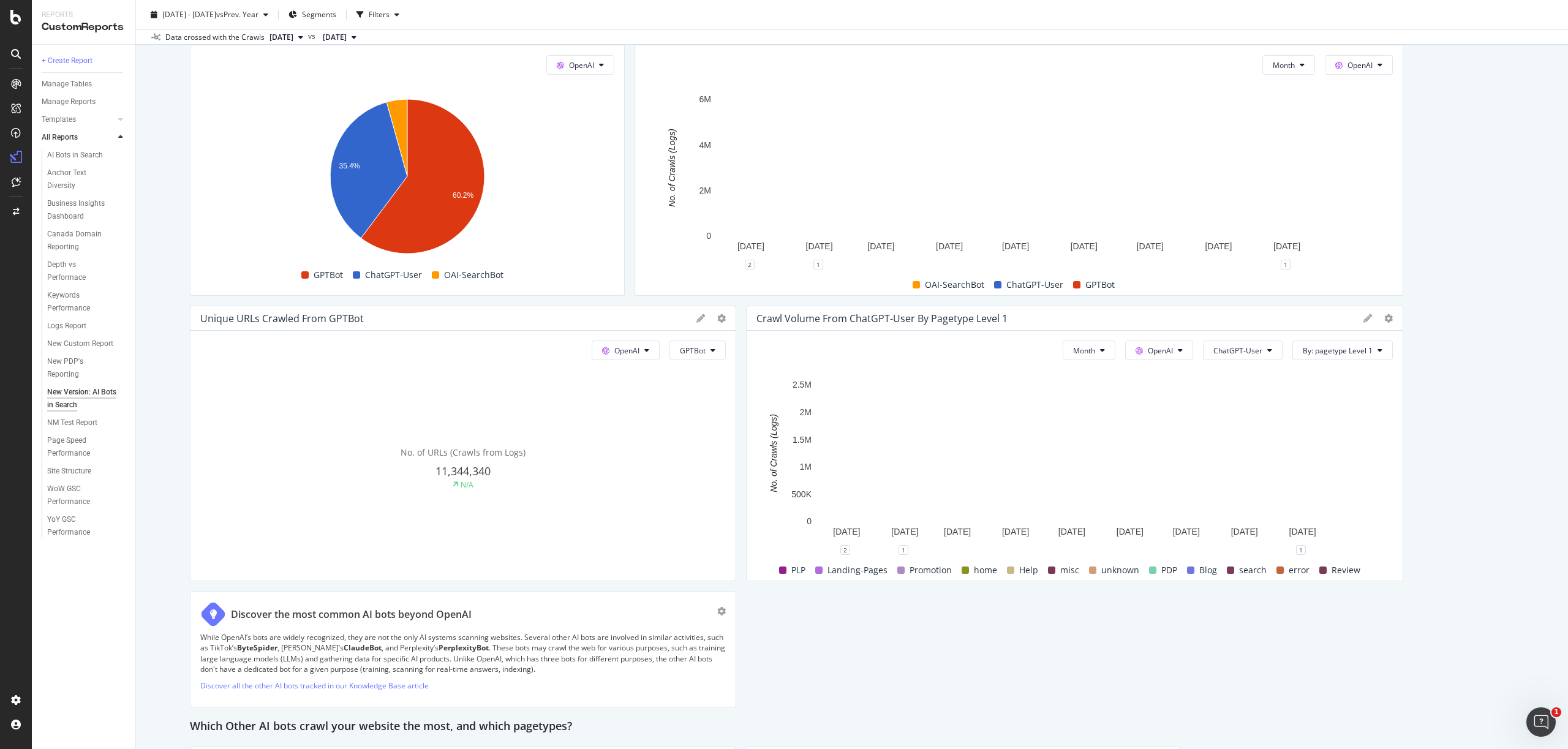
scroll to position [1107, 0]
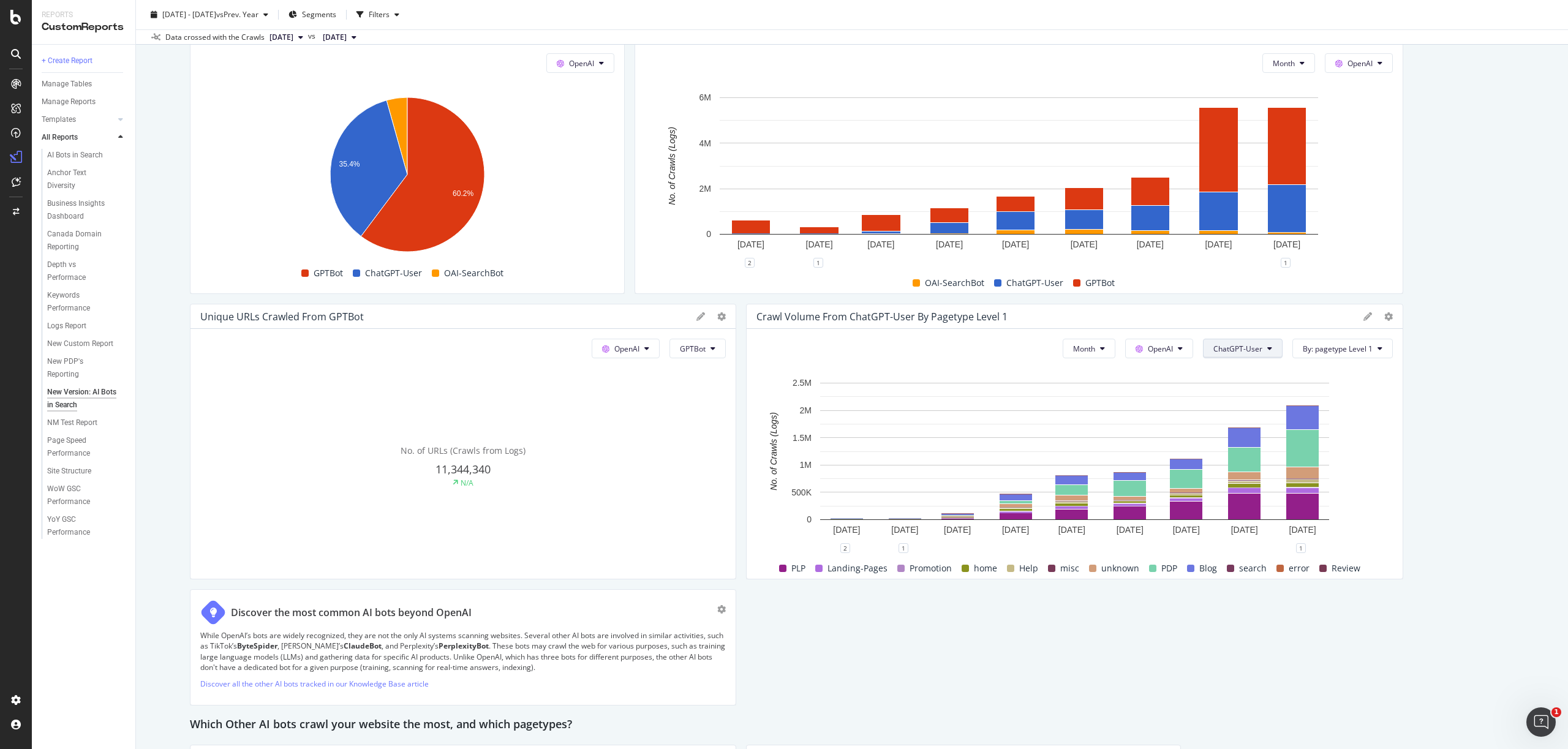
click at [1273, 349] on button "ChatGPT-User" at bounding box center [1243, 349] width 80 height 20
drag, startPoint x: 1247, startPoint y: 464, endPoint x: 1422, endPoint y: 447, distance: 175.8
click at [1247, 464] on span "GPTBot" at bounding box center [1247, 464] width 62 height 11
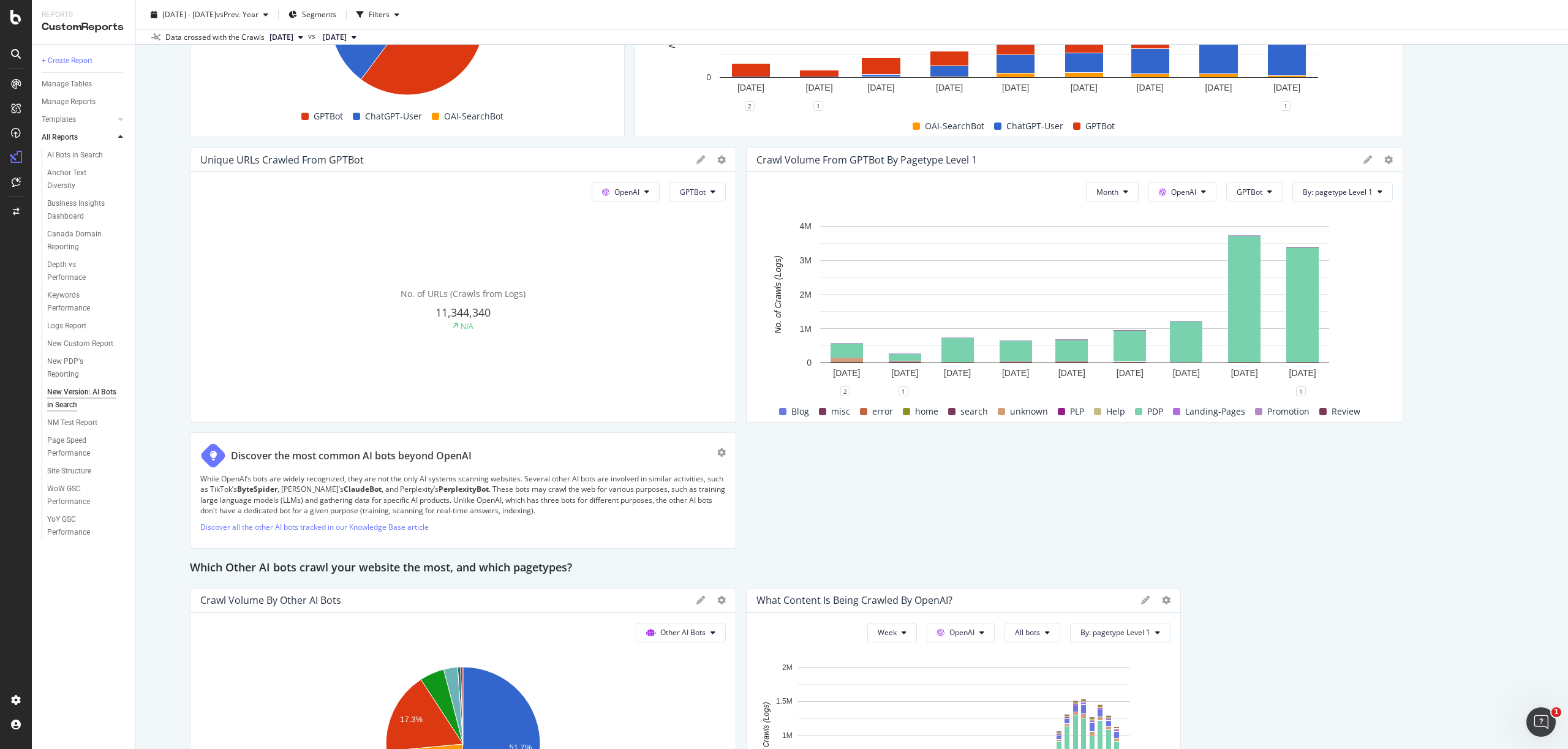
scroll to position [1264, 0]
click at [1258, 191] on span "GPTBot" at bounding box center [1250, 192] width 26 height 10
drag, startPoint x: 1266, startPoint y: 328, endPoint x: 1420, endPoint y: 345, distance: 154.9
click at [1266, 328] on span "ChatGPT-User" at bounding box center [1269, 330] width 62 height 11
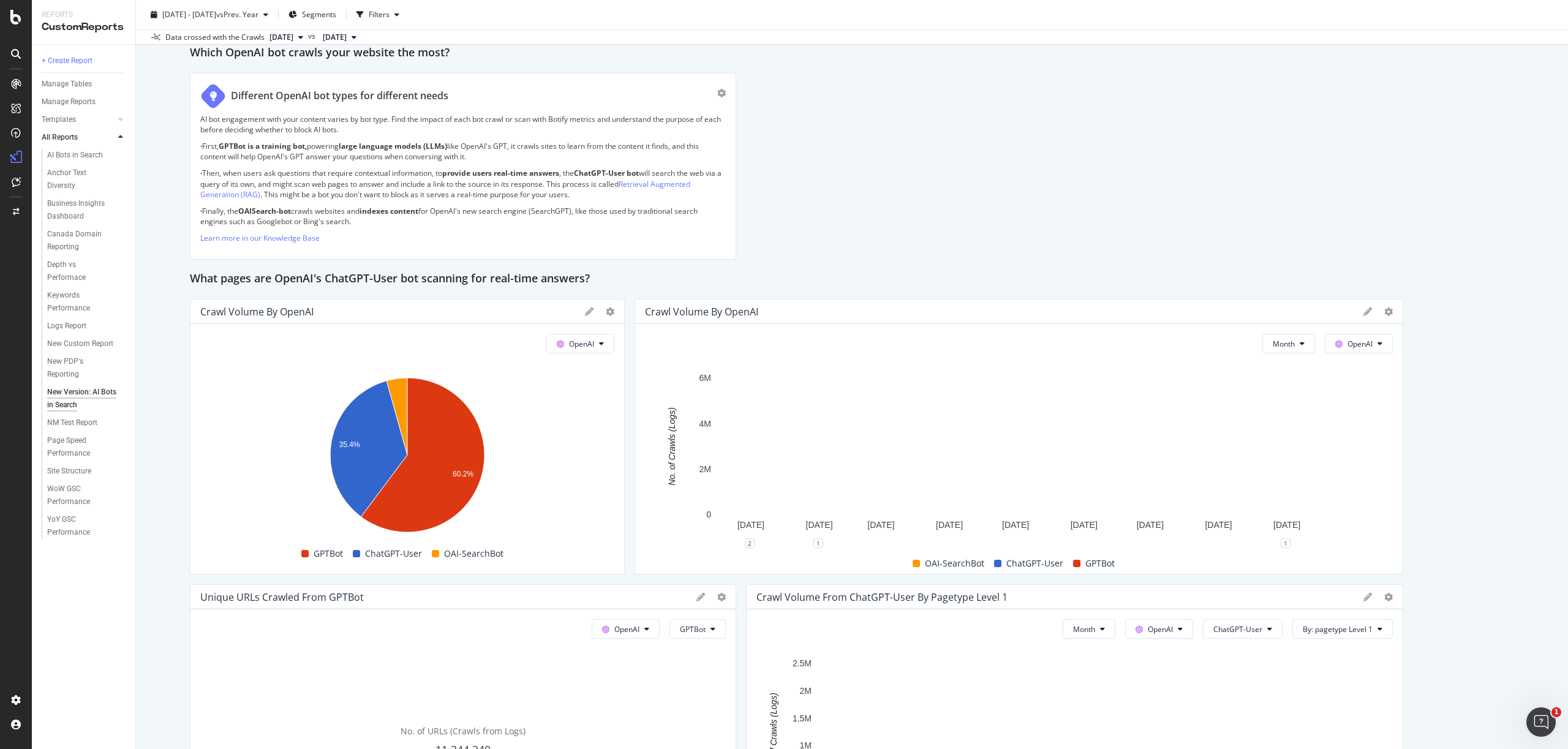
scroll to position [825, 0]
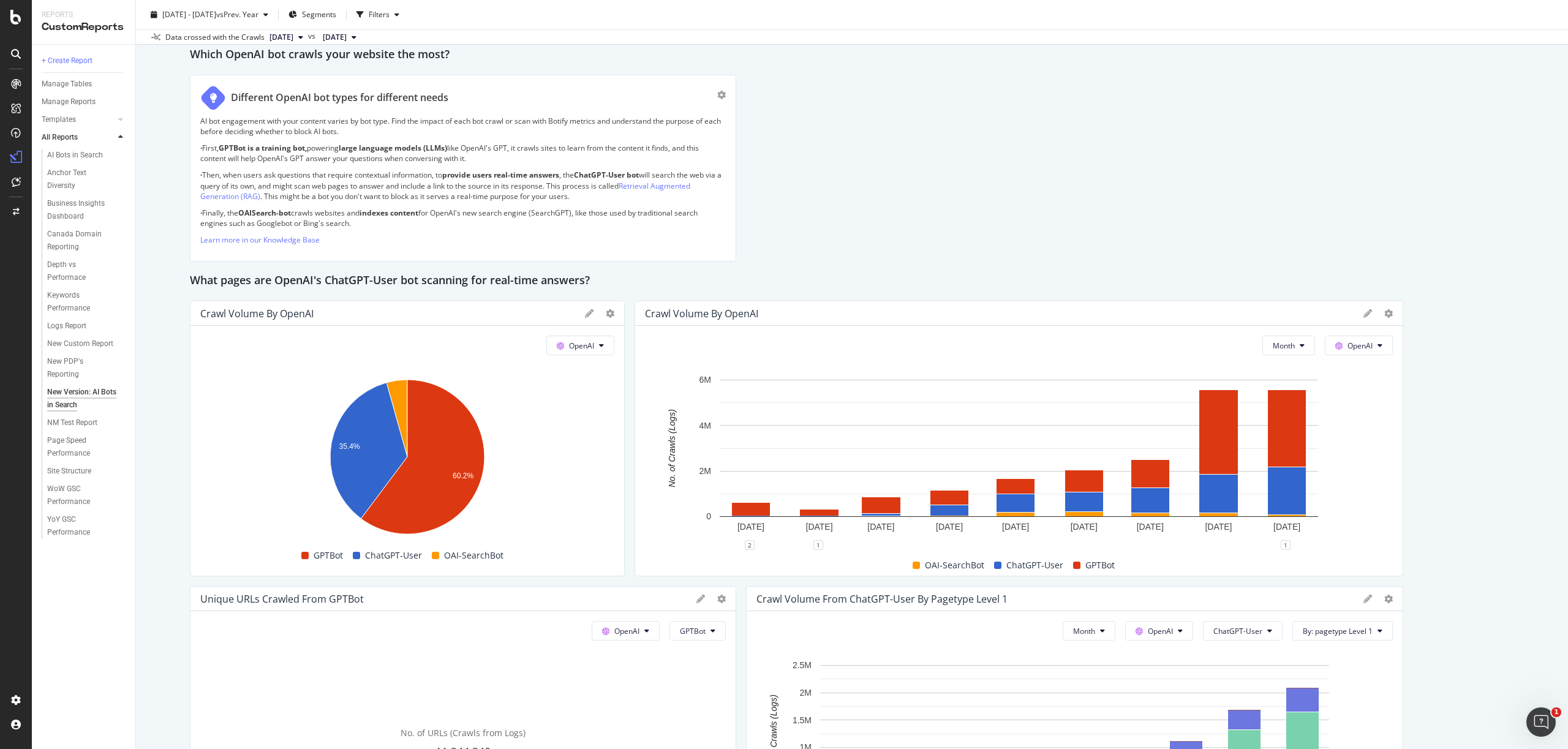
click at [592, 173] on strong "ChatGPT-User bot" at bounding box center [607, 175] width 65 height 10
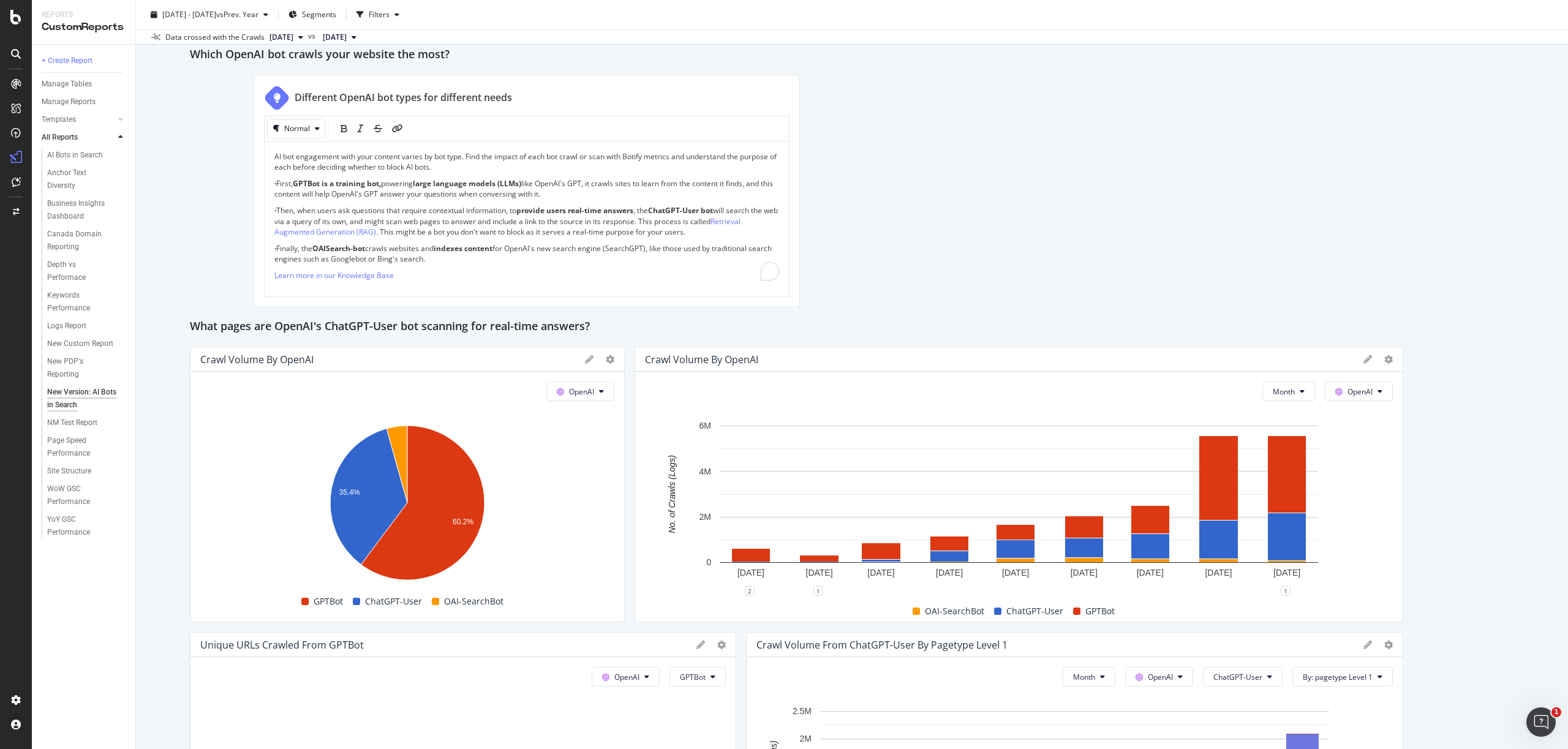
drag, startPoint x: 640, startPoint y: 212, endPoint x: 660, endPoint y: 212, distance: 20.0
click at [660, 212] on strong "ChatGPT-User bot" at bounding box center [680, 210] width 65 height 10
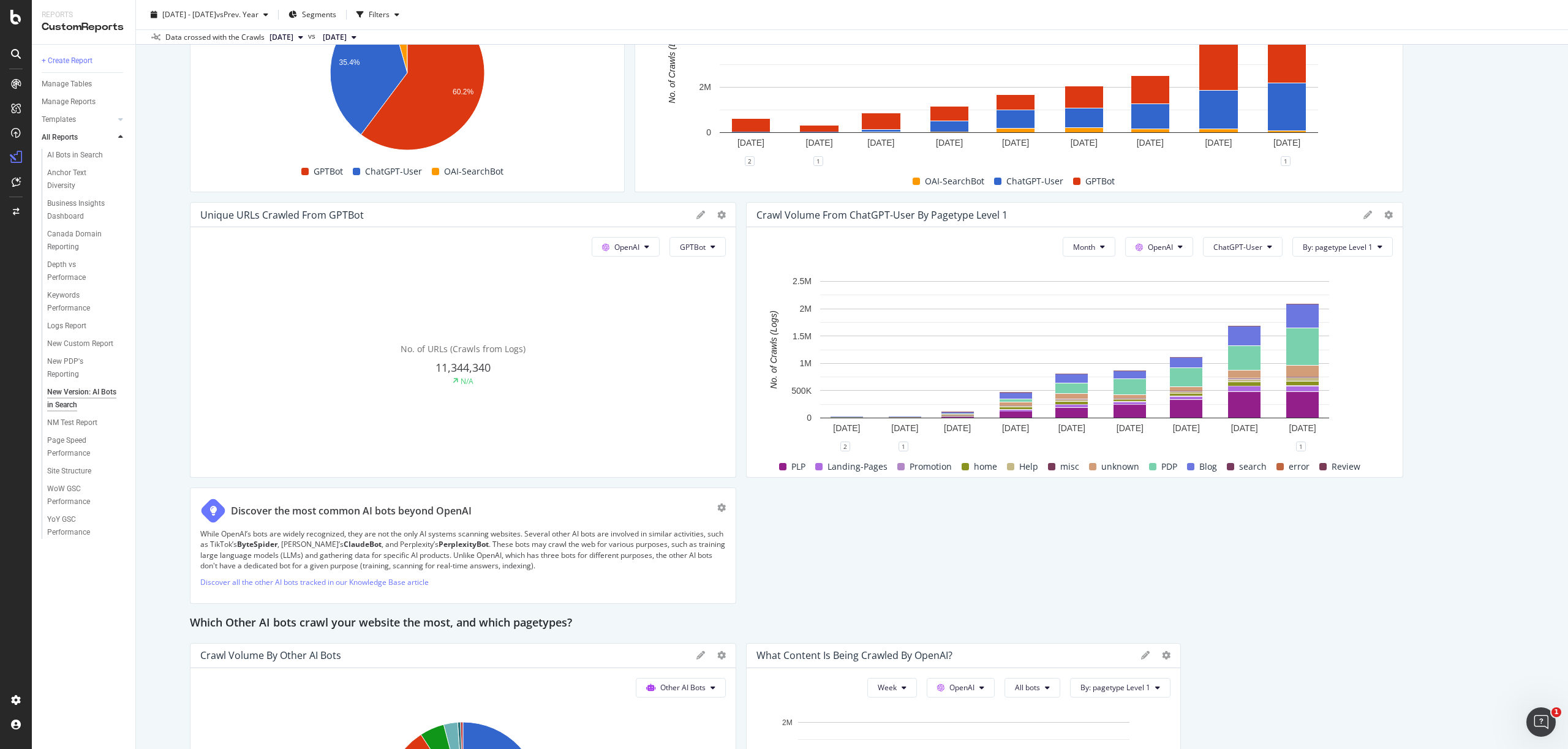
scroll to position [1255, 0]
